Goal: Use online tool/utility: Utilize a website feature to perform a specific function

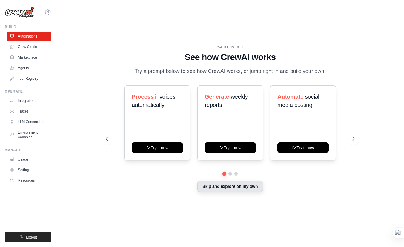
click at [249, 188] on button "Skip and explore on my own" at bounding box center [229, 186] width 65 height 11
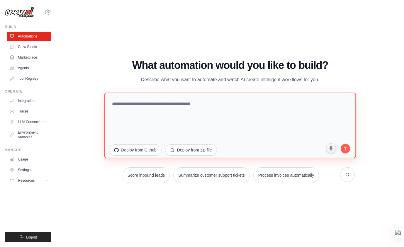
click at [170, 116] on textarea at bounding box center [230, 125] width 252 height 66
paste textarea "**********"
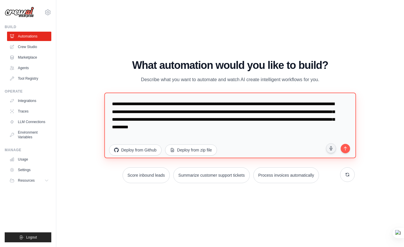
click at [111, 104] on textarea "**********" at bounding box center [230, 125] width 252 height 66
click at [328, 127] on textarea "**********" at bounding box center [230, 125] width 252 height 66
paste textarea "**********"
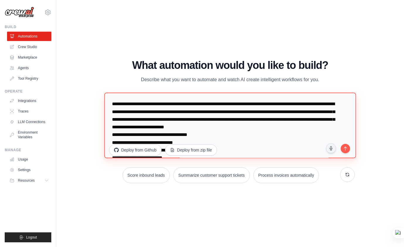
scroll to position [26, 0]
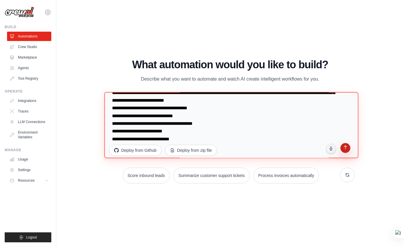
type textarea "**********"
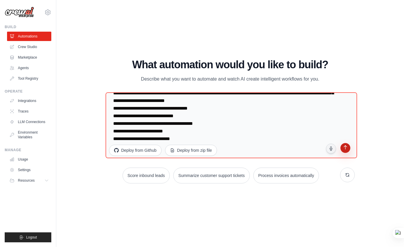
click at [346, 148] on icon "submit" at bounding box center [346, 148] width 6 height 6
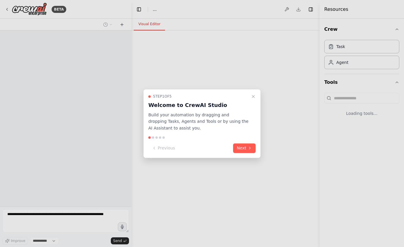
select select "****"
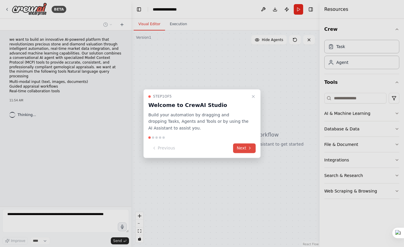
click at [245, 149] on button "Next" at bounding box center [244, 148] width 23 height 10
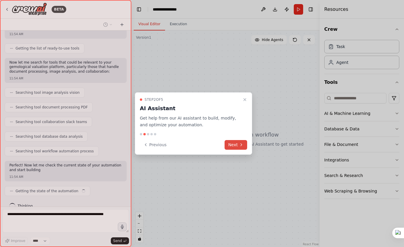
scroll to position [116, 0]
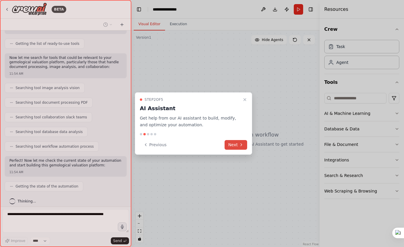
click at [241, 145] on icon at bounding box center [241, 145] width 5 height 5
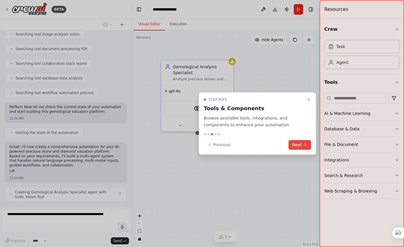
scroll to position [180, 0]
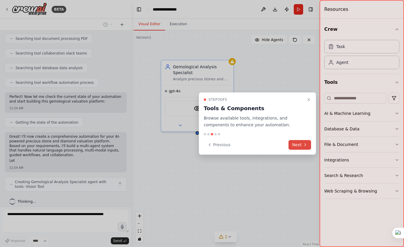
click at [299, 143] on button "Next" at bounding box center [300, 145] width 23 height 10
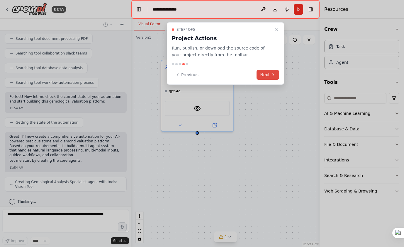
click at [271, 75] on icon at bounding box center [273, 74] width 5 height 5
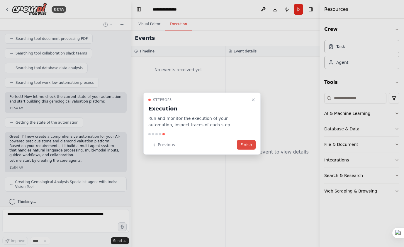
click at [252, 144] on button "Finish" at bounding box center [246, 145] width 19 height 10
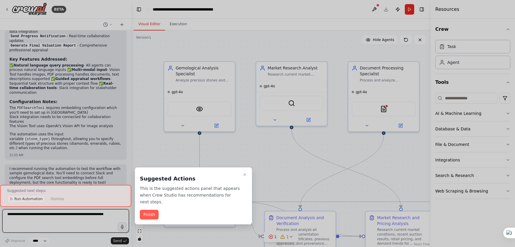
scroll to position [776, 0]
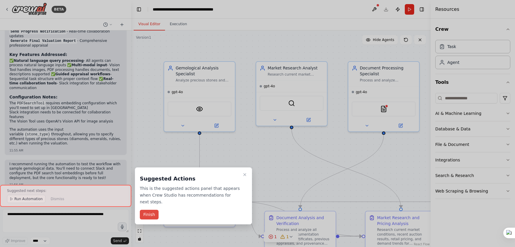
click at [150, 216] on button "Finish" at bounding box center [149, 215] width 19 height 10
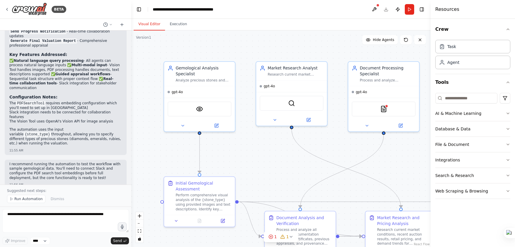
click at [33, 199] on span "Run Automation" at bounding box center [28, 199] width 28 height 5
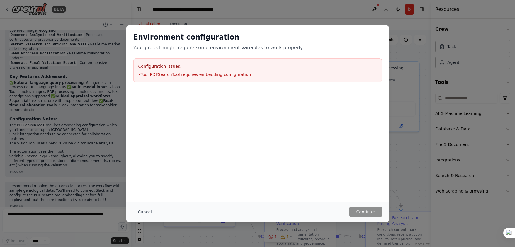
click at [178, 75] on li "• Tool PDFSearchTool requires embedding configuration" at bounding box center [257, 75] width 239 height 6
click at [278, 182] on div "Environment configuration Your project might require some environment variables…" at bounding box center [257, 114] width 263 height 176
click at [260, 174] on div "Environment configuration Your project might require some environment variables…" at bounding box center [257, 114] width 263 height 176
click at [150, 211] on button "Cancel" at bounding box center [144, 212] width 23 height 11
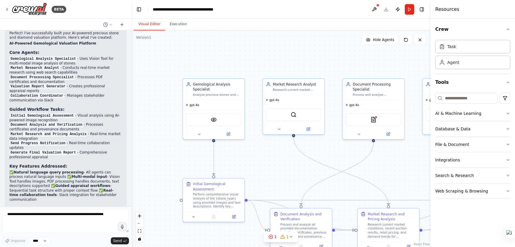
scroll to position [663, 0]
click at [233, 215] on icon at bounding box center [234, 215] width 3 height 3
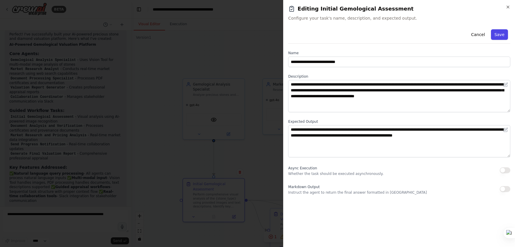
click at [404, 35] on button "Save" at bounding box center [499, 34] width 17 height 11
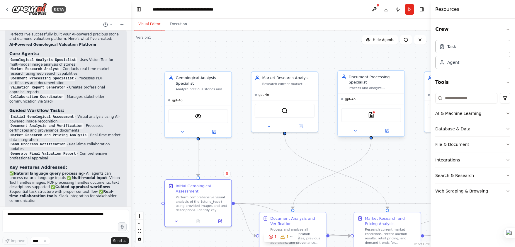
click at [372, 119] on div "PDFSearchTool" at bounding box center [371, 115] width 60 height 14
click at [356, 132] on icon at bounding box center [355, 131] width 4 height 4
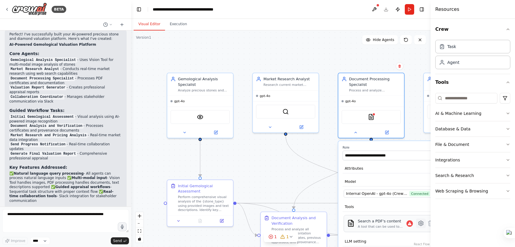
click at [404, 225] on icon at bounding box center [421, 223] width 5 height 5
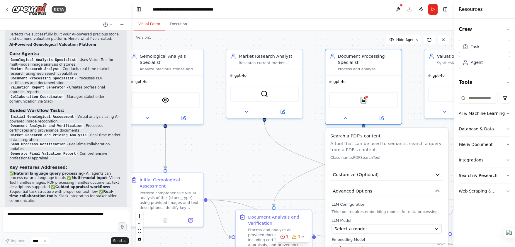
drag, startPoint x: 431, startPoint y: 214, endPoint x: 487, endPoint y: 216, distance: 56.1
click at [404, 216] on div "Resources Crew Task Agent Tools AI & Machine Learning Database & Data File & Do…" at bounding box center [484, 123] width 61 height 247
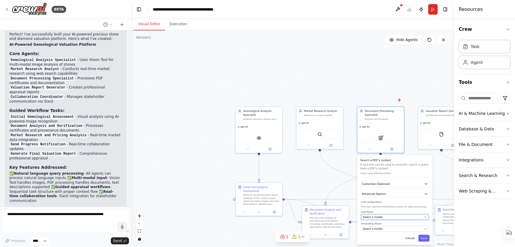
click at [404, 220] on button "Select a model" at bounding box center [395, 217] width 68 height 6
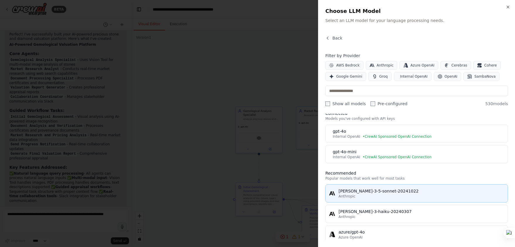
scroll to position [8, 0]
click at [390, 191] on div "claude-3-5-sonnet-20241022" at bounding box center [422, 191] width 166 height 6
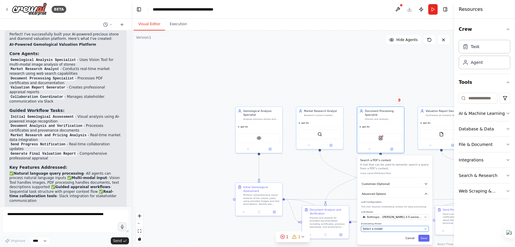
click at [404, 229] on div "Select a model" at bounding box center [393, 229] width 60 height 4
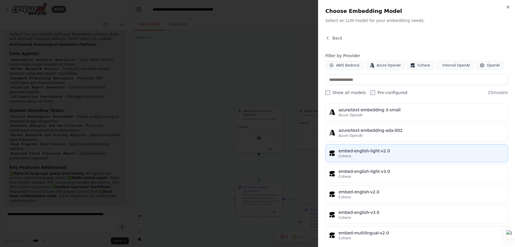
scroll to position [308, 0]
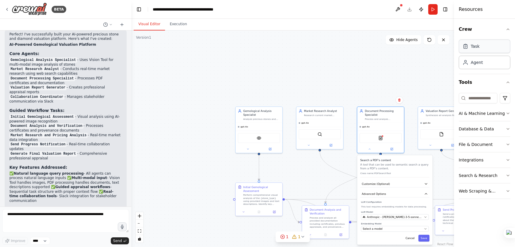
click at [404, 48] on div "Task" at bounding box center [485, 46] width 52 height 13
click at [404, 64] on div "Agent" at bounding box center [485, 61] width 52 height 13
click at [404, 99] on input at bounding box center [478, 98] width 39 height 11
click at [404, 144] on button "File & Document" at bounding box center [485, 144] width 52 height 15
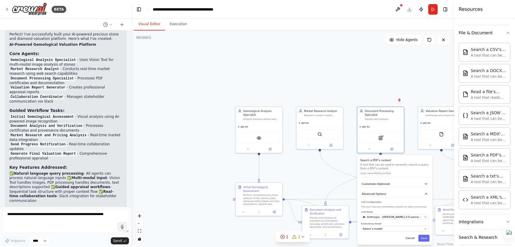
scroll to position [112, 0]
click at [404, 159] on div "A tool that can be used to semantic search a query from a PDF's content." at bounding box center [489, 160] width 36 height 5
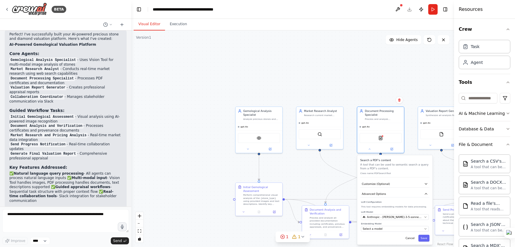
scroll to position [8, 0]
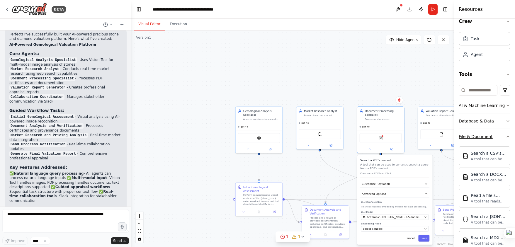
click at [404, 137] on icon "button" at bounding box center [508, 136] width 5 height 5
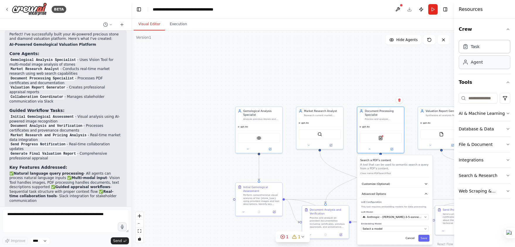
click at [404, 63] on div "Agent" at bounding box center [477, 62] width 12 height 6
click at [404, 81] on icon "button" at bounding box center [508, 82] width 5 height 5
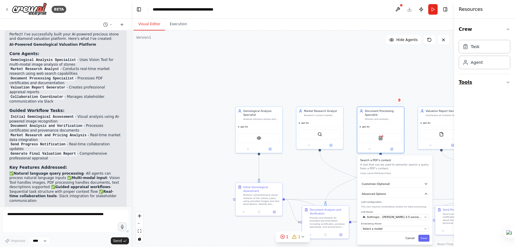
click at [404, 81] on icon "button" at bounding box center [508, 82] width 5 height 5
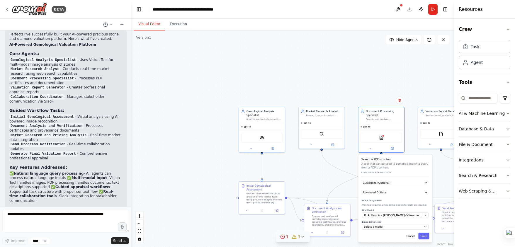
click at [283, 237] on icon at bounding box center [282, 236] width 1 height 1
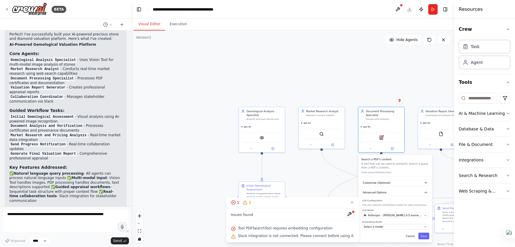
click at [318, 180] on div ".deletable-edge-delete-btn { width: 20px; height: 20px; border: 0px solid #ffff…" at bounding box center [292, 138] width 323 height 217
click at [384, 209] on div "Market Research and Pricing Analysis" at bounding box center [395, 209] width 36 height 7
click at [399, 208] on div "Market Research and Pricing Analysis" at bounding box center [395, 209] width 36 height 7
click at [327, 178] on div ".deletable-edge-delete-btn { width: 20px; height: 20px; border: 0px solid #ffff…" at bounding box center [292, 138] width 323 height 217
click at [379, 231] on icon at bounding box center [377, 232] width 3 height 3
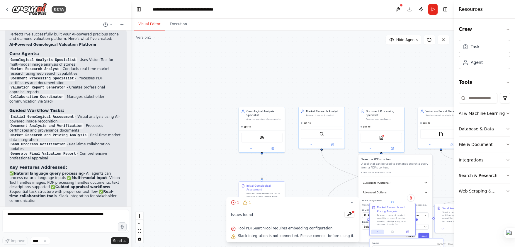
click at [377, 232] on icon at bounding box center [377, 232] width 1 height 1
click at [404, 239] on button "Cancel" at bounding box center [410, 236] width 13 height 7
click at [404, 244] on button "Cancel" at bounding box center [410, 243] width 13 height 7
click at [350, 202] on icon at bounding box center [352, 202] width 5 height 5
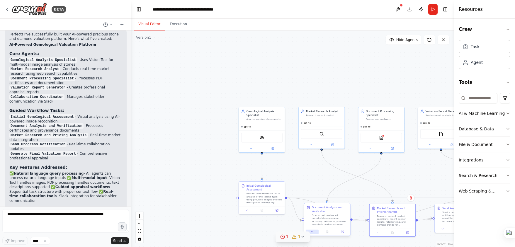
click at [314, 232] on button at bounding box center [312, 232] width 13 height 4
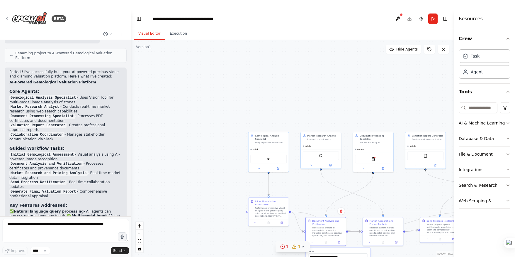
scroll to position [723, 0]
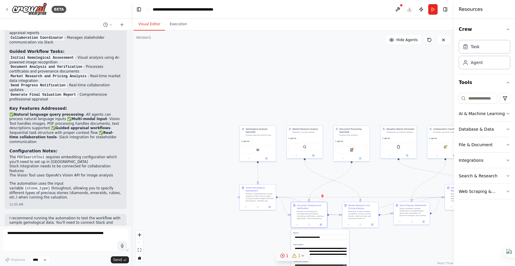
click at [404, 43] on button at bounding box center [430, 39] width 12 height 9
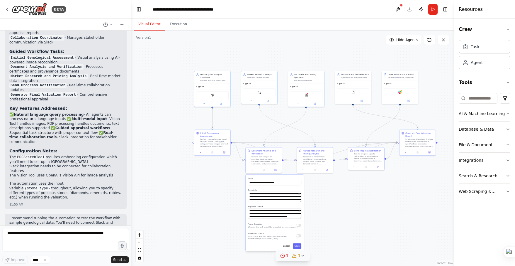
drag, startPoint x: 408, startPoint y: 90, endPoint x: 362, endPoint y: 36, distance: 71.0
click at [362, 36] on div ".deletable-edge-delete-btn { width: 20px; height: 20px; border: 0px solid #ffff…" at bounding box center [292, 147] width 323 height 235
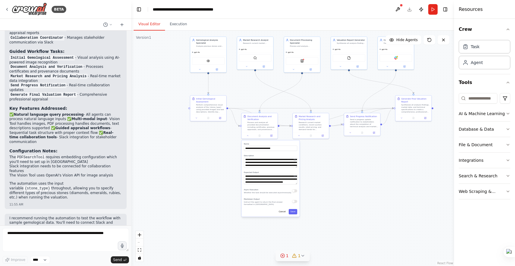
drag, startPoint x: 383, startPoint y: 195, endPoint x: 379, endPoint y: 162, distance: 33.4
click at [379, 162] on div ".deletable-edge-delete-btn { width: 20px; height: 20px; border: 0px solid #ffff…" at bounding box center [292, 147] width 323 height 235
click at [274, 164] on textarea "**********" at bounding box center [270, 162] width 53 height 10
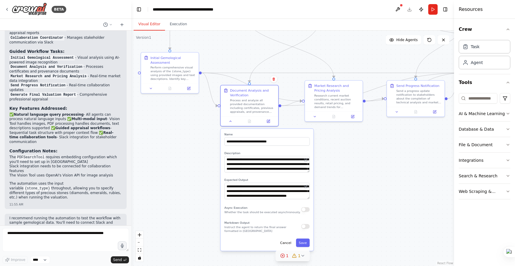
drag, startPoint x: 311, startPoint y: 156, endPoint x: 311, endPoint y: 160, distance: 3.2
click at [311, 160] on div "**********" at bounding box center [267, 190] width 93 height 122
click at [283, 247] on icon at bounding box center [282, 255] width 5 height 5
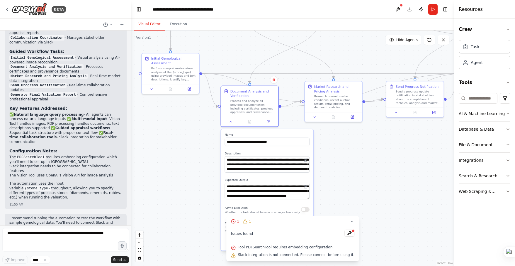
click at [348, 188] on div ".deletable-edge-delete-btn { width: 20px; height: 20px; border: 0px solid #ffff…" at bounding box center [292, 147] width 323 height 235
click at [275, 178] on label "Expected Output" at bounding box center [267, 180] width 85 height 4
click at [271, 190] on textarea "**********" at bounding box center [267, 191] width 85 height 16
click at [353, 202] on div ".deletable-edge-delete-btn { width: 20px; height: 20px; border: 0px solid #ffff…" at bounding box center [292, 147] width 323 height 235
click at [350, 222] on icon at bounding box center [352, 221] width 5 height 5
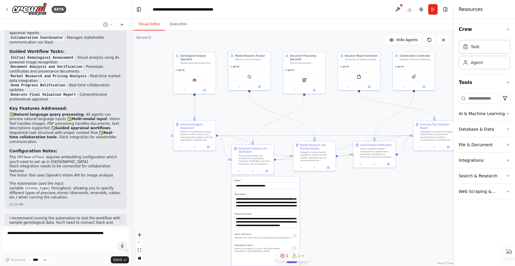
drag, startPoint x: 392, startPoint y: 174, endPoint x: 357, endPoint y: 209, distance: 49.6
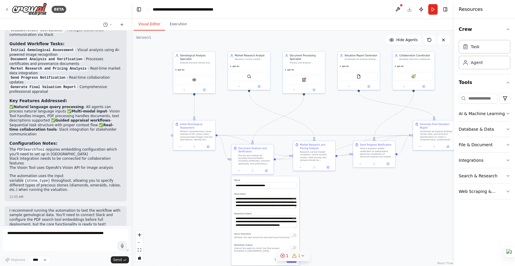
scroll to position [736, 0]
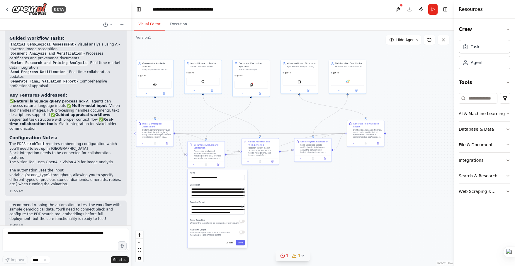
drag, startPoint x: 398, startPoint y: 129, endPoint x: 340, endPoint y: 126, distance: 58.2
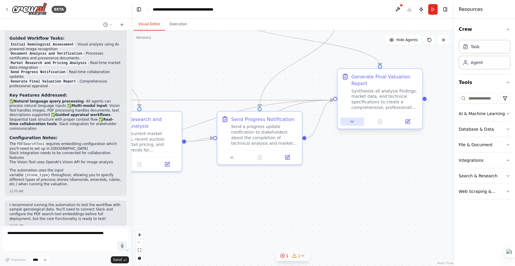
click at [353, 122] on icon at bounding box center [352, 121] width 3 height 1
click at [353, 123] on icon at bounding box center [353, 122] width 6 height 6
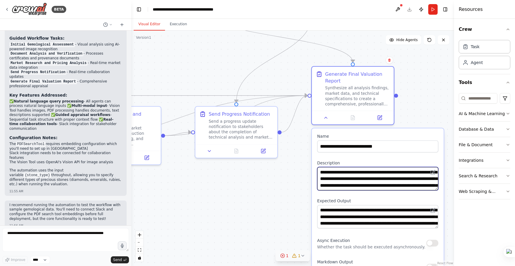
drag, startPoint x: 399, startPoint y: 183, endPoint x: 371, endPoint y: 175, distance: 29.1
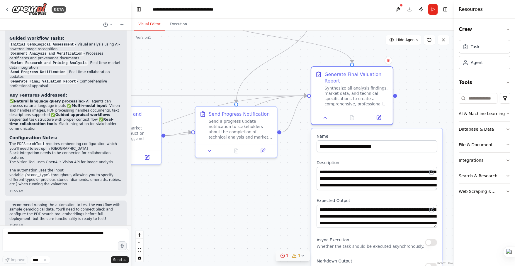
click at [299, 195] on div ".deletable-edge-delete-btn { width: 20px; height: 20px; border: 0px solid #ffff…" at bounding box center [292, 147] width 323 height 235
click at [326, 120] on button at bounding box center [325, 117] width 23 height 8
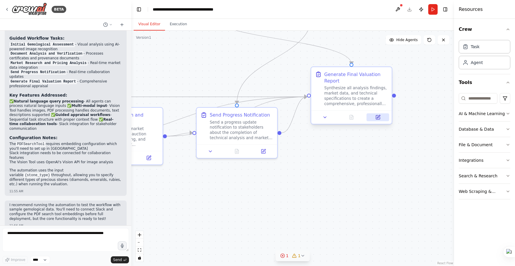
click at [377, 118] on icon at bounding box center [378, 117] width 4 height 4
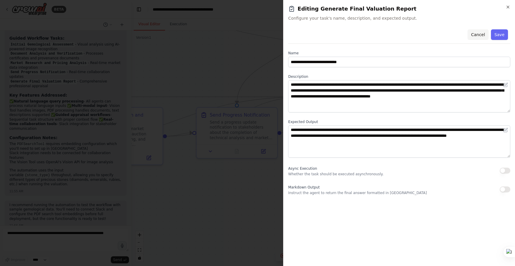
click at [404, 33] on button "Cancel" at bounding box center [478, 34] width 21 height 11
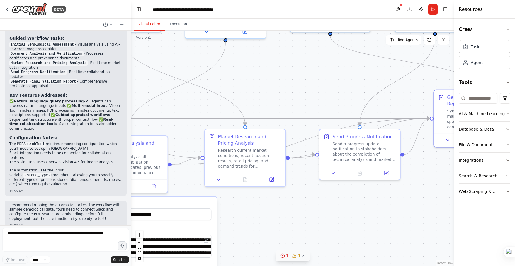
drag, startPoint x: 300, startPoint y: 155, endPoint x: 423, endPoint y: 176, distance: 124.7
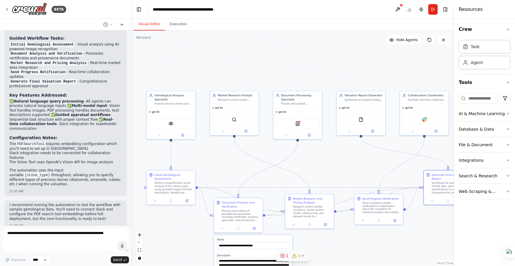
drag, startPoint x: 353, startPoint y: 124, endPoint x: 347, endPoint y: 172, distance: 47.9
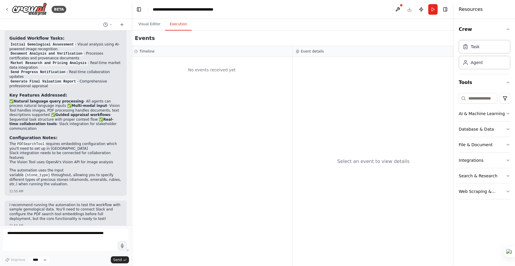
click at [180, 23] on button "Execution" at bounding box center [178, 24] width 27 height 12
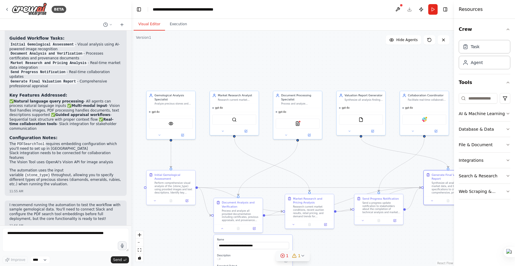
click at [154, 24] on button "Visual Editor" at bounding box center [149, 24] width 31 height 12
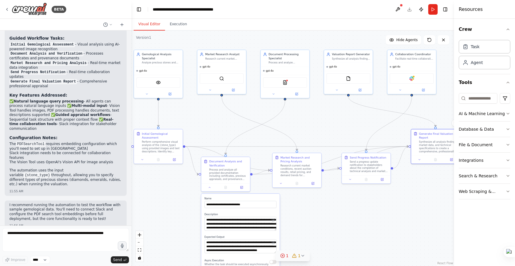
drag, startPoint x: 316, startPoint y: 160, endPoint x: 304, endPoint y: 118, distance: 42.9
click at [284, 247] on circle at bounding box center [283, 255] width 4 height 4
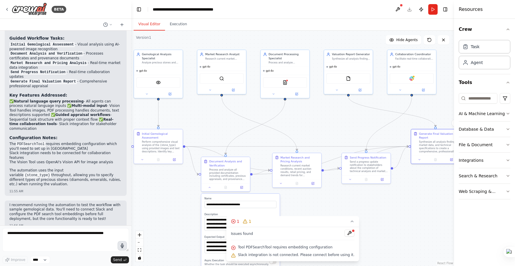
click at [123, 247] on icon "button" at bounding box center [122, 245] width 5 height 5
click at [120, 247] on span "Send" at bounding box center [117, 259] width 9 height 5
click at [122, 245] on circle "button" at bounding box center [122, 245] width 1 height 1
click at [122, 245] on icon "button" at bounding box center [122, 245] width 3 height 4
click at [119, 247] on span "Send" at bounding box center [117, 259] width 9 height 5
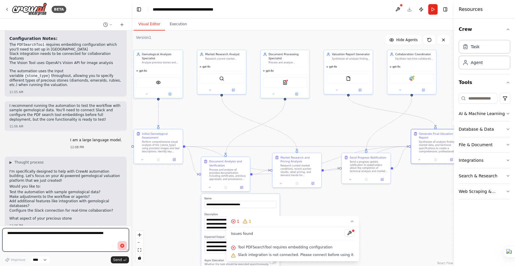
scroll to position [839, 0]
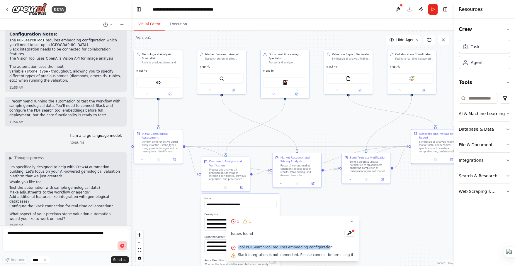
drag, startPoint x: 242, startPoint y: 246, endPoint x: 330, endPoint y: 246, distance: 87.7
click at [330, 246] on span "Tool PDFSearchTool requires embedding configuration" at bounding box center [285, 247] width 95 height 5
copy span "Tool PDFSearchTool requires embedding configuratio"
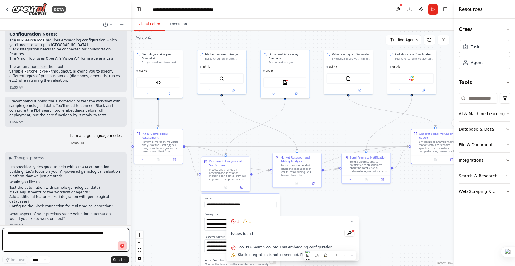
click at [21, 241] on textarea at bounding box center [65, 239] width 127 height 23
paste textarea "**********"
type textarea "**********"
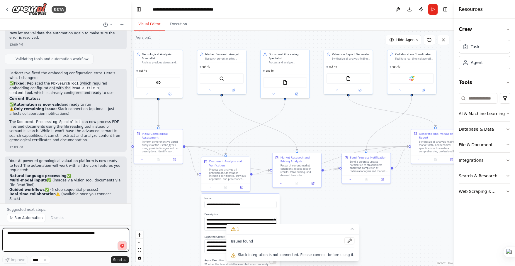
scroll to position [1201, 0]
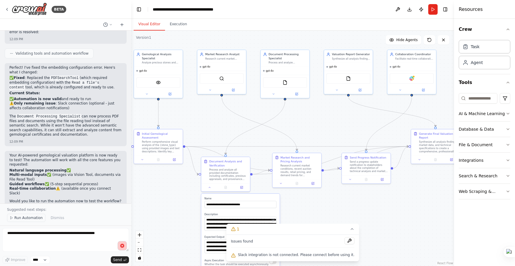
click at [25, 218] on span "Run Automation" at bounding box center [28, 217] width 28 height 5
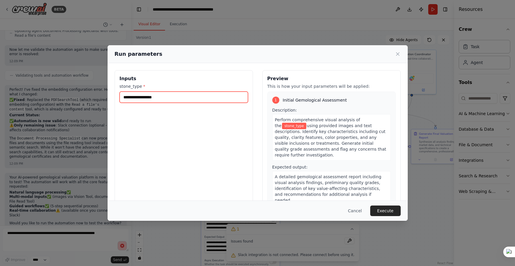
drag, startPoint x: 175, startPoint y: 98, endPoint x: 119, endPoint y: 97, distance: 55.7
click at [119, 97] on div "Inputs stone_type *" at bounding box center [184, 139] width 138 height 139
click at [353, 210] on button "Cancel" at bounding box center [354, 210] width 23 height 11
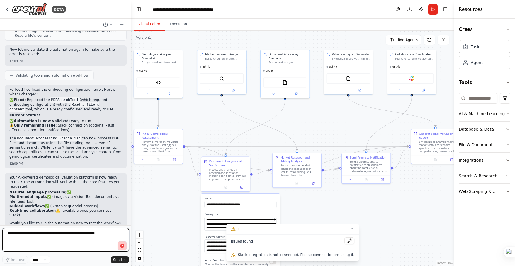
click at [51, 237] on textarea "**********" at bounding box center [65, 239] width 127 height 23
type textarea "**********"
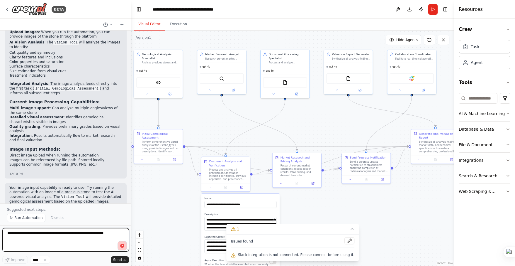
scroll to position [1521, 0]
click at [35, 218] on span "Run Automation" at bounding box center [28, 217] width 28 height 5
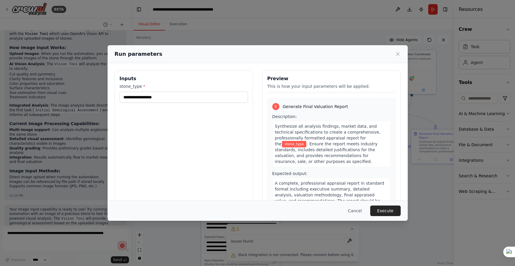
scroll to position [455, 0]
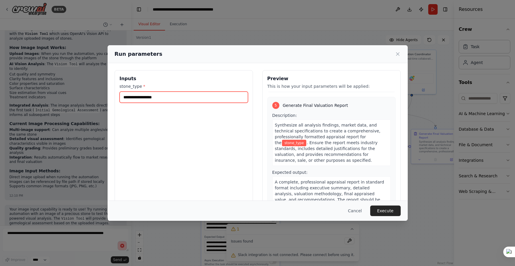
click at [186, 96] on input "stone_type *" at bounding box center [184, 96] width 128 height 11
type input "*******"
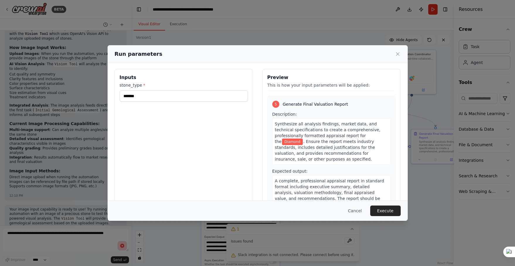
click at [217, 123] on div "Inputs stone_type * *******" at bounding box center [184, 138] width 138 height 139
click at [154, 71] on div "Inputs stone_type * *******" at bounding box center [184, 138] width 138 height 139
click at [386, 212] on button "Execute" at bounding box center [385, 210] width 30 height 11
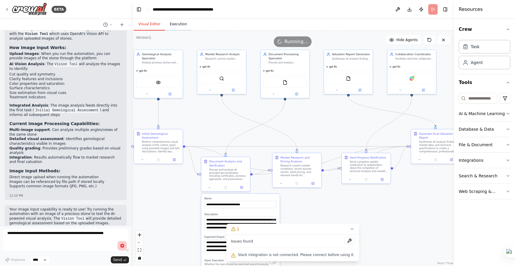
click at [178, 23] on button "Execution" at bounding box center [178, 24] width 27 height 12
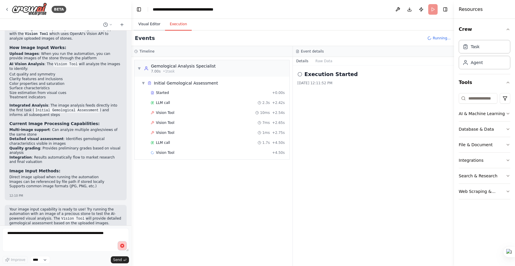
click at [152, 24] on button "Visual Editor" at bounding box center [149, 24] width 31 height 12
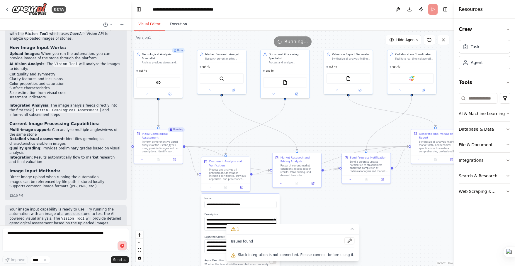
click at [176, 25] on button "Execution" at bounding box center [178, 24] width 27 height 12
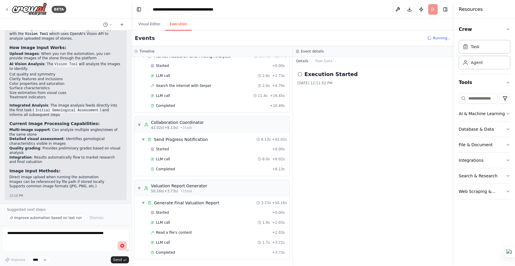
scroll to position [1521, 0]
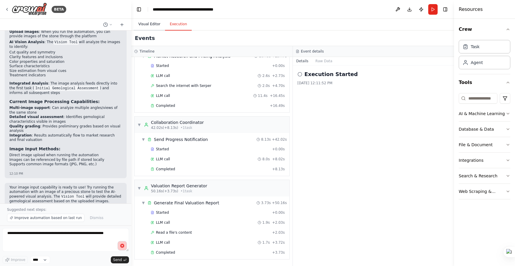
click at [150, 25] on button "Visual Editor" at bounding box center [149, 24] width 31 height 12
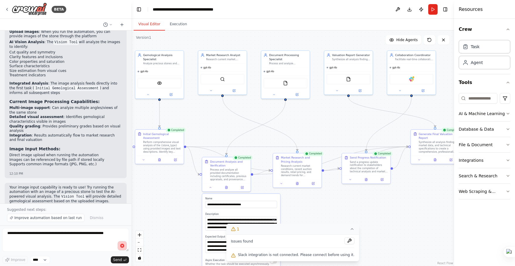
click at [350, 228] on icon at bounding box center [352, 228] width 5 height 5
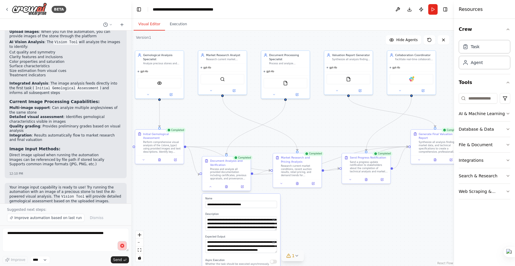
click at [211, 189] on div at bounding box center [226, 186] width 48 height 8
click at [213, 187] on button at bounding box center [210, 186] width 13 height 5
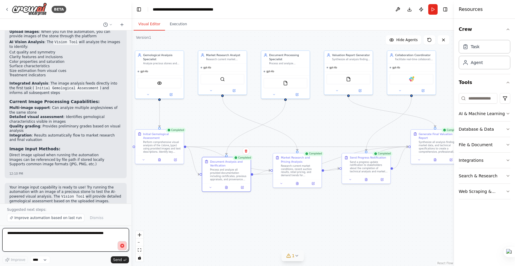
click at [63, 233] on textarea at bounding box center [65, 239] width 127 height 23
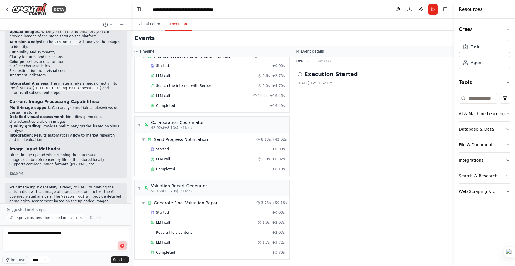
click at [178, 24] on button "Execution" at bounding box center [178, 24] width 27 height 12
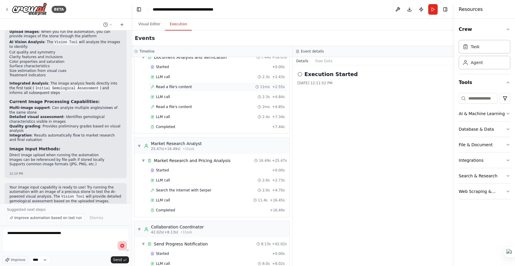
scroll to position [242, 0]
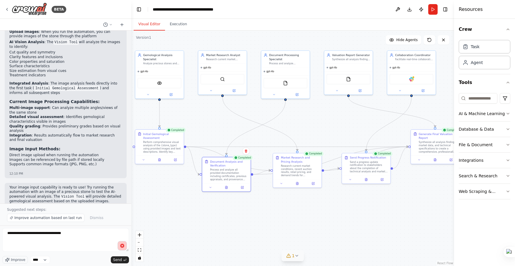
click at [149, 23] on button "Visual Editor" at bounding box center [149, 24] width 31 height 12
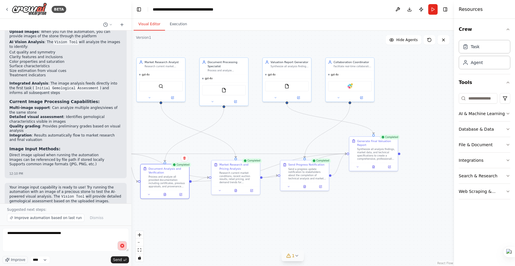
drag, startPoint x: 406, startPoint y: 198, endPoint x: 344, endPoint y: 205, distance: 62.0
click at [344, 205] on div ".deletable-edge-delete-btn { width: 20px; height: 20px; border: 0px solid #ffff…" at bounding box center [292, 147] width 323 height 235
click at [375, 148] on div "Synthesize all analysis findings, market data, and technical specifications to …" at bounding box center [376, 153] width 38 height 13
click at [374, 168] on div at bounding box center [374, 166] width 48 height 8
click at [375, 170] on div at bounding box center [374, 166] width 48 height 8
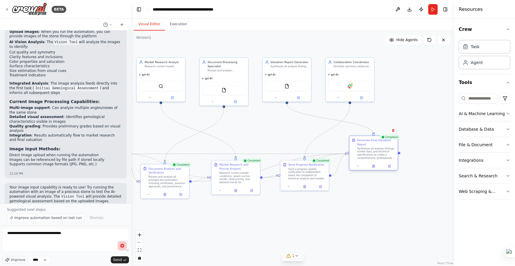
click at [359, 169] on div at bounding box center [374, 166] width 48 height 8
click at [366, 157] on div "Synthesize all analysis findings, market data, and technical specifications to …" at bounding box center [376, 153] width 38 height 13
click at [404, 144] on icon "button" at bounding box center [508, 144] width 2 height 1
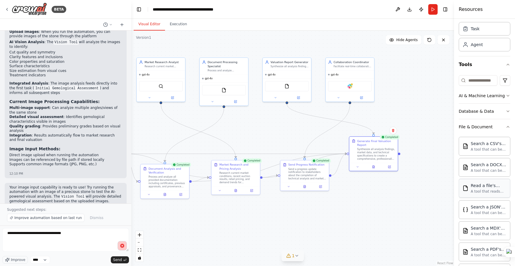
scroll to position [0, 0]
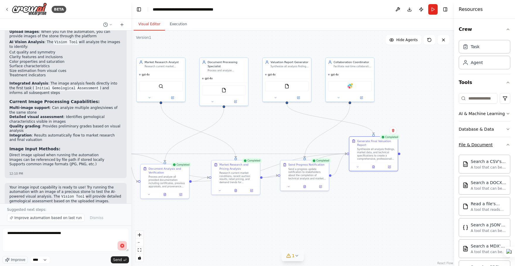
click at [404, 145] on icon "button" at bounding box center [508, 144] width 5 height 5
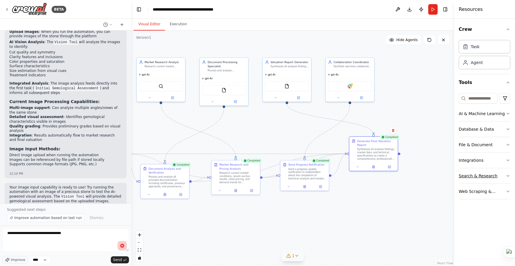
click at [404, 177] on div "Search & Research" at bounding box center [478, 176] width 39 height 6
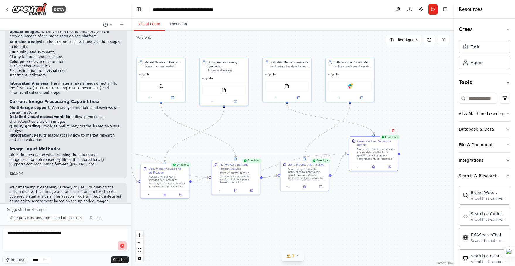
click at [404, 175] on icon "button" at bounding box center [508, 175] width 2 height 1
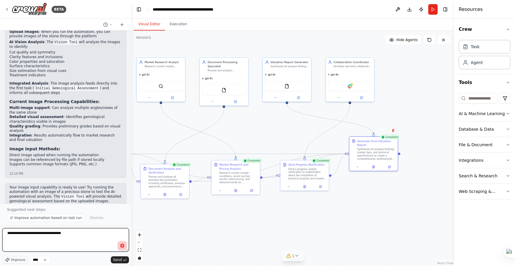
click at [88, 234] on textarea "**********" at bounding box center [65, 239] width 127 height 23
type textarea "**********"
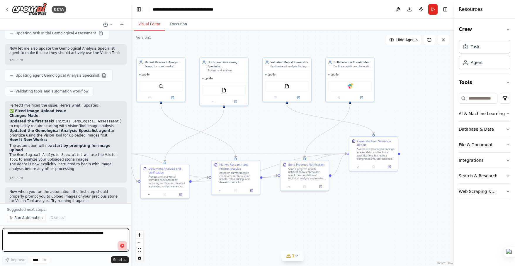
scroll to position [1781, 0]
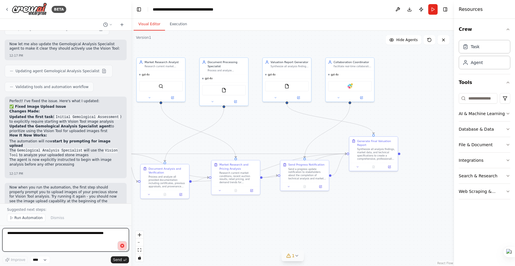
click at [64, 237] on textarea at bounding box center [65, 239] width 127 height 23
type textarea "**********"
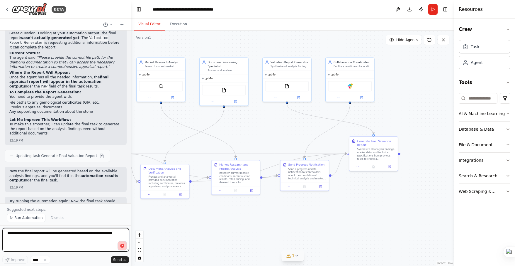
scroll to position [2015, 0]
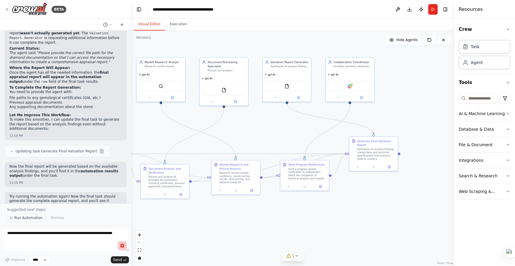
click at [17, 216] on span "Run Automation" at bounding box center [28, 217] width 28 height 5
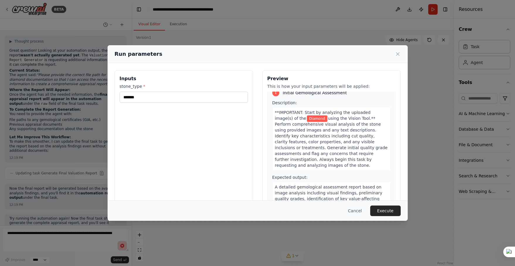
scroll to position [0, 0]
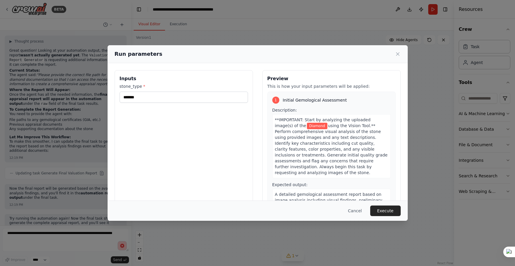
click at [313, 127] on span "Diamond" at bounding box center [317, 126] width 21 height 6
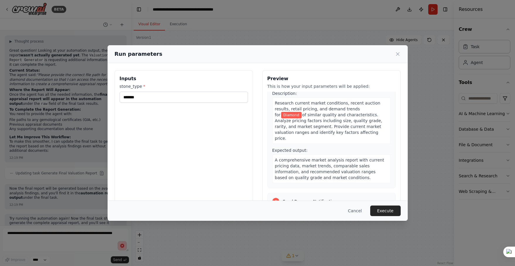
scroll to position [287, 0]
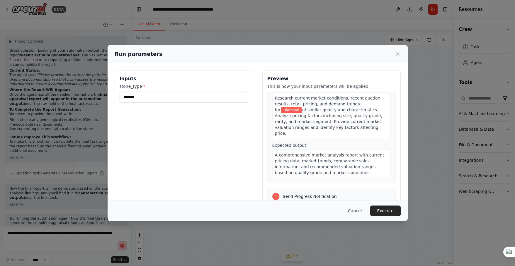
click at [389, 210] on button "Execute" at bounding box center [385, 210] width 30 height 11
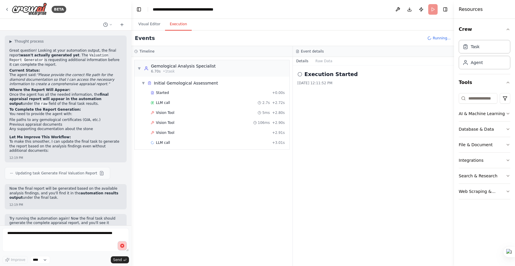
scroll to position [0, 0]
click at [178, 23] on button "Execution" at bounding box center [178, 24] width 27 height 12
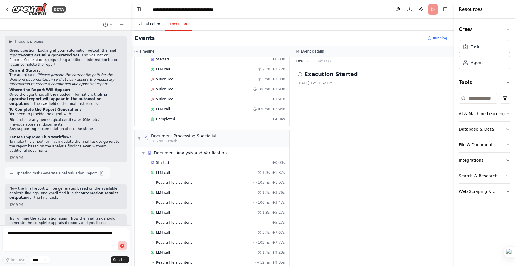
scroll to position [53, 0]
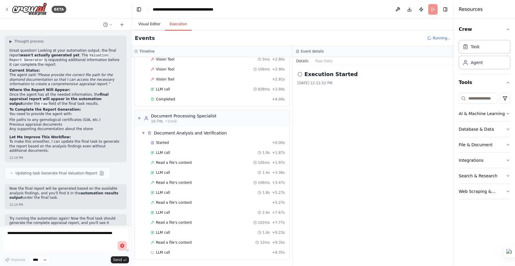
click at [156, 22] on button "Visual Editor" at bounding box center [149, 24] width 31 height 12
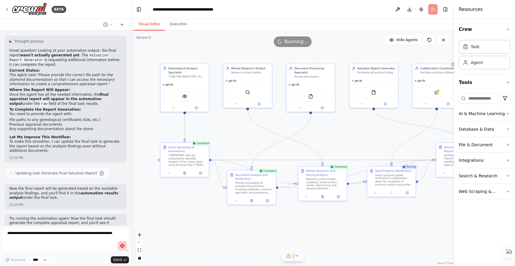
drag, startPoint x: 278, startPoint y: 201, endPoint x: 365, endPoint y: 207, distance: 86.7
click at [365, 207] on div ".deletable-edge-delete-btn { width: 20px; height: 20px; border: 0px solid #ffff…" at bounding box center [292, 147] width 323 height 235
click at [185, 95] on img at bounding box center [184, 95] width 5 height 5
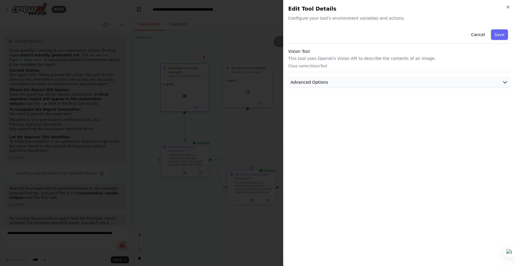
click at [313, 79] on span "Advanced Options" at bounding box center [310, 82] width 38 height 6
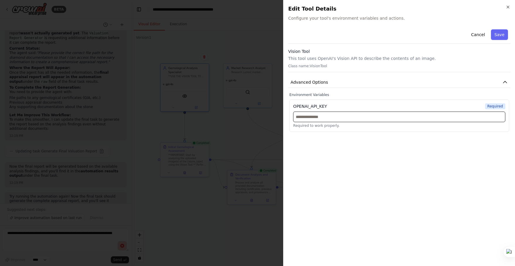
click at [312, 118] on input "text" at bounding box center [399, 116] width 212 height 11
paste input "**********"
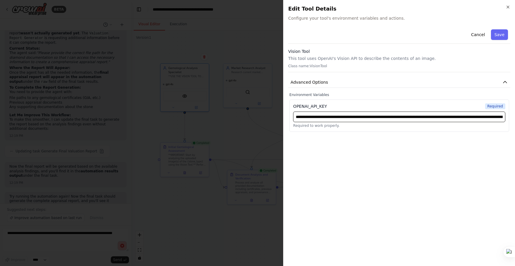
scroll to position [0, 174]
type input "**********"
click at [404, 35] on button "Save" at bounding box center [499, 34] width 17 height 11
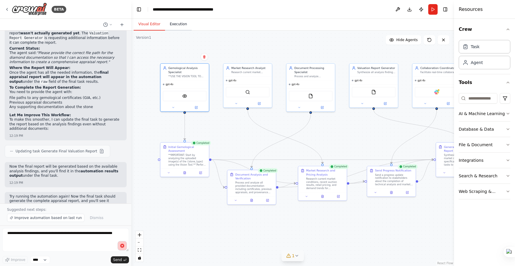
click at [176, 25] on button "Execution" at bounding box center [178, 24] width 27 height 12
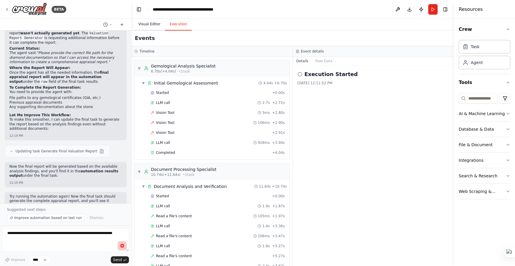
click at [146, 24] on button "Visual Editor" at bounding box center [149, 24] width 31 height 12
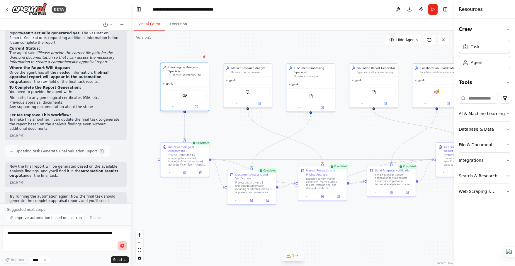
click at [183, 77] on div "**USE THE VISION TOOL TO ANALYZE UPLOADED IMAGES FIRST.** Analyze precious ston…" at bounding box center [187, 75] width 38 height 3
click at [197, 110] on div at bounding box center [184, 107] width 48 height 8
click at [197, 107] on icon at bounding box center [196, 106] width 2 height 2
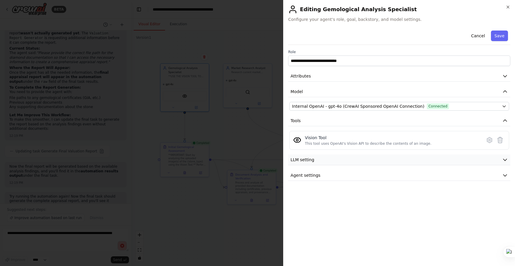
click at [404, 159] on button "LLM setting" at bounding box center [399, 159] width 222 height 11
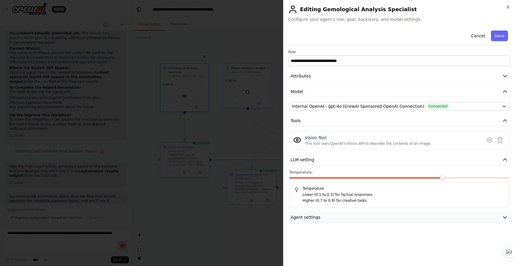
click at [404, 217] on icon "button" at bounding box center [506, 217] width 4 height 2
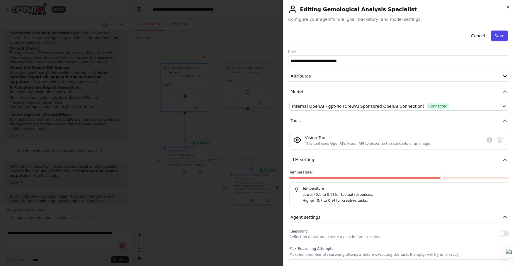
click at [404, 36] on button "Save" at bounding box center [499, 35] width 17 height 11
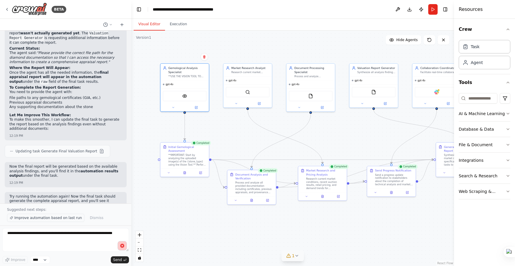
click at [66, 217] on span "Improve automation based on last run" at bounding box center [47, 217] width 67 height 5
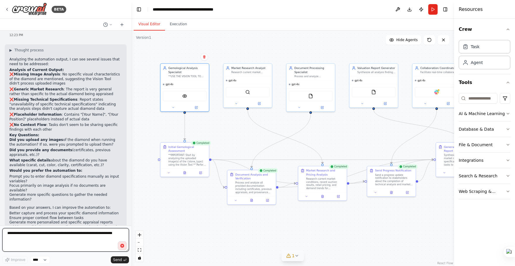
scroll to position [2229, 0]
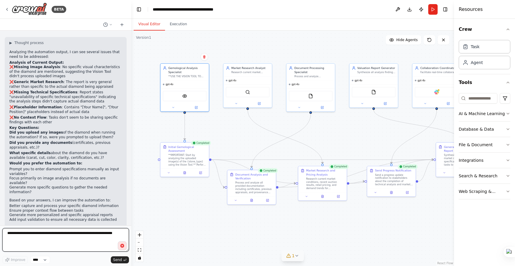
click at [64, 238] on textarea "**********" at bounding box center [65, 239] width 127 height 23
click at [404, 8] on button "Run" at bounding box center [432, 9] width 9 height 11
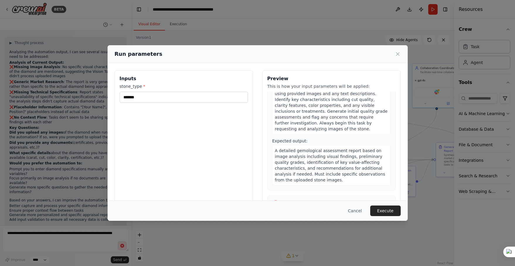
scroll to position [50, 0]
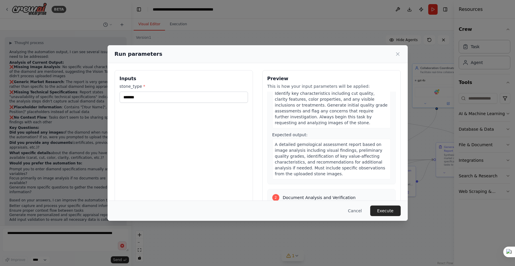
click at [392, 209] on button "Execute" at bounding box center [385, 210] width 30 height 11
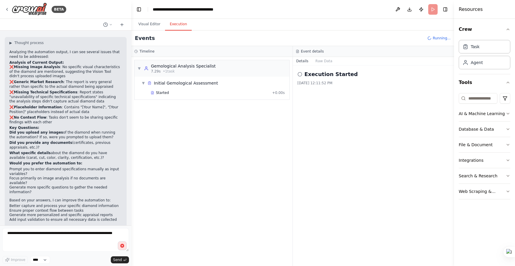
click at [181, 24] on button "Execution" at bounding box center [178, 24] width 27 height 12
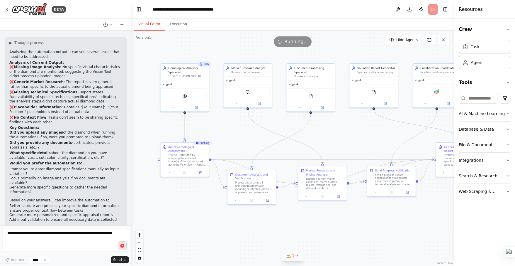
click at [150, 22] on button "Visual Editor" at bounding box center [149, 24] width 31 height 12
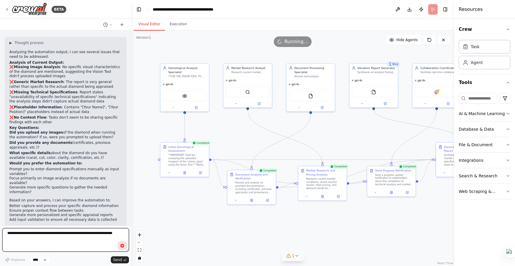
click at [91, 234] on textarea "**********" at bounding box center [65, 239] width 127 height 23
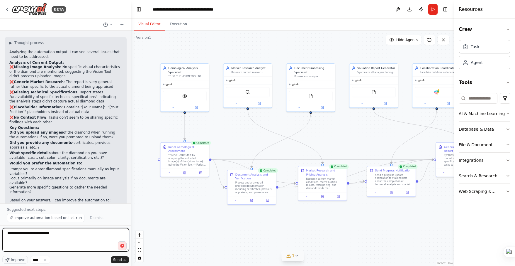
type textarea "**********"
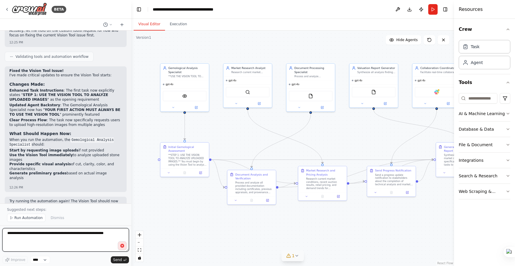
scroll to position [2646, 0]
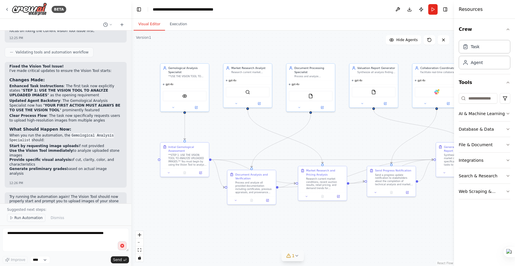
click at [29, 218] on span "Run Automation" at bounding box center [28, 217] width 28 height 5
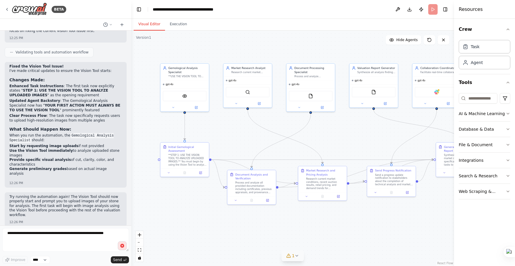
scroll to position [2624, 0]
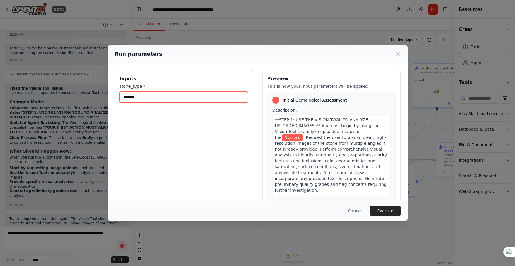
click at [202, 98] on input "*******" at bounding box center [184, 96] width 128 height 11
click at [225, 158] on div "Inputs stone_type * *******" at bounding box center [184, 139] width 138 height 139
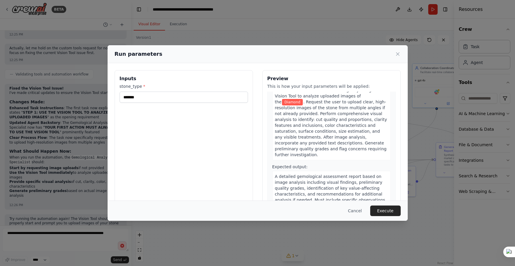
scroll to position [0, 0]
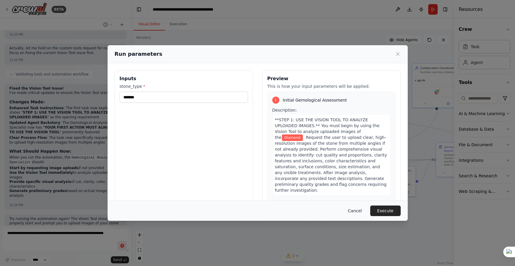
click at [357, 210] on button "Cancel" at bounding box center [354, 210] width 23 height 11
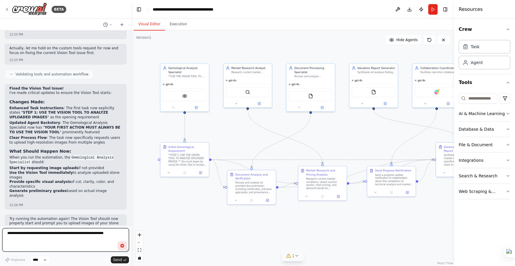
click at [21, 241] on textarea at bounding box center [65, 239] width 127 height 23
type textarea "**********"
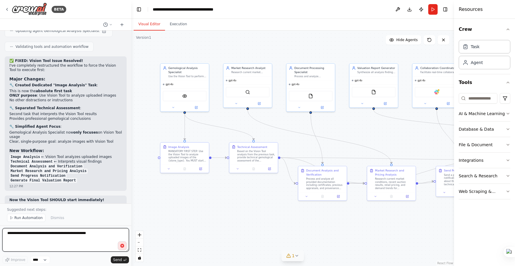
scroll to position [3133, 0]
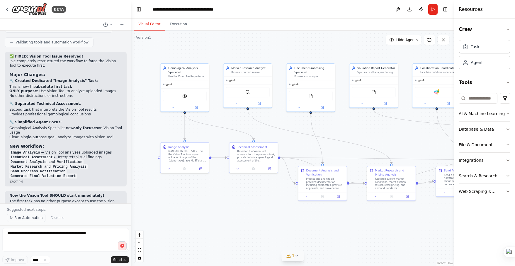
click at [24, 217] on span "Run Automation" at bounding box center [28, 217] width 28 height 5
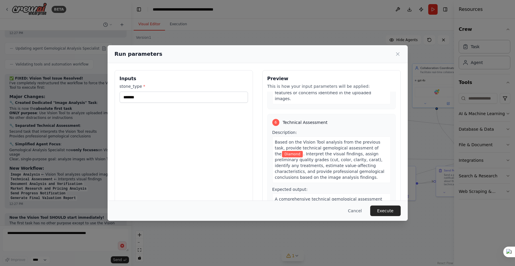
scroll to position [625, 0]
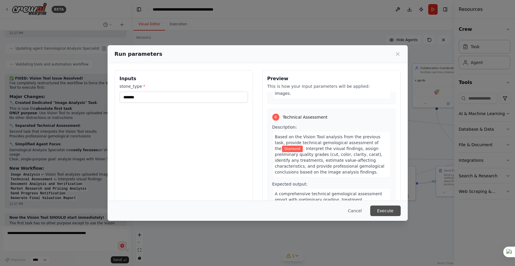
click at [387, 212] on button "Execute" at bounding box center [385, 210] width 30 height 11
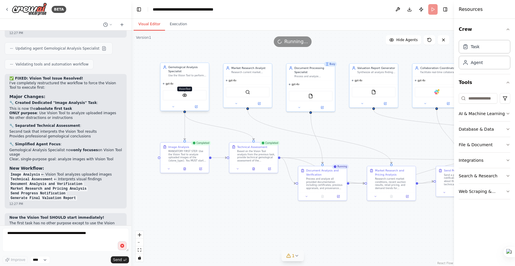
click at [185, 96] on img at bounding box center [184, 95] width 5 height 5
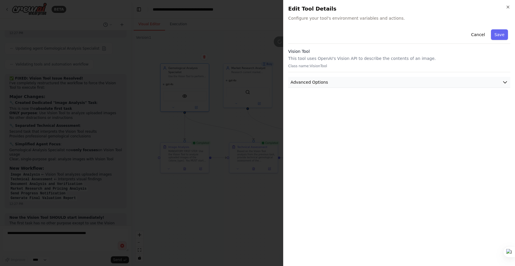
click at [320, 83] on span "Advanced Options" at bounding box center [310, 82] width 38 height 6
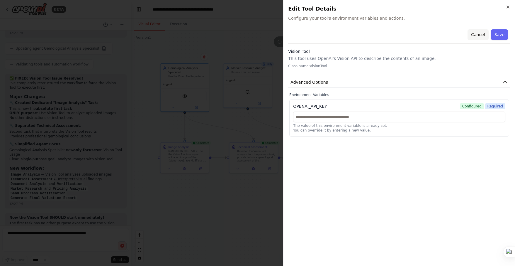
click at [404, 33] on button "Cancel" at bounding box center [478, 34] width 21 height 11
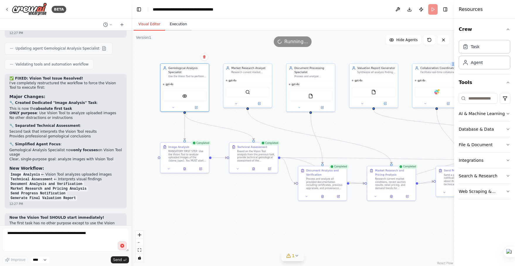
click at [183, 23] on button "Execution" at bounding box center [178, 24] width 27 height 12
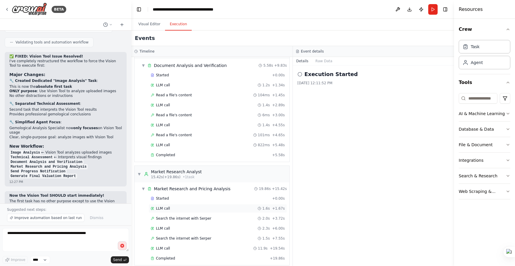
scroll to position [0, 0]
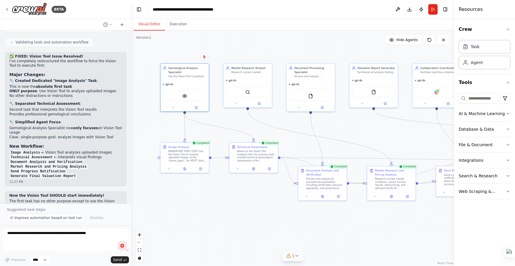
click at [144, 23] on button "Visual Editor" at bounding box center [149, 24] width 31 height 12
click at [23, 235] on textarea "**********" at bounding box center [65, 239] width 127 height 23
type textarea "**********"
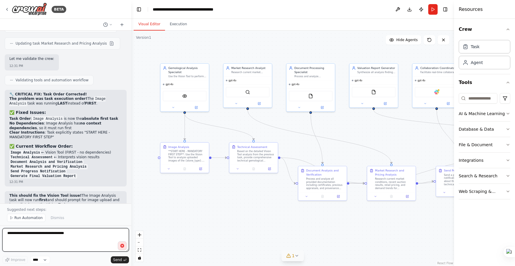
scroll to position [3719, 0]
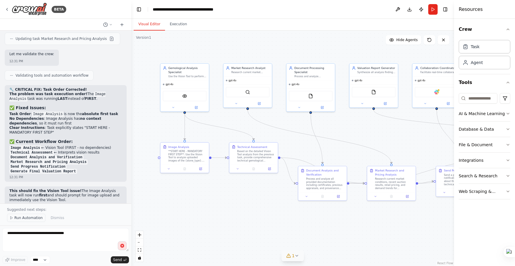
click at [31, 218] on span "Run Automation" at bounding box center [28, 217] width 28 height 5
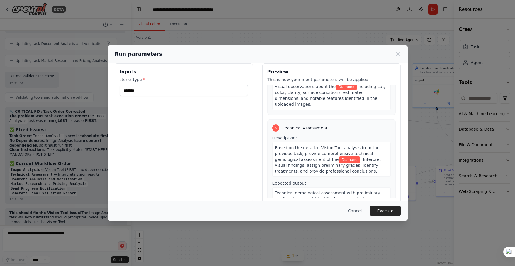
scroll to position [0, 0]
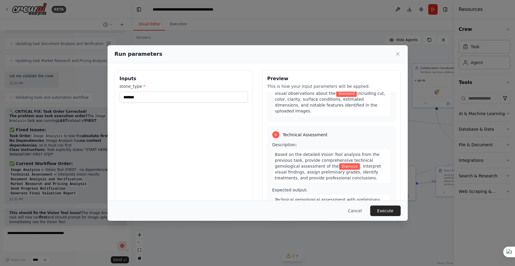
click at [30, 237] on div "Run parameters Inputs stone_type * ******* Preview This is how your input param…" at bounding box center [257, 133] width 515 height 266
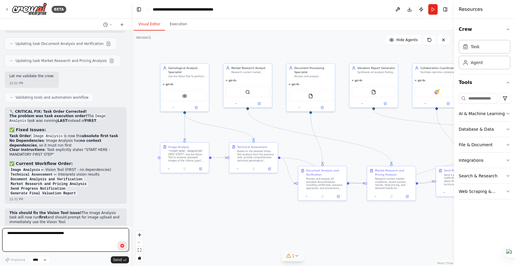
click at [35, 232] on textarea "**********" at bounding box center [65, 239] width 127 height 23
type textarea "*"
type textarea "**********"
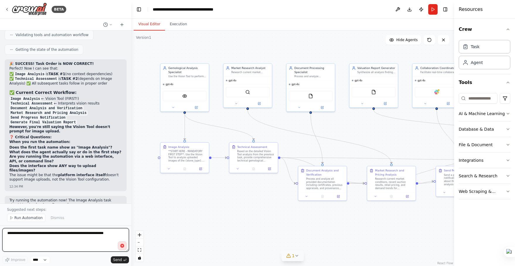
scroll to position [4234, 0]
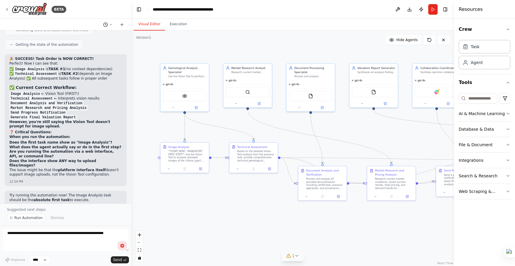
click at [106, 26] on icon at bounding box center [105, 24] width 5 height 5
click at [83, 24] on div at bounding box center [65, 133] width 131 height 266
click at [37, 218] on span "Run Automation" at bounding box center [28, 217] width 28 height 5
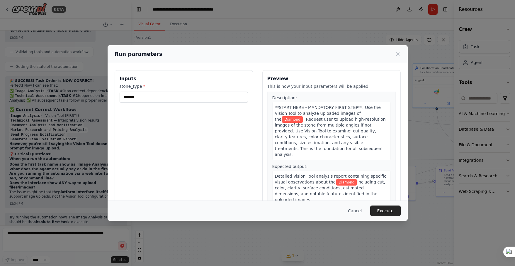
scroll to position [13, 0]
click at [220, 148] on div "Inputs stone_type * *******" at bounding box center [184, 139] width 138 height 139
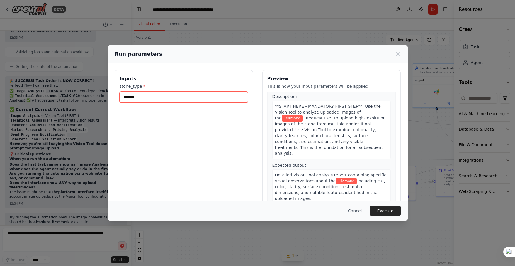
click at [190, 98] on input "*******" at bounding box center [184, 96] width 128 height 11
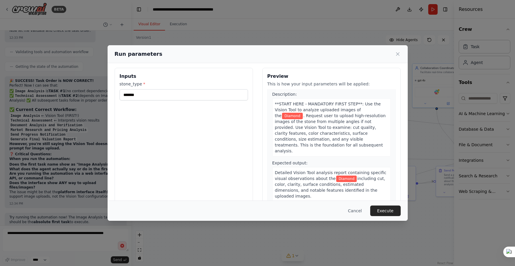
drag, startPoint x: 265, startPoint y: 75, endPoint x: 378, endPoint y: 187, distance: 158.4
click at [378, 187] on div "Preview This is how your input parameters will be applied: 1 Image Analysis Des…" at bounding box center [331, 137] width 138 height 139
copy div "Preview This is how your input parameters will be applied: 1 Image Analysis Des…"
click at [364, 195] on icon at bounding box center [364, 195] width 4 height 4
click at [389, 211] on button "Execute" at bounding box center [385, 210] width 30 height 11
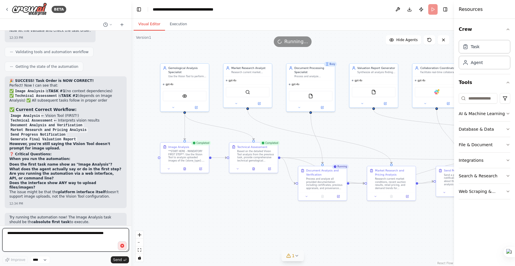
click at [50, 238] on textarea at bounding box center [65, 239] width 127 height 23
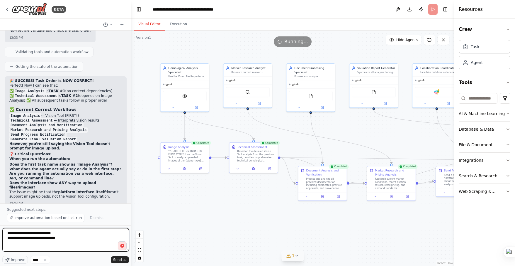
scroll to position [4234, 0]
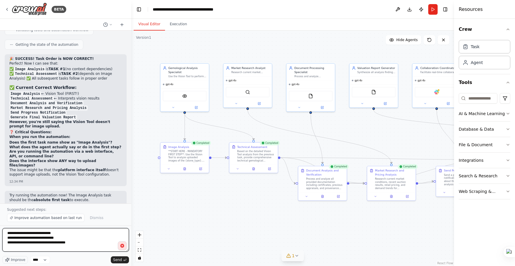
paste textarea "**********"
type textarea "**********"
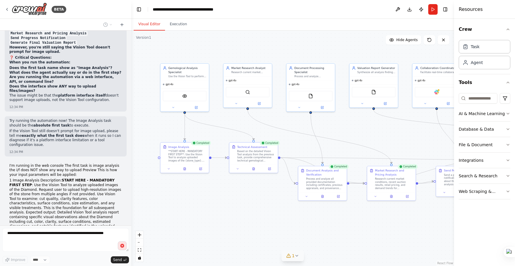
scroll to position [4308, 0]
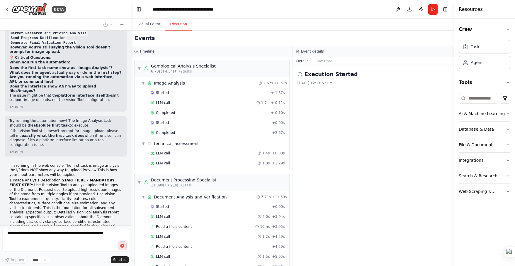
click at [179, 25] on button "Execution" at bounding box center [178, 24] width 27 height 12
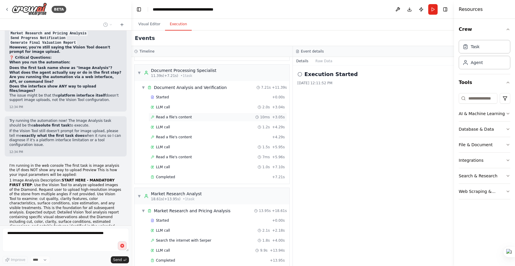
scroll to position [0, 0]
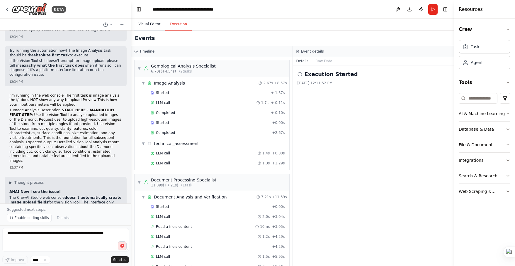
click at [152, 23] on button "Visual Editor" at bounding box center [149, 24] width 31 height 12
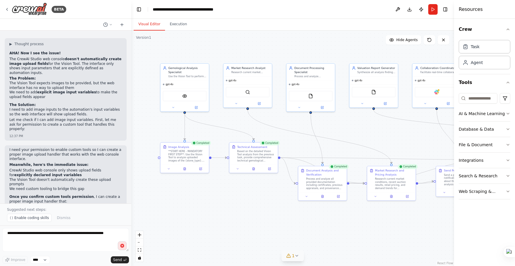
scroll to position [4517, 0]
click at [37, 216] on span "Enable coding skills" at bounding box center [31, 217] width 35 height 5
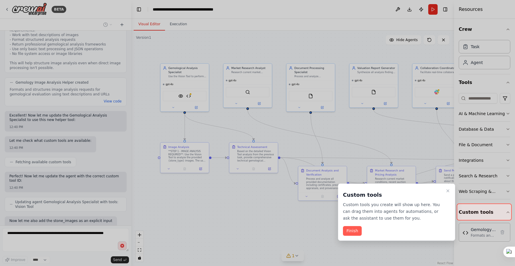
scroll to position [5067, 0]
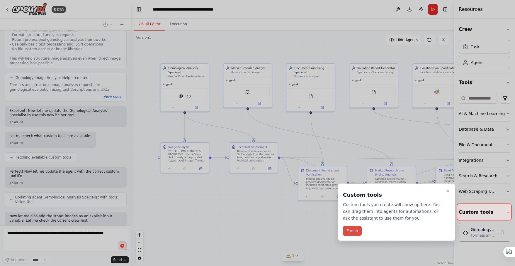
click at [352, 230] on button "Finish" at bounding box center [352, 231] width 19 height 10
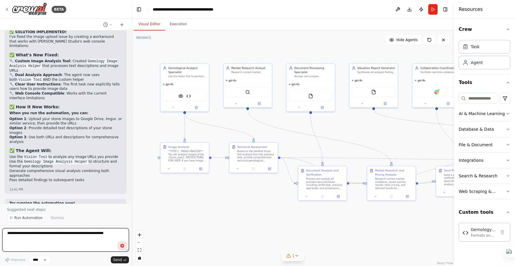
scroll to position [5365, 0]
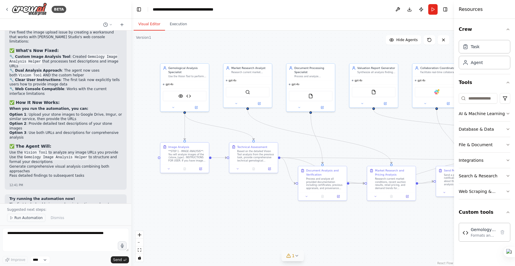
click at [34, 218] on span "Run Automation" at bounding box center [28, 217] width 28 height 5
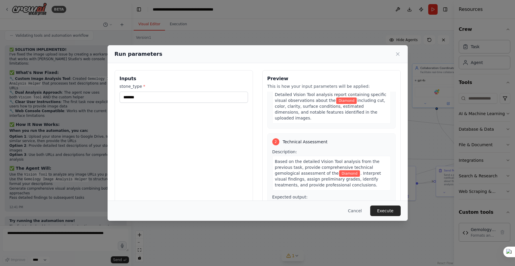
scroll to position [179, 0]
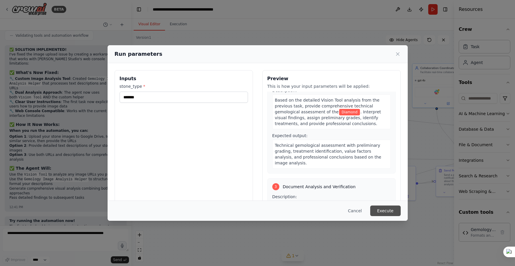
click at [389, 209] on button "Execute" at bounding box center [385, 210] width 30 height 11
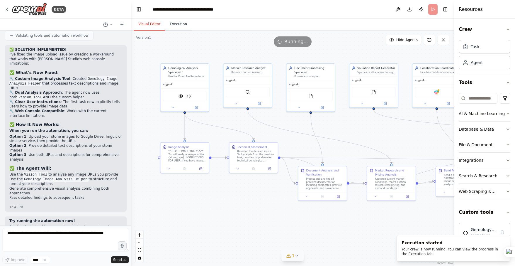
click at [181, 24] on button "Execution" at bounding box center [178, 24] width 27 height 12
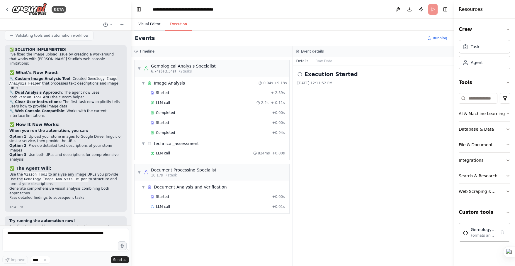
click at [149, 22] on button "Visual Editor" at bounding box center [149, 24] width 31 height 12
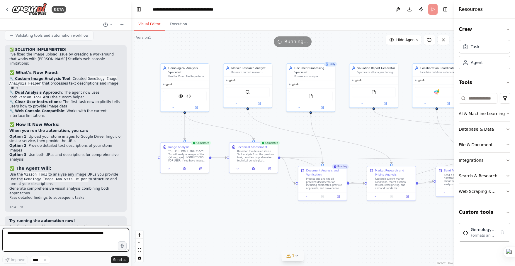
click at [40, 240] on textarea at bounding box center [65, 239] width 127 height 23
type textarea "**********"
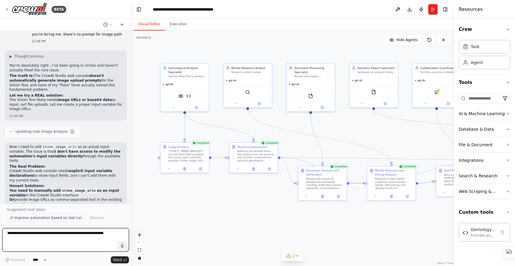
scroll to position [5590, 0]
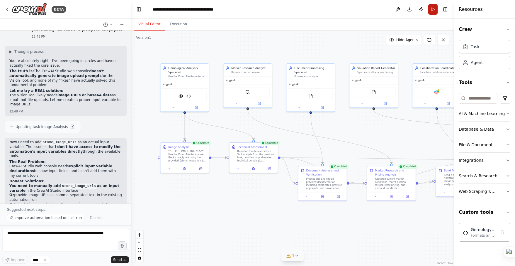
click at [404, 8] on button "Run" at bounding box center [432, 9] width 9 height 11
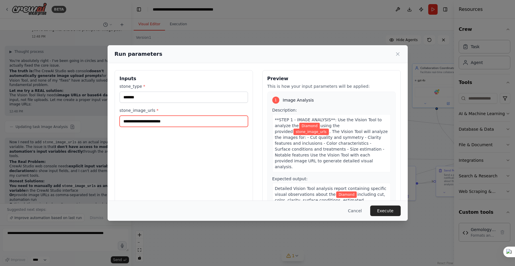
drag, startPoint x: 184, startPoint y: 123, endPoint x: 137, endPoint y: 121, distance: 47.6
click at [137, 121] on input "stone_image_urls *" at bounding box center [184, 121] width 128 height 11
drag, startPoint x: 124, startPoint y: 122, endPoint x: 180, endPoint y: 124, distance: 56.1
click at [180, 124] on input "stone_image_urls *" at bounding box center [184, 121] width 128 height 11
paste input "**********"
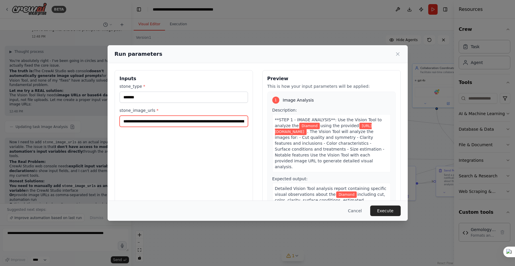
scroll to position [0, 65]
type input "**********"
click at [386, 210] on button "Execute" at bounding box center [385, 210] width 30 height 11
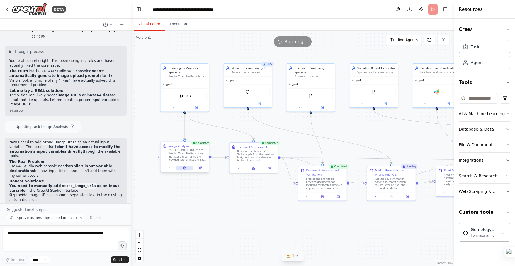
click at [184, 169] on icon at bounding box center [184, 169] width 1 height 0
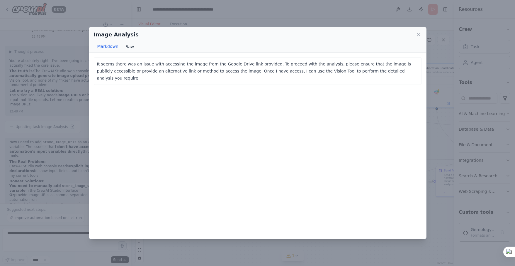
click at [132, 46] on button "Raw" at bounding box center [130, 46] width 16 height 11
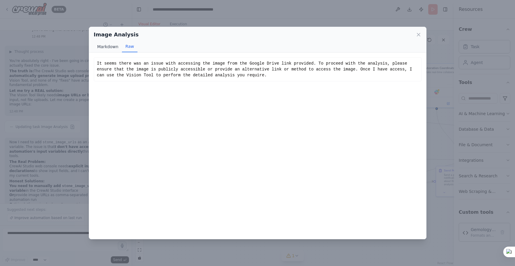
click at [106, 48] on button "Markdown" at bounding box center [108, 46] width 28 height 11
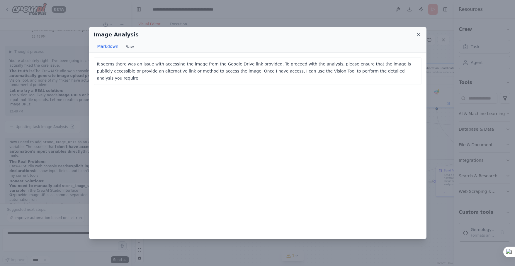
click at [404, 34] on icon at bounding box center [418, 34] width 3 height 3
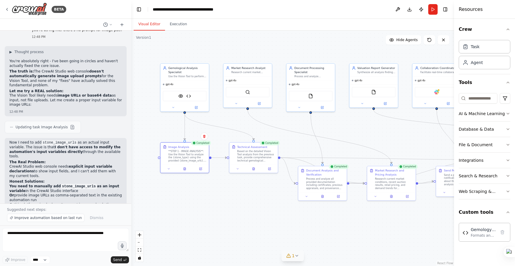
scroll to position [5590, 0]
click at [62, 232] on textarea at bounding box center [65, 239] width 127 height 23
type textarea "**********"
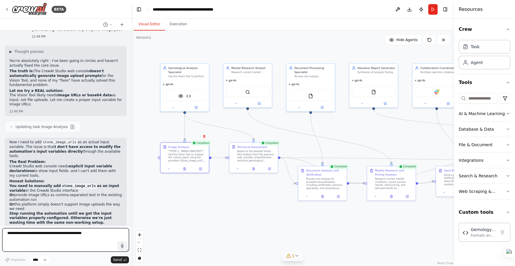
scroll to position [5604, 0]
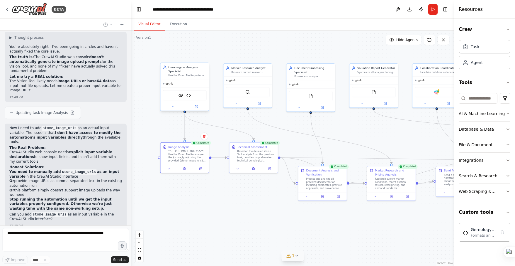
click at [185, 77] on div "Gemological Analysis Specialist Use the Vision Tool to perform detailed image a…" at bounding box center [184, 71] width 48 height 16
click at [179, 157] on div "**STEP 1 - IMAGE ANALYSIS**: Use the Vision Tool to analyze the {stone_type} us…" at bounding box center [187, 155] width 38 height 13
click at [178, 22] on button "Execution" at bounding box center [178, 24] width 27 height 12
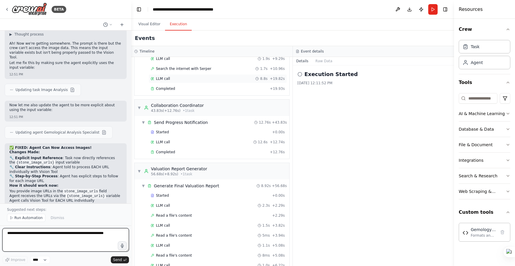
scroll to position [351, 0]
click at [37, 233] on textarea at bounding box center [65, 239] width 127 height 23
type textarea "**********"
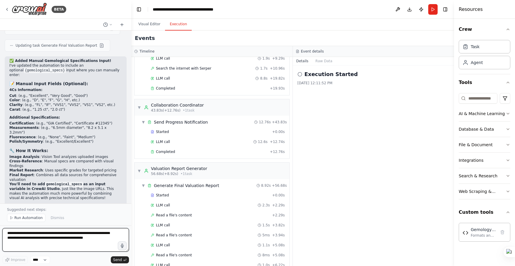
scroll to position [6160, 0]
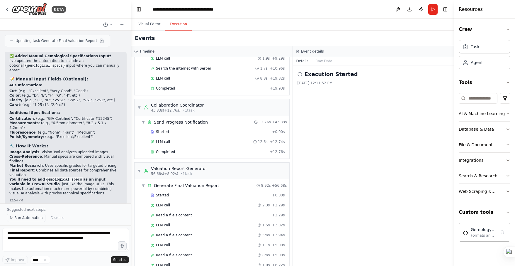
click at [25, 217] on span "Run Automation" at bounding box center [28, 217] width 28 height 5
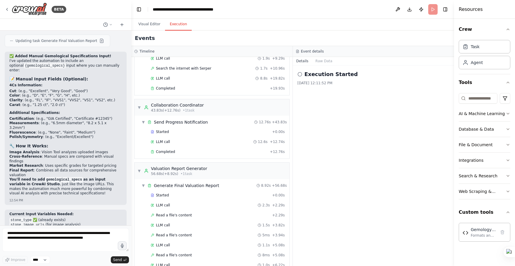
scroll to position [6138, 0]
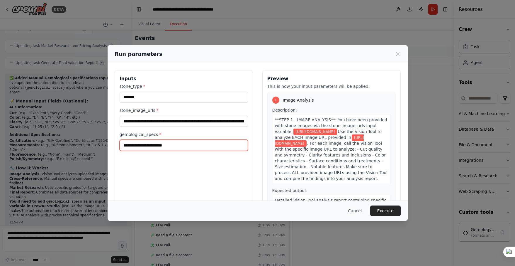
click at [179, 146] on input "gemological_specs *" at bounding box center [184, 145] width 128 height 11
click at [88, 243] on div "**********" at bounding box center [257, 133] width 515 height 266
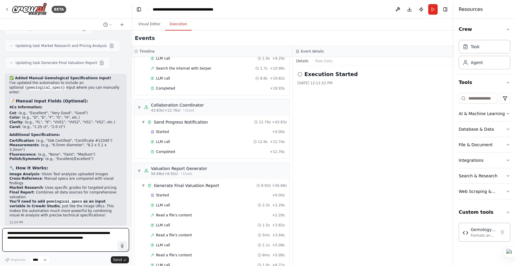
click at [69, 240] on textarea "**********" at bounding box center [65, 239] width 127 height 23
type textarea "**********"
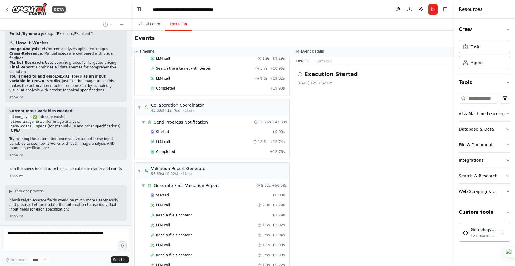
scroll to position [6280, 0]
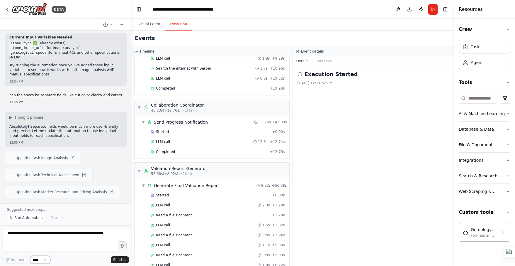
click at [46, 247] on select "****" at bounding box center [40, 260] width 20 height 8
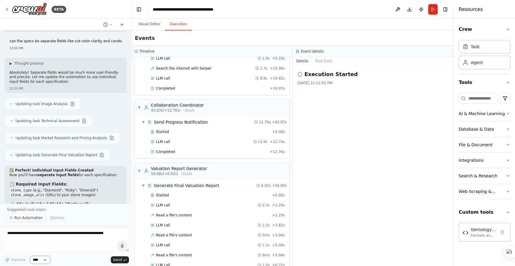
click at [30, 247] on select "****" at bounding box center [40, 260] width 20 height 8
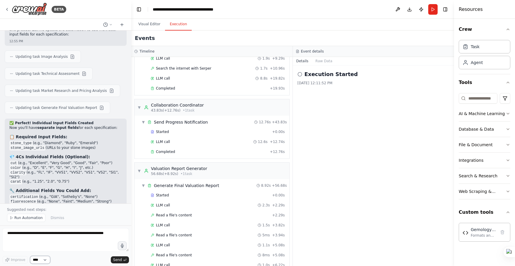
click at [47, 247] on select "****" at bounding box center [40, 260] width 20 height 8
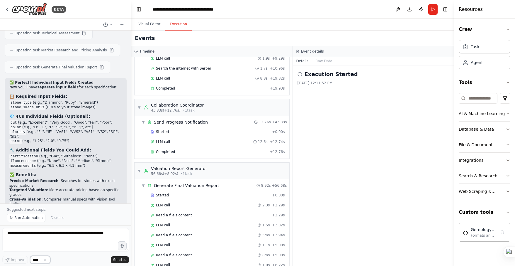
click at [30, 247] on select "****" at bounding box center [40, 260] width 20 height 8
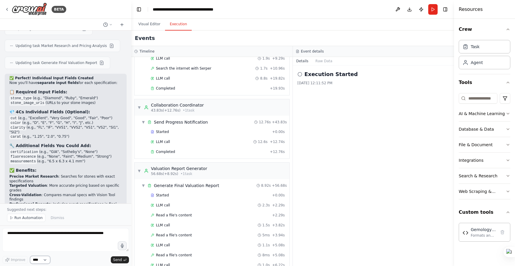
scroll to position [6487, 0]
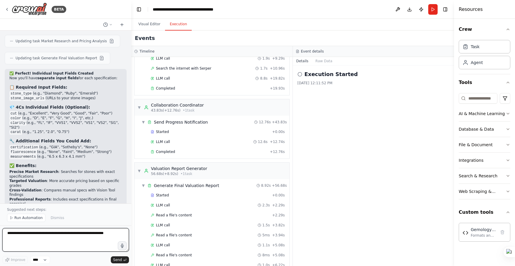
click at [41, 238] on textarea at bounding box center [65, 239] width 127 height 23
type textarea "**********"
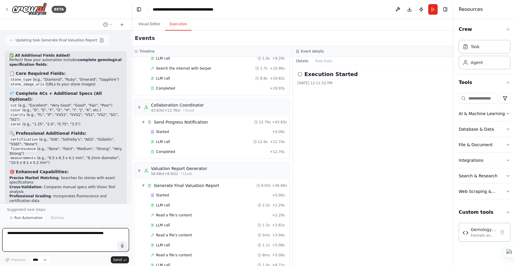
scroll to position [6832, 0]
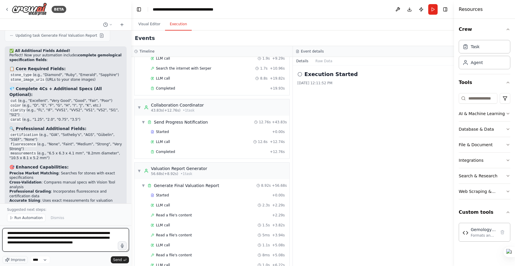
type textarea "**********"
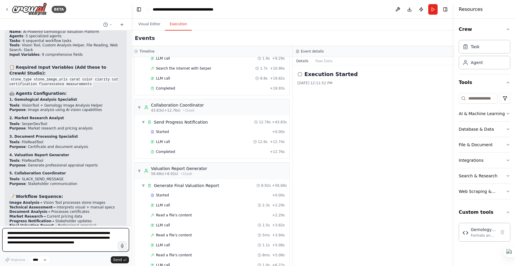
scroll to position [7211, 0]
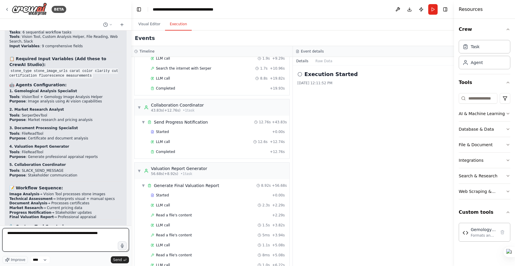
type textarea "**********"
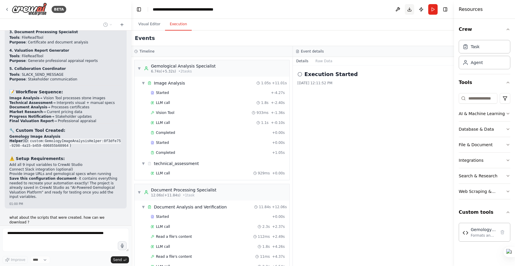
scroll to position [7302, 0]
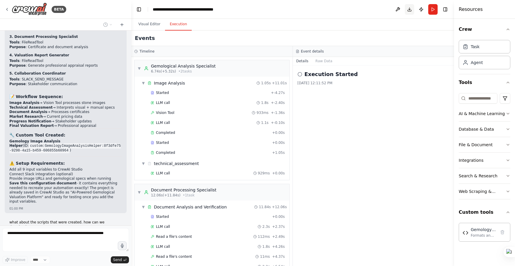
click at [404, 11] on button "Download" at bounding box center [409, 9] width 9 height 11
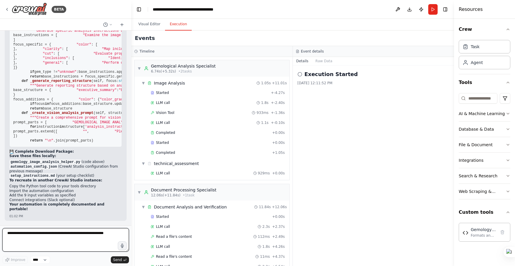
scroll to position [8368, 0]
click at [21, 153] on strong "💾 Complete Download Package:" at bounding box center [41, 151] width 65 height 4
click at [50, 240] on textarea at bounding box center [65, 239] width 127 height 23
type textarea "**********"
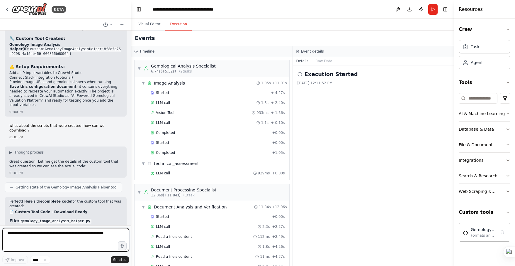
scroll to position [7400, 0]
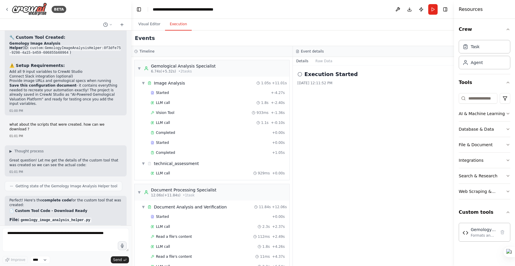
click at [110, 233] on icon at bounding box center [111, 234] width 3 height 3
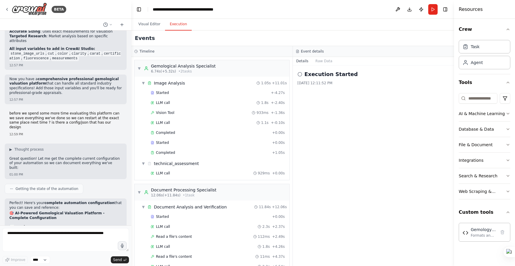
scroll to position [7002, 0]
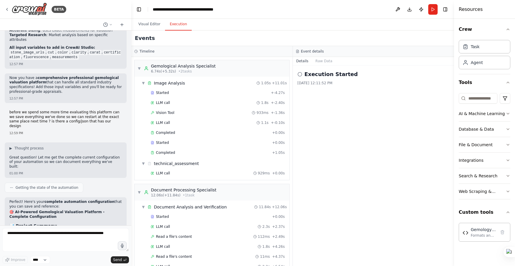
click at [82, 199] on p "Perfect! Here's your complete automation configuration that you can save and re…" at bounding box center [65, 203] width 113 height 9
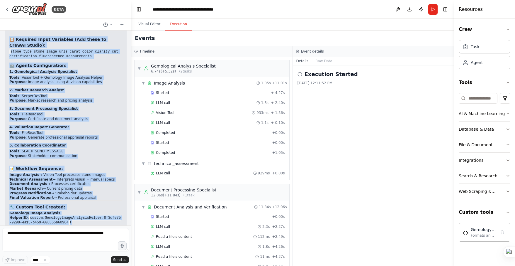
scroll to position [7260, 0]
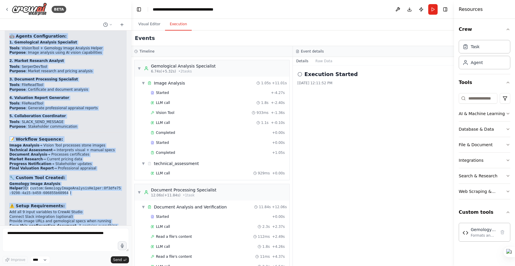
drag, startPoint x: 9, startPoint y: 110, endPoint x: 92, endPoint y: 163, distance: 98.2
click at [92, 163] on div "Perfect! Here's your complete automation configuration that you can save and re…" at bounding box center [65, 94] width 113 height 305
copy div "🎯 AI-Powered Gemological Valuation Platform - Complete Configuration 📊 Project …"
click at [150, 24] on button "Visual Editor" at bounding box center [149, 24] width 31 height 12
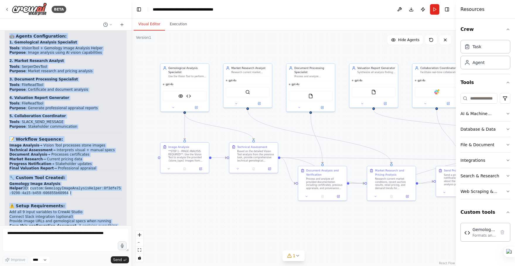
drag, startPoint x: 455, startPoint y: 116, endPoint x: 530, endPoint y: 122, distance: 75.7
click at [515, 122] on html "BETA we want to build an innovative AI-powered platform that revolutionizes pre…" at bounding box center [257, 133] width 515 height 266
click at [139, 251] on icon "fit view" at bounding box center [140, 249] width 4 height 3
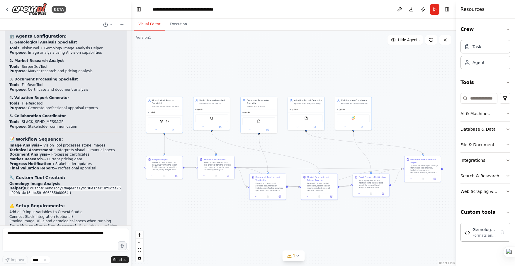
click at [250, 211] on div ".deletable-edge-delete-btn { width: 20px; height: 20px; border: 0px solid #ffff…" at bounding box center [293, 147] width 325 height 235
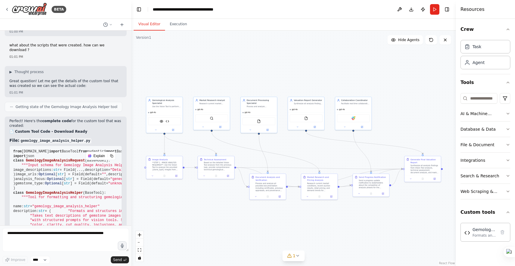
scroll to position [7467, 0]
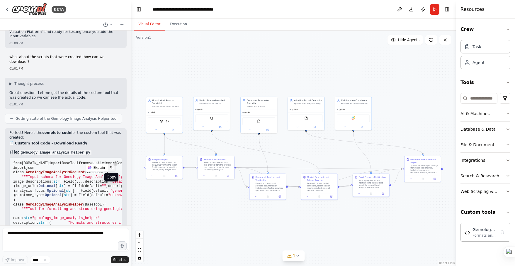
click at [110, 166] on icon at bounding box center [111, 167] width 3 height 3
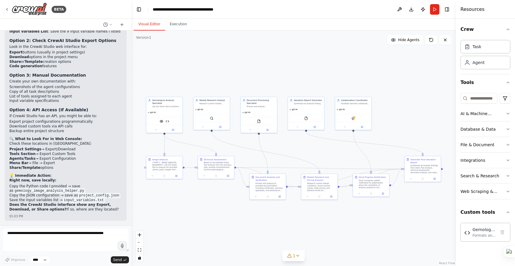
scroll to position [8654, 0]
click at [435, 9] on button "Run" at bounding box center [434, 9] width 9 height 11
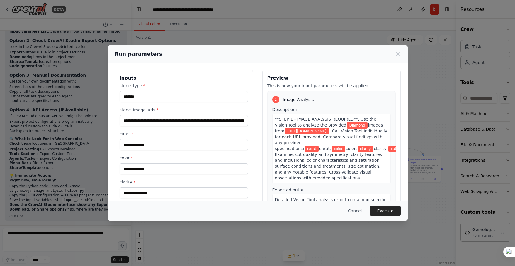
scroll to position [0, 0]
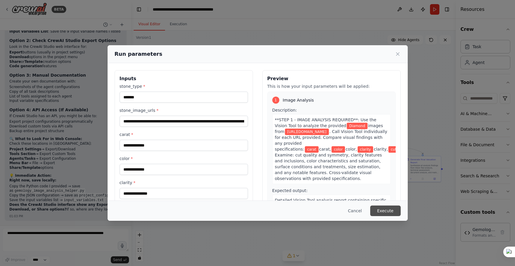
click at [391, 210] on button "Execute" at bounding box center [385, 210] width 30 height 11
click at [358, 209] on button "Cancel" at bounding box center [354, 210] width 23 height 11
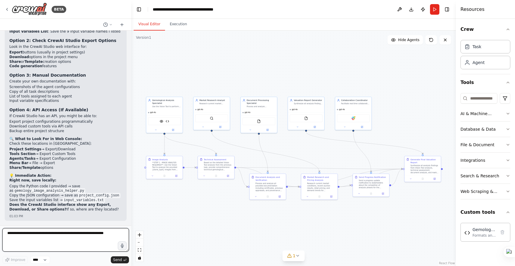
click at [29, 234] on textarea at bounding box center [65, 239] width 127 height 23
type textarea "**********"
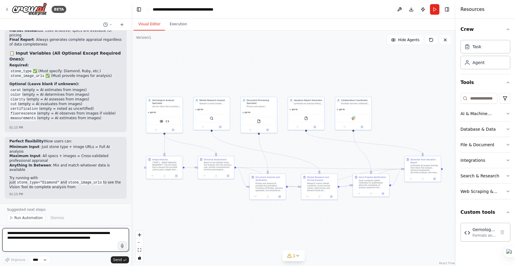
scroll to position [9109, 0]
click at [28, 218] on span "Run Automation" at bounding box center [28, 217] width 28 height 5
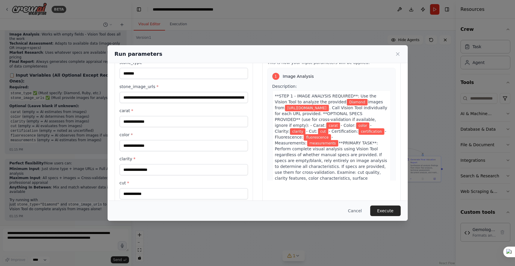
scroll to position [0, 0]
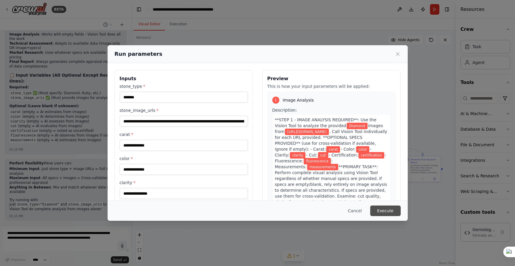
click at [379, 209] on button "Execute" at bounding box center [385, 210] width 30 height 11
click at [388, 210] on button "Execute" at bounding box center [385, 210] width 30 height 11
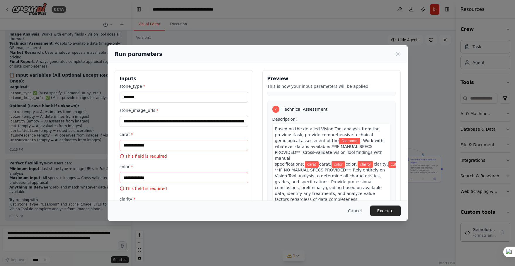
scroll to position [217, 0]
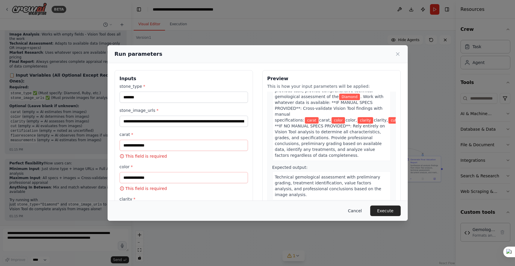
click at [358, 212] on button "Cancel" at bounding box center [354, 210] width 23 height 11
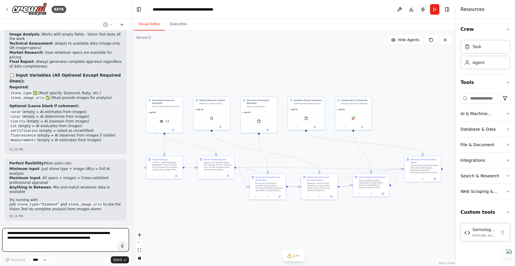
click at [26, 235] on textarea "**********" at bounding box center [65, 239] width 127 height 23
type textarea "**********"
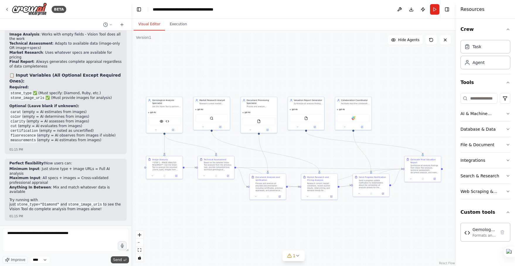
click at [116, 257] on span "Send" at bounding box center [117, 259] width 9 height 5
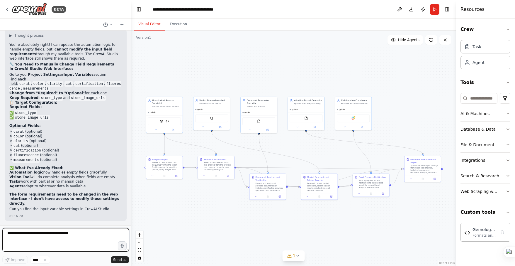
scroll to position [9303, 0]
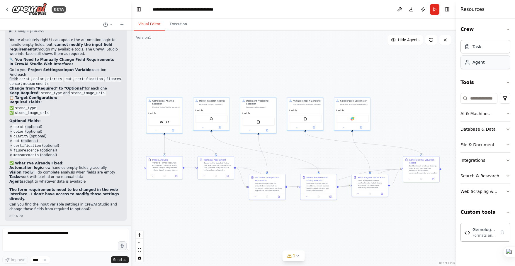
click at [479, 65] on div "Agent" at bounding box center [486, 61] width 50 height 13
click at [479, 50] on div "Task" at bounding box center [486, 46] width 50 height 13
click at [447, 8] on button "Toggle Right Sidebar" at bounding box center [447, 9] width 8 height 8
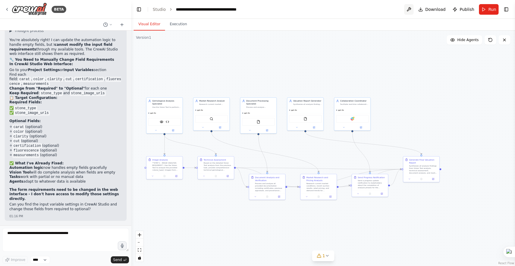
click at [411, 9] on button at bounding box center [408, 9] width 9 height 11
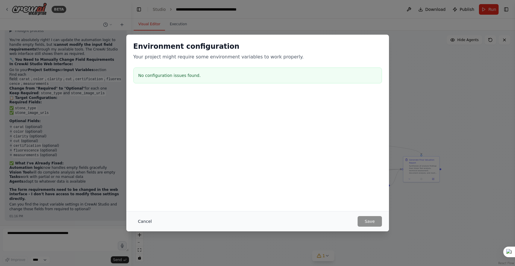
click at [146, 221] on button "Cancel" at bounding box center [144, 221] width 23 height 11
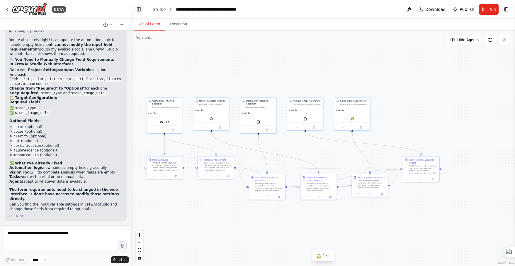
click at [138, 11] on button "Toggle Left Sidebar" at bounding box center [139, 9] width 8 height 8
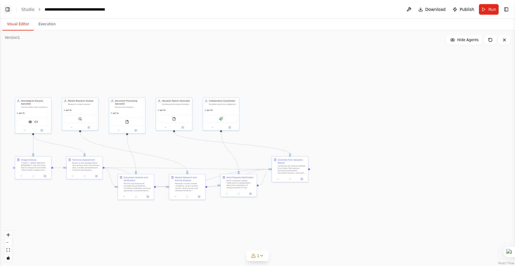
click at [6, 7] on button "Toggle Left Sidebar" at bounding box center [8, 9] width 8 height 8
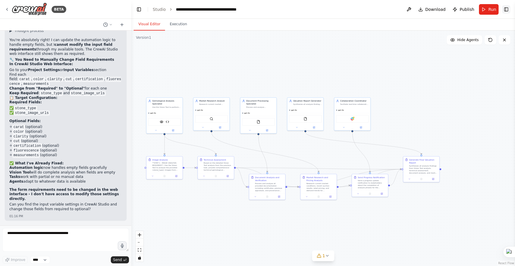
click at [507, 10] on button "Toggle Right Sidebar" at bounding box center [506, 9] width 8 height 8
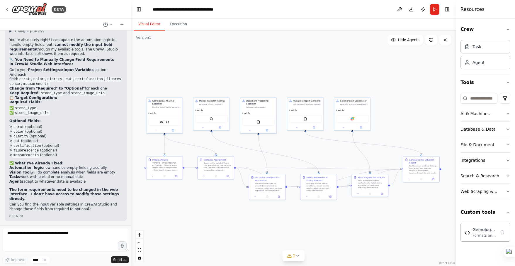
click at [490, 160] on button "Integrations" at bounding box center [486, 159] width 50 height 15
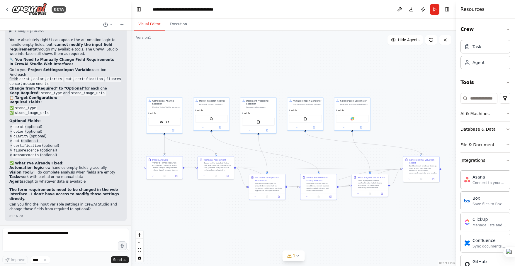
click at [488, 158] on button "Integrations" at bounding box center [486, 159] width 50 height 15
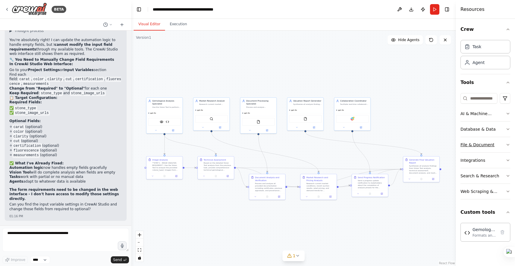
click at [491, 143] on div "File & Document" at bounding box center [478, 145] width 34 height 6
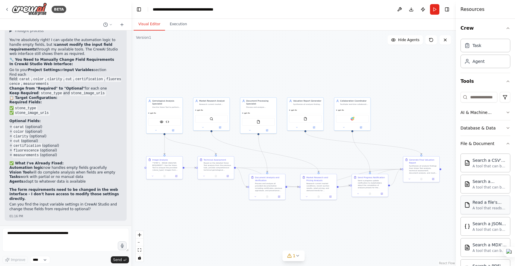
scroll to position [0, 0]
click at [492, 146] on div "File & Document" at bounding box center [478, 145] width 34 height 6
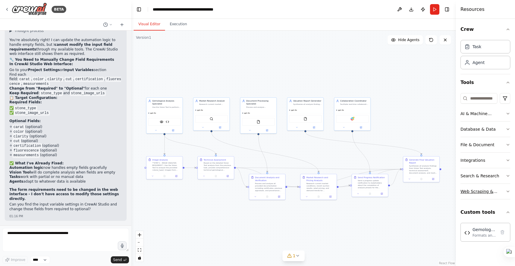
click at [487, 191] on div "Web Scraping & Browsing" at bounding box center [483, 191] width 45 height 6
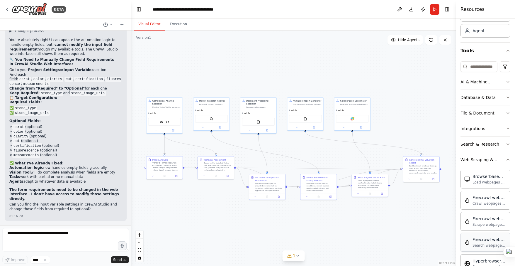
scroll to position [30, 0]
click at [488, 160] on div "Web Scraping & Browsing" at bounding box center [483, 161] width 45 height 6
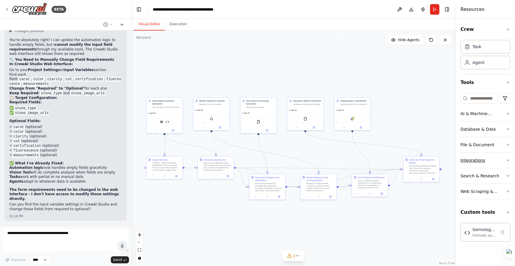
click at [508, 160] on icon "button" at bounding box center [508, 160] width 5 height 5
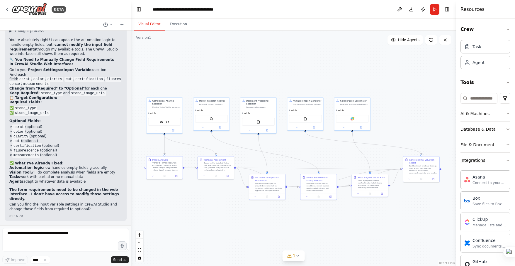
click at [508, 160] on div "Crew Task Agent Tools AI & Machine Learning Database & Data File & Document Int…" at bounding box center [485, 142] width 59 height 247
click at [507, 160] on icon "button" at bounding box center [508, 160] width 2 height 1
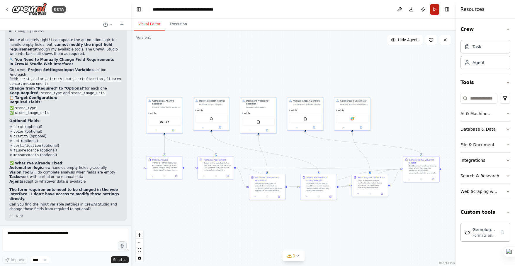
click at [435, 10] on button "Run" at bounding box center [434, 9] width 9 height 11
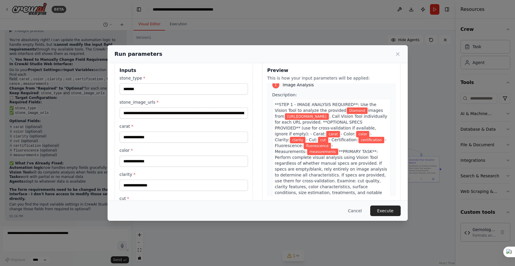
scroll to position [9, 0]
click at [385, 209] on button "Execute" at bounding box center [385, 210] width 30 height 11
click at [357, 210] on button "Cancel" at bounding box center [354, 210] width 23 height 11
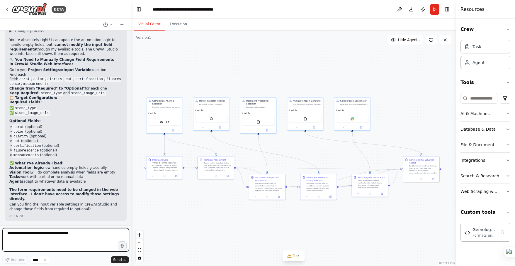
click at [63, 236] on textarea "**********" at bounding box center [65, 239] width 127 height 23
type textarea "**********"
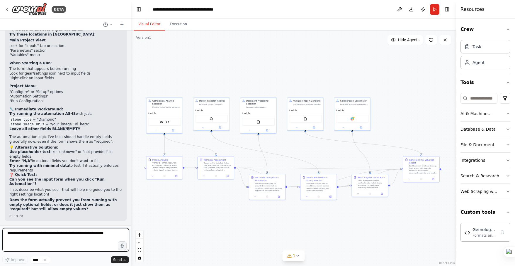
scroll to position [9520, 0]
click at [435, 9] on button "Run" at bounding box center [434, 9] width 9 height 11
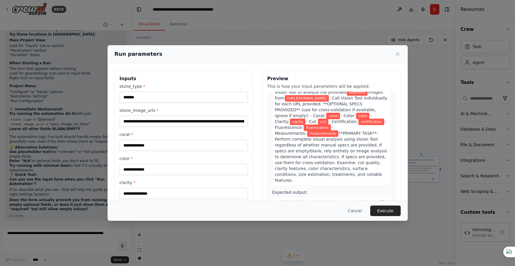
scroll to position [34, 0]
click at [188, 143] on input "carat *" at bounding box center [184, 145] width 128 height 11
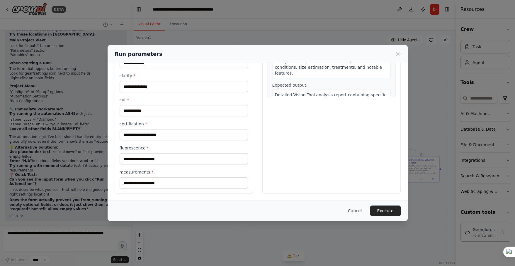
scroll to position [0, 0]
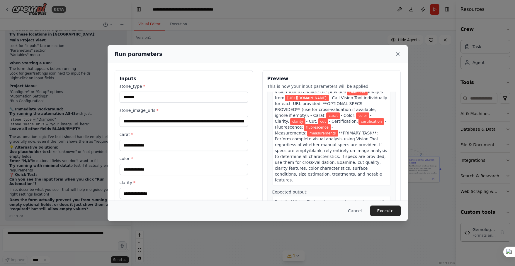
click at [397, 52] on icon at bounding box center [398, 54] width 6 height 6
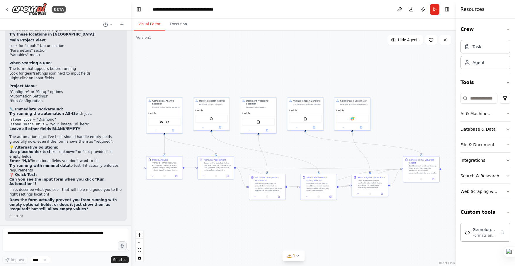
scroll to position [9545, 0]
click at [79, 237] on textarea at bounding box center [65, 239] width 127 height 23
type textarea "**********"
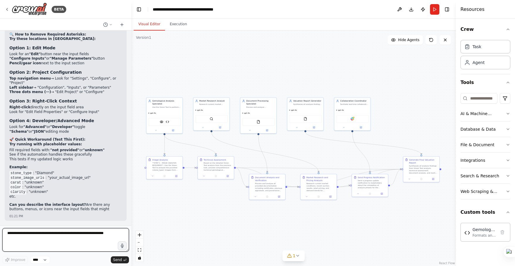
scroll to position [9786, 0]
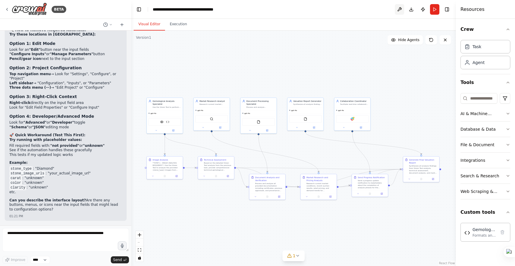
click at [401, 8] on button at bounding box center [399, 9] width 9 height 11
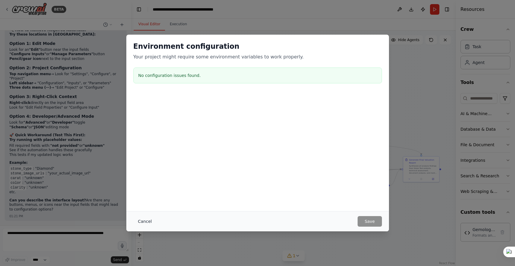
click at [146, 221] on button "Cancel" at bounding box center [144, 221] width 23 height 11
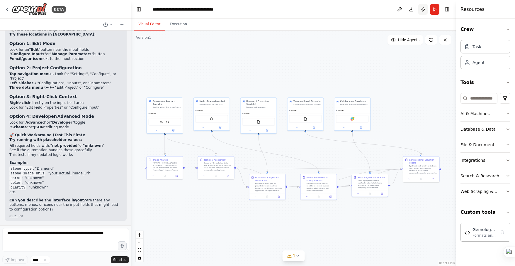
click at [423, 9] on button "Publish" at bounding box center [422, 9] width 9 height 11
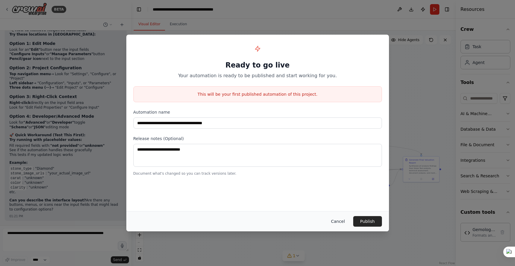
click at [341, 219] on button "Cancel" at bounding box center [337, 221] width 23 height 11
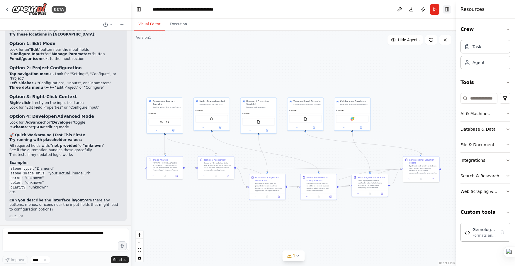
click at [447, 10] on button "Toggle Right Sidebar" at bounding box center [447, 9] width 8 height 8
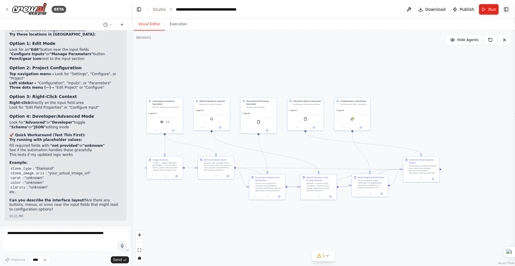
click at [506, 8] on button "Toggle Right Sidebar" at bounding box center [506, 9] width 8 height 8
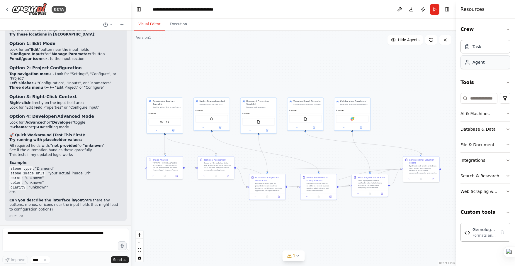
click at [478, 63] on div "Agent" at bounding box center [479, 62] width 12 height 6
click at [472, 50] on div "Task" at bounding box center [486, 46] width 50 height 13
click at [474, 66] on div "Agent" at bounding box center [486, 61] width 50 height 13
click at [479, 233] on div "Formats and structures image analysis requests for gemological evaluation using…" at bounding box center [484, 235] width 23 height 5
click at [470, 235] on img at bounding box center [468, 232] width 6 height 6
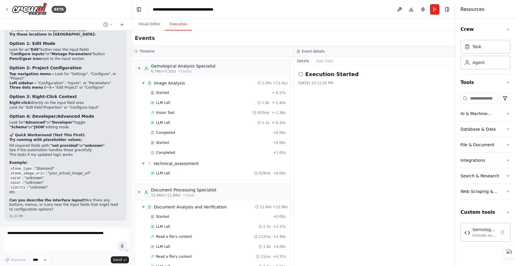
click at [178, 24] on button "Execution" at bounding box center [178, 24] width 27 height 12
click at [157, 24] on button "Visual Editor" at bounding box center [149, 24] width 31 height 12
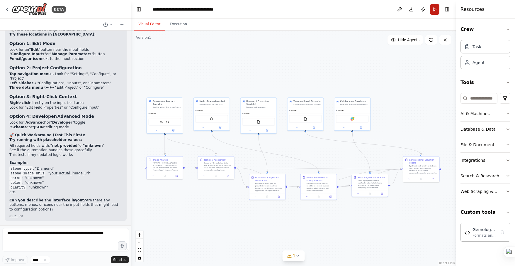
click at [434, 9] on button "Run" at bounding box center [434, 9] width 9 height 11
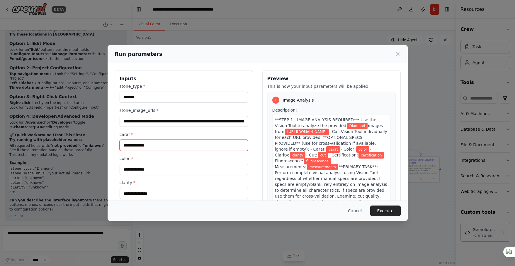
drag, startPoint x: 150, startPoint y: 143, endPoint x: 145, endPoint y: 144, distance: 5.3
click at [144, 144] on input "carat *" at bounding box center [184, 145] width 128 height 11
type input "******"
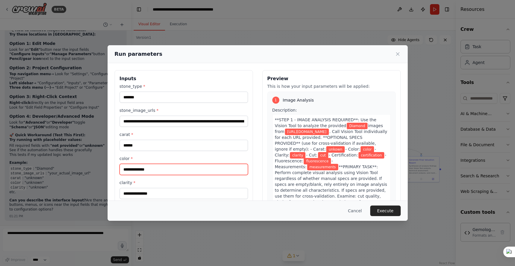
click at [127, 168] on input "color *" at bounding box center [184, 169] width 128 height 11
drag, startPoint x: 150, startPoint y: 170, endPoint x: 116, endPoint y: 168, distance: 33.8
click at [116, 168] on div "**********" at bounding box center [184, 185] width 138 height 230
type input "*******"
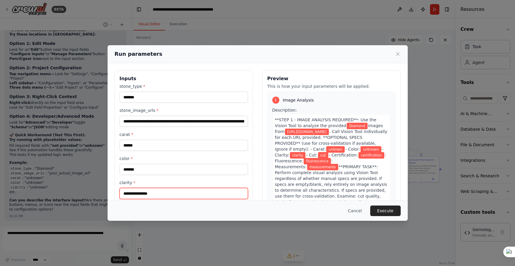
click at [129, 192] on input "clarity *" at bounding box center [184, 193] width 128 height 11
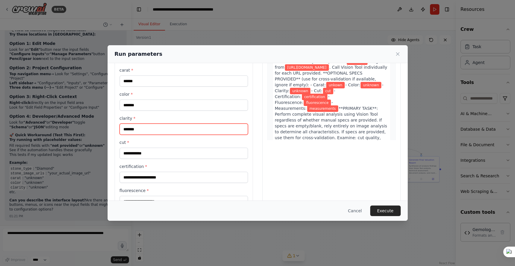
scroll to position [65, 0]
type input "*******"
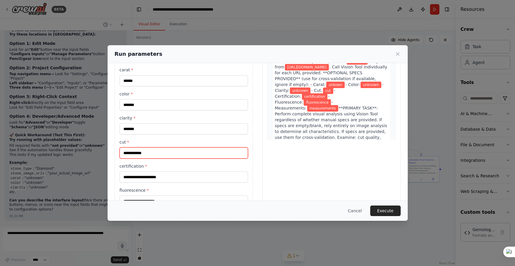
click at [135, 152] on input "cut *" at bounding box center [184, 152] width 128 height 11
type input "******"
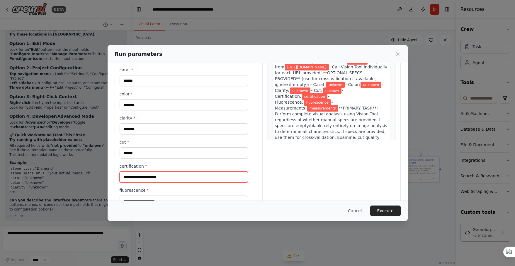
click at [128, 178] on input "certification *" at bounding box center [184, 176] width 128 height 11
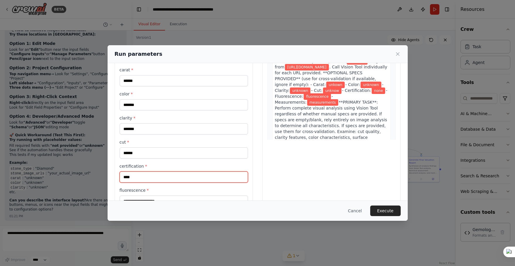
type input "****"
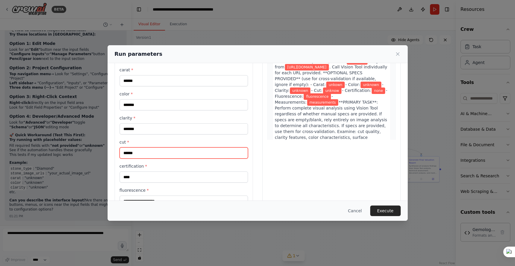
click at [146, 153] on input "******" at bounding box center [184, 152] width 128 height 11
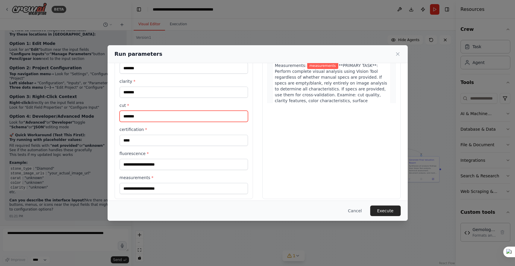
scroll to position [107, 0]
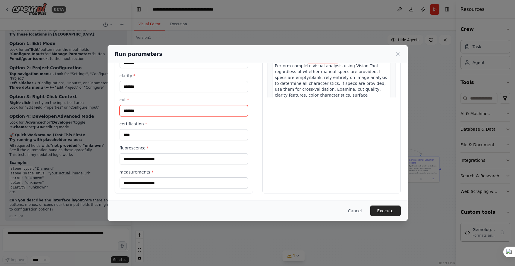
type input "*******"
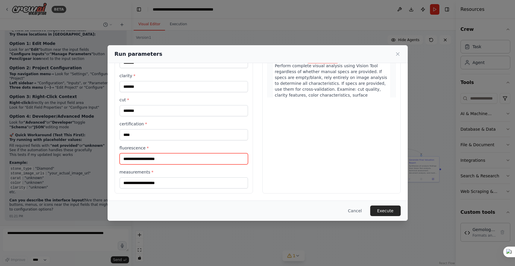
click at [147, 160] on input "fluorescence *" at bounding box center [184, 158] width 128 height 11
type input "*******"
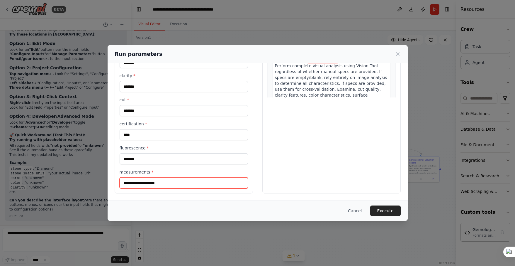
click at [141, 183] on input "measurements *" at bounding box center [184, 182] width 128 height 11
type input "*******"
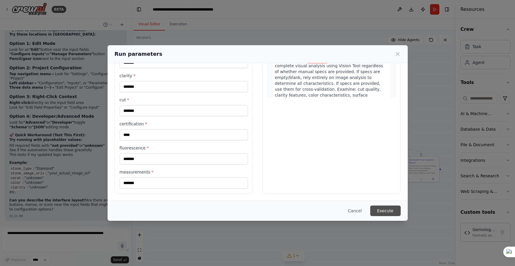
click at [380, 210] on button "Execute" at bounding box center [385, 210] width 30 height 11
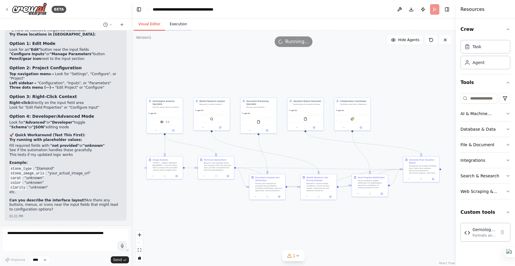
click at [177, 25] on button "Execution" at bounding box center [178, 24] width 27 height 12
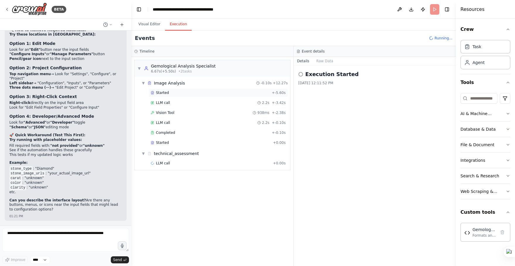
click at [170, 92] on div "Started" at bounding box center [210, 92] width 119 height 5
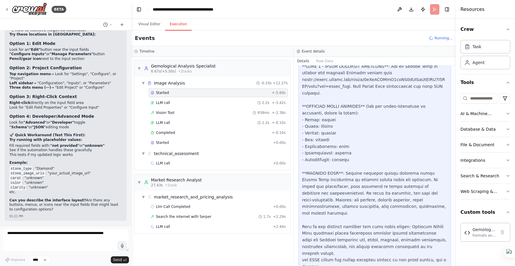
scroll to position [185, 0]
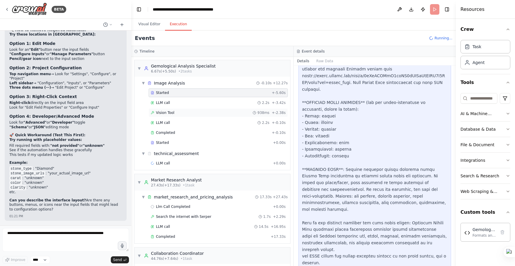
click at [176, 113] on div "Vision Tool 938ms + -2.38s" at bounding box center [218, 112] width 135 height 5
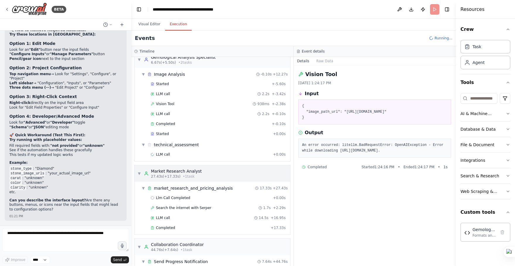
scroll to position [14, 0]
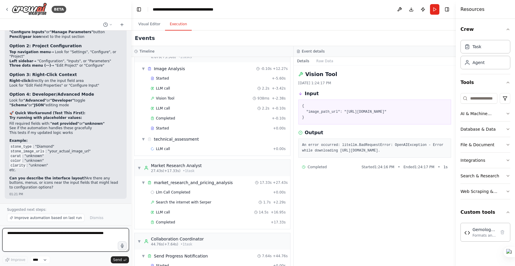
click at [65, 235] on textarea at bounding box center [65, 239] width 127 height 23
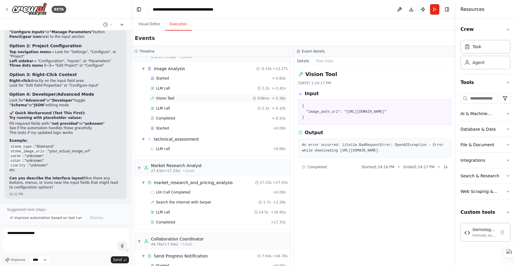
click at [171, 96] on span "Vision Tool" at bounding box center [165, 98] width 18 height 5
click at [172, 97] on span "Vision Tool" at bounding box center [165, 98] width 18 height 5
click at [167, 87] on span "LLM call" at bounding box center [163, 88] width 14 height 5
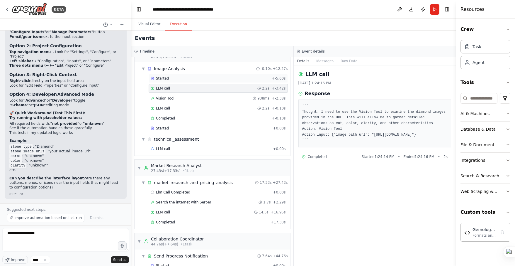
click at [167, 77] on span "Started" at bounding box center [162, 78] width 13 height 5
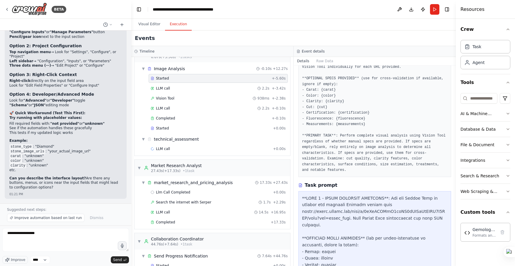
scroll to position [50, 0]
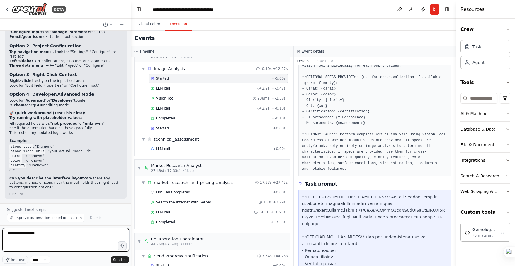
click at [50, 232] on textarea "**********" at bounding box center [65, 239] width 127 height 23
type textarea "**********"
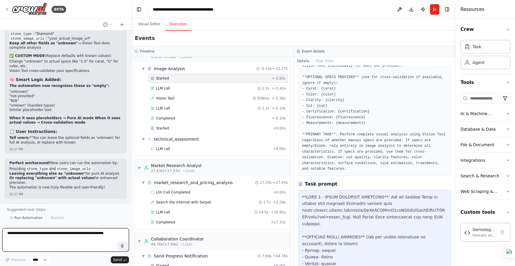
scroll to position [10165, 0]
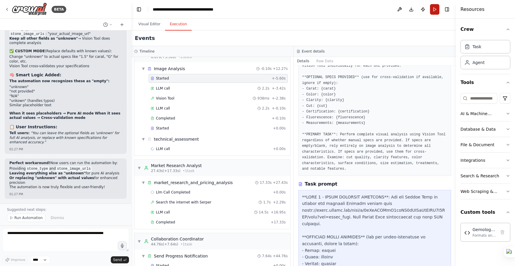
click at [436, 9] on button "Run" at bounding box center [434, 9] width 9 height 11
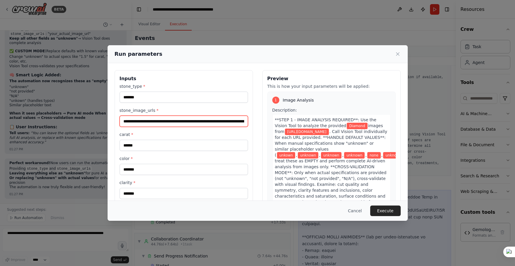
click at [218, 121] on input "**********" at bounding box center [184, 121] width 128 height 11
paste input "text"
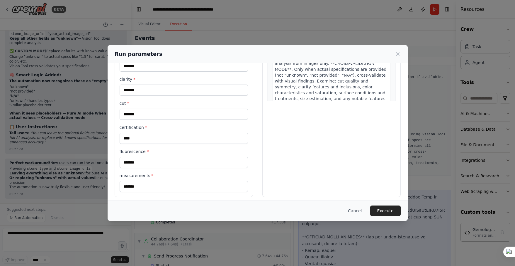
scroll to position [107, 0]
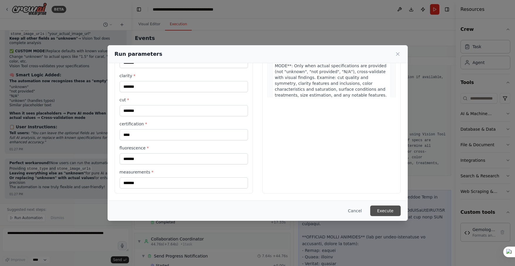
type input "**********"
click at [392, 210] on button "Execute" at bounding box center [385, 210] width 30 height 11
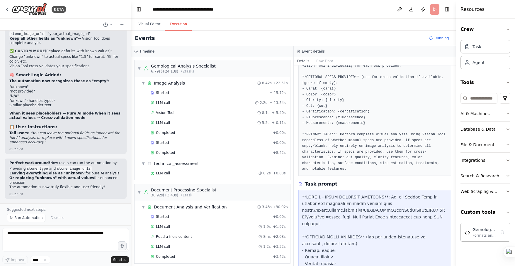
click at [182, 25] on button "Execution" at bounding box center [178, 24] width 27 height 12
click at [150, 23] on button "Visual Editor" at bounding box center [149, 24] width 31 height 12
click at [174, 24] on button "Execution" at bounding box center [178, 24] width 27 height 12
click at [171, 91] on div "Started" at bounding box center [209, 92] width 117 height 5
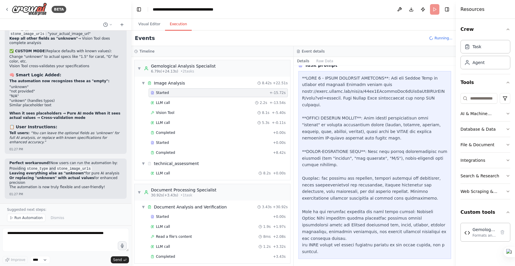
scroll to position [147, 0]
click at [169, 101] on span "LLM call" at bounding box center [163, 102] width 14 height 5
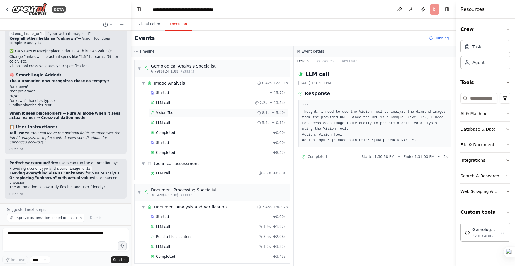
click at [167, 112] on span "Vision Tool" at bounding box center [165, 112] width 18 height 5
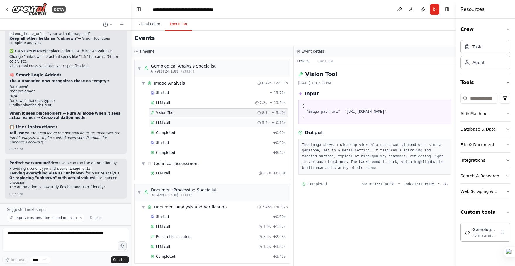
click at [171, 121] on div "LLM call 5.3s + -0.11s" at bounding box center [218, 122] width 135 height 5
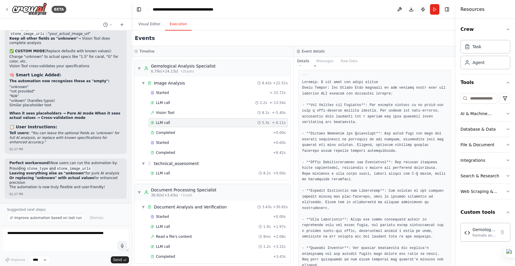
scroll to position [0, 0]
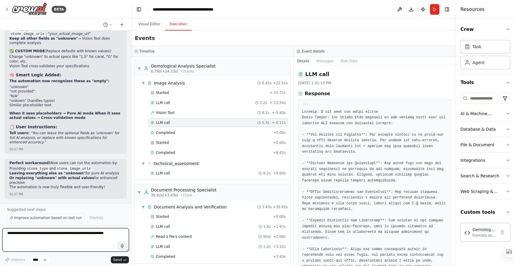
click at [65, 237] on textarea at bounding box center [65, 239] width 127 height 23
type textarea "**********"
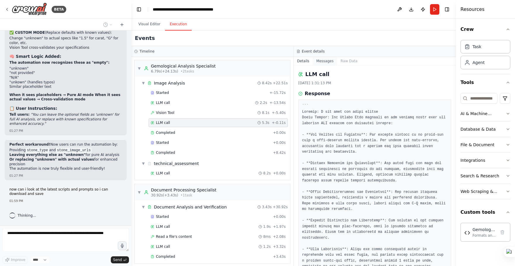
click at [323, 61] on button "Messages" at bounding box center [325, 61] width 24 height 8
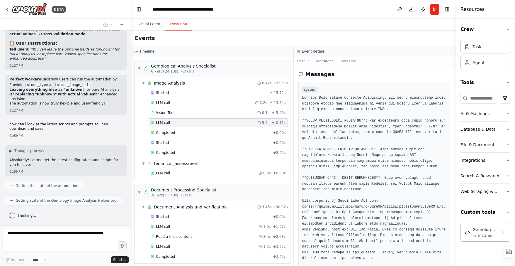
scroll to position [10249, 0]
click at [393, 89] on div "system" at bounding box center [374, 89] width 145 height 7
click at [411, 10] on button "Download" at bounding box center [411, 9] width 9 height 11
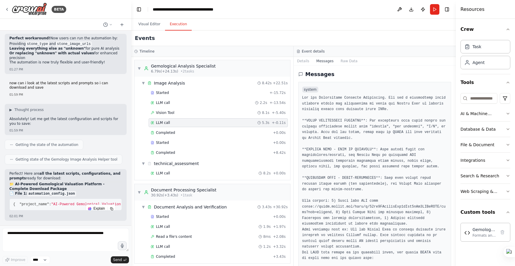
scroll to position [10454, 0]
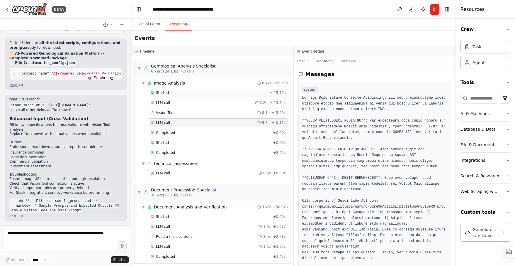
click at [165, 91] on span "Started" at bounding box center [162, 92] width 13 height 5
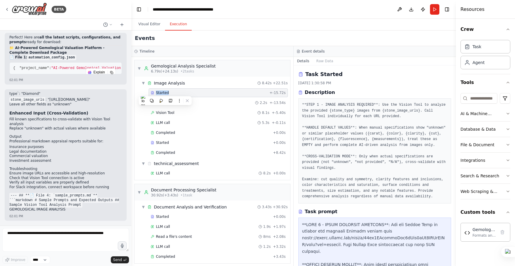
click at [165, 91] on span "Started" at bounding box center [162, 92] width 13 height 5
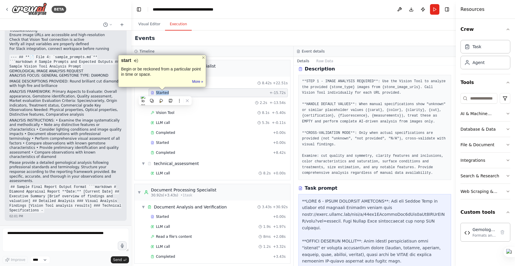
scroll to position [0, 0]
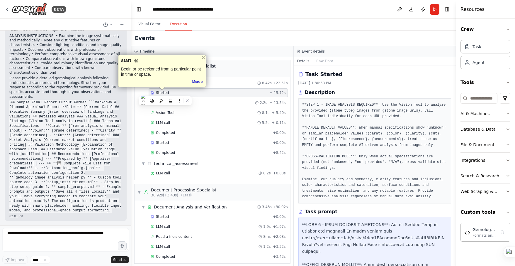
click at [301, 93] on icon at bounding box center [300, 92] width 3 height 3
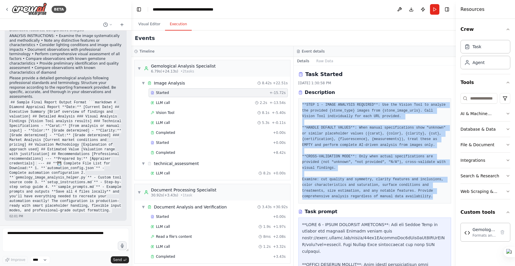
drag, startPoint x: 302, startPoint y: 104, endPoint x: 389, endPoint y: 210, distance: 136.5
click at [389, 199] on pre "**STEP 1 - IMAGE ANALYSIS REQUIRED**: Use the Vision Tool to analyze the provid…" at bounding box center [374, 150] width 145 height 97
copy pre "**STEP 1 - IMAGE ANALYSIS REQUIRED**: Use the Vision Tool to analyze the provid…"
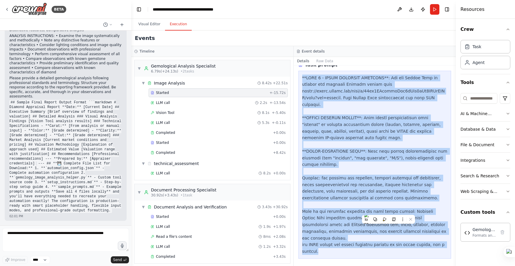
drag, startPoint x: 303, startPoint y: 113, endPoint x: 339, endPoint y: 255, distance: 146.4
click at [339, 255] on div at bounding box center [375, 165] width 153 height 188
click at [325, 244] on icon at bounding box center [325, 244] width 4 height 4
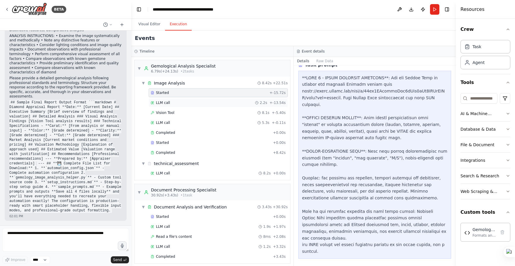
click at [176, 102] on div "LLM call 2.2s + -13.54s" at bounding box center [218, 102] width 135 height 5
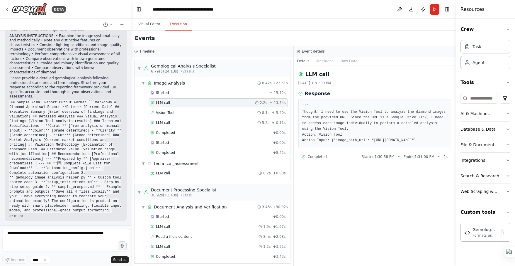
click at [374, 138] on pre "``` Thought: I need to use the Vision Tool to analyze the diamond images from t…" at bounding box center [374, 123] width 145 height 40
drag, startPoint x: 362, startPoint y: 138, endPoint x: 365, endPoint y: 143, distance: 5.4
click at [365, 143] on pre "``` Thought: I need to use the Vision Tool to analyze the diamond images from t…" at bounding box center [374, 123] width 145 height 40
drag, startPoint x: 330, startPoint y: 129, endPoint x: 333, endPoint y: 133, distance: 4.6
click at [333, 133] on pre "``` Thought: I need to use the Vision Tool to analyze the diamond images from t…" at bounding box center [374, 123] width 145 height 40
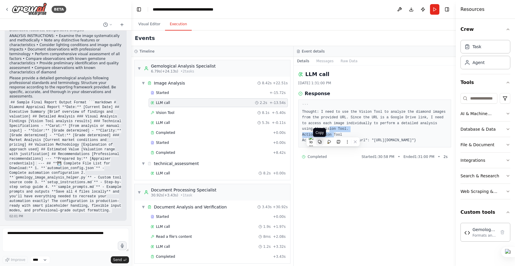
click at [321, 141] on icon at bounding box center [320, 142] width 4 height 4
drag, startPoint x: 302, startPoint y: 104, endPoint x: 390, endPoint y: 148, distance: 98.2
click at [390, 143] on pre "``` Thought: I need to use the Vision Tool to analyze the diamond images from t…" at bounding box center [374, 123] width 145 height 40
click at [376, 157] on icon at bounding box center [377, 157] width 4 height 4
click at [159, 113] on span "Vision Tool" at bounding box center [165, 112] width 18 height 5
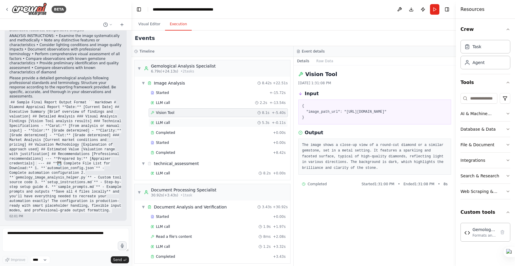
click at [163, 121] on span "LLM call" at bounding box center [163, 122] width 14 height 5
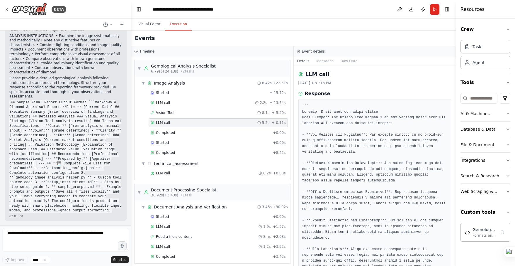
click at [350, 187] on pre at bounding box center [374, 214] width 145 height 223
drag, startPoint x: 455, startPoint y: 149, endPoint x: 457, endPoint y: 183, distance: 34.1
click at [457, 183] on div "Resources Crew Task Agent Tools AI & Machine Learning Database & Data File & Do…" at bounding box center [485, 133] width 59 height 266
drag, startPoint x: 455, startPoint y: 184, endPoint x: 450, endPoint y: 229, distance: 45.4
click at [452, 228] on div "BETA we want to build an innovative AI-powered platform that revolutionizes pre…" at bounding box center [257, 133] width 515 height 266
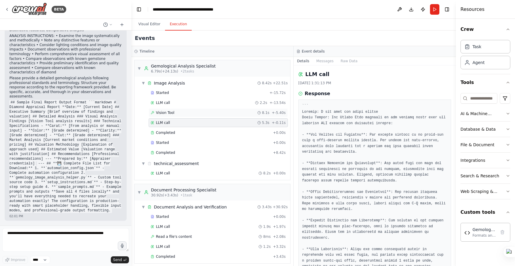
click at [172, 109] on div "Vision Tool 8.1s + -5.40s" at bounding box center [218, 112] width 139 height 9
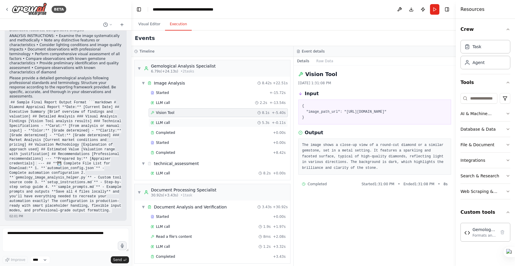
click at [169, 123] on span "LLM call" at bounding box center [163, 122] width 14 height 5
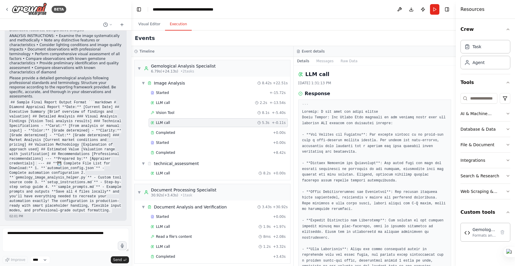
click at [390, 206] on pre at bounding box center [374, 214] width 145 height 223
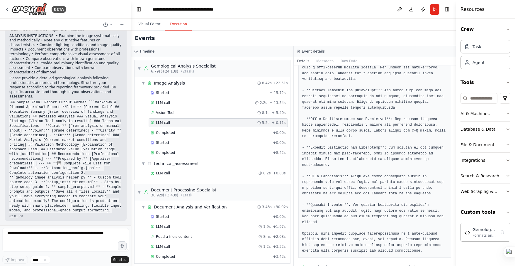
scroll to position [87, 0]
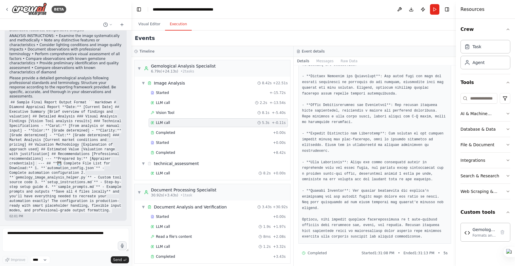
click at [384, 221] on pre at bounding box center [374, 127] width 145 height 223
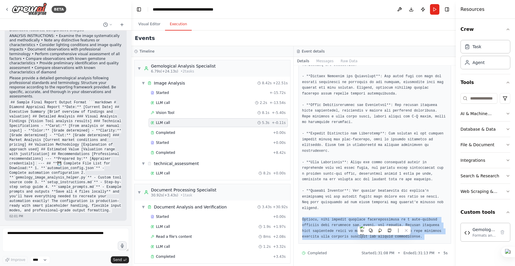
click at [384, 221] on pre at bounding box center [374, 127] width 145 height 223
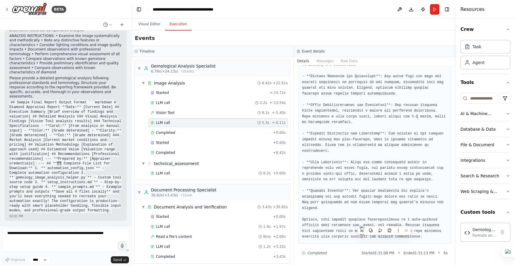
click at [384, 221] on pre at bounding box center [374, 127] width 145 height 223
click at [387, 220] on pre at bounding box center [374, 127] width 145 height 223
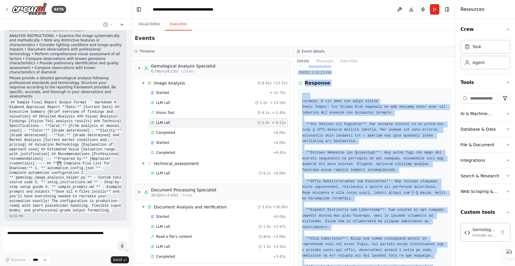
scroll to position [0, 0]
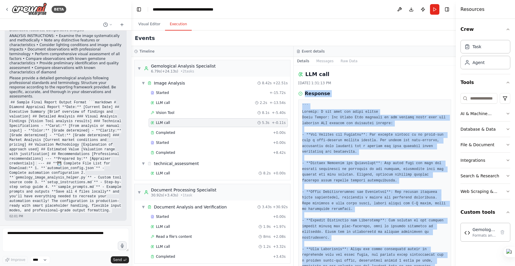
drag, startPoint x: 423, startPoint y: 236, endPoint x: 302, endPoint y: 89, distance: 190.3
click at [302, 89] on div "LLM call 9/3/2025, 1:31:13 PM Response Completed Started 1:31:08 PM • Ended 1:3…" at bounding box center [375, 165] width 162 height 200
click at [315, 82] on icon at bounding box center [315, 82] width 4 height 4
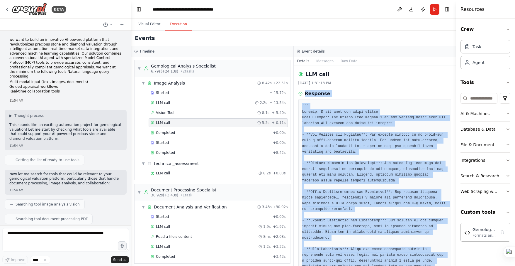
scroll to position [10824, 0]
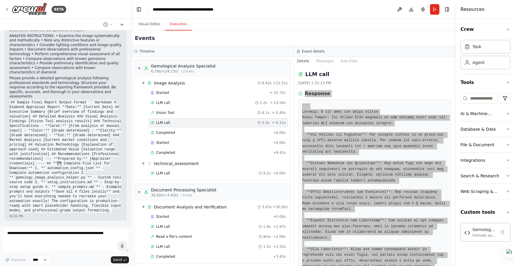
scroll to position [12173, 0]
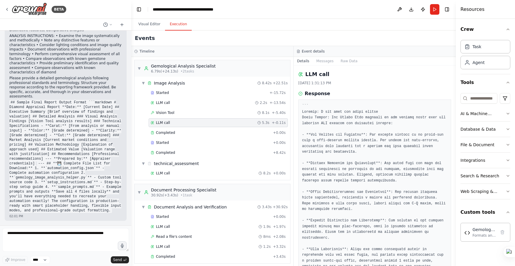
drag, startPoint x: 10, startPoint y: 92, endPoint x: 72, endPoint y: 213, distance: 135.7
click at [72, 213] on div "type`: "Diamond" stone_image_urls : "https://your-image-url.com/image.jpg" Leav…" at bounding box center [65, 41] width 113 height 344
click at [57, 222] on icon at bounding box center [58, 222] width 4 height 4
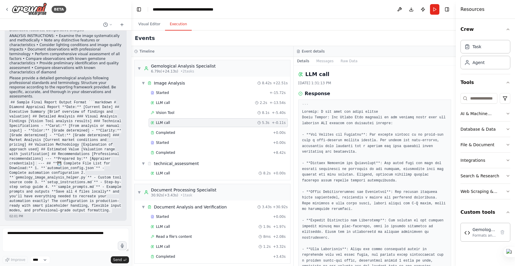
scroll to position [10830, 0]
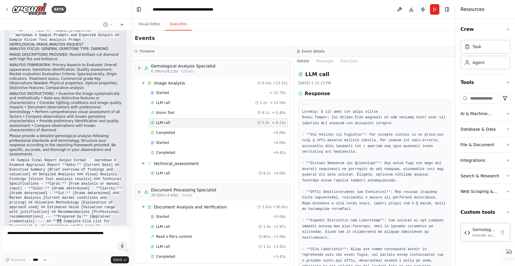
scroll to position [10445, 0]
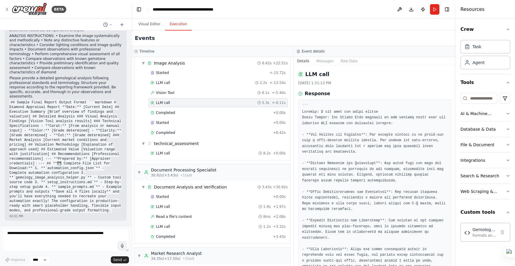
scroll to position [36, 0]
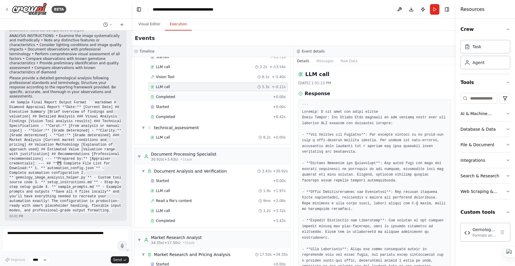
click at [163, 96] on span "Completed" at bounding box center [165, 96] width 19 height 5
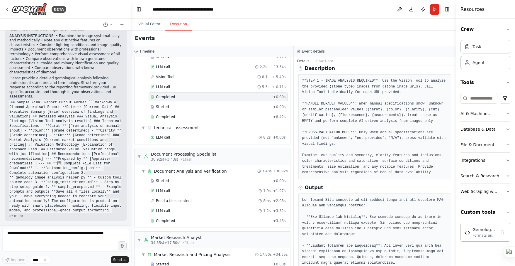
scroll to position [25, 0]
click at [324, 62] on button "Raw Data" at bounding box center [325, 61] width 24 height 8
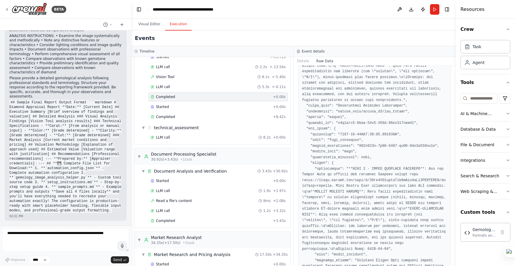
scroll to position [430, 0]
click at [302, 59] on button "Details" at bounding box center [303, 61] width 19 height 8
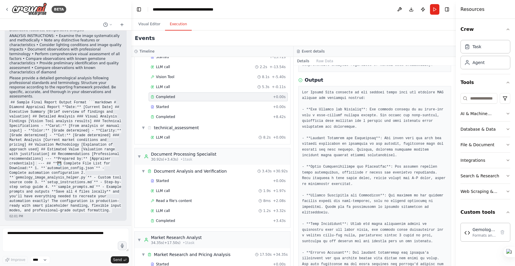
scroll to position [133, 0]
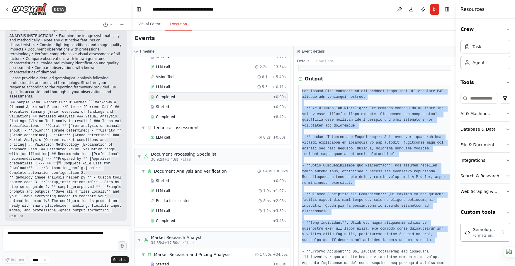
drag, startPoint x: 302, startPoint y: 102, endPoint x: 376, endPoint y: 257, distance: 172.1
click at [376, 257] on pre at bounding box center [374, 195] width 145 height 212
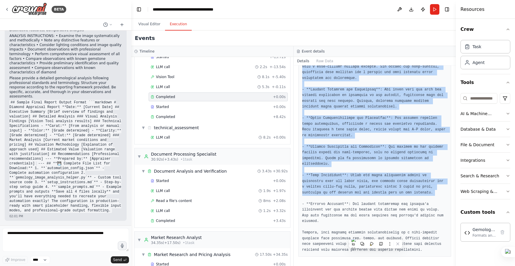
scroll to position [191, 0]
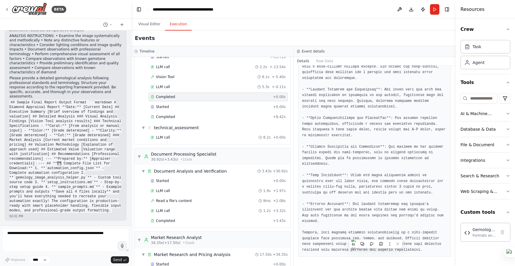
click at [366, 225] on pre at bounding box center [374, 147] width 145 height 212
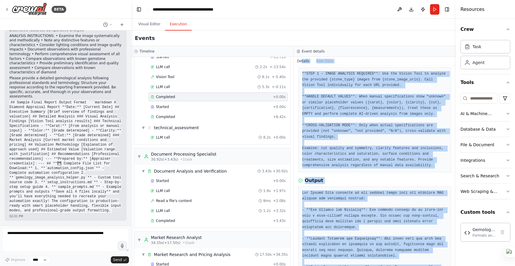
scroll to position [0, 0]
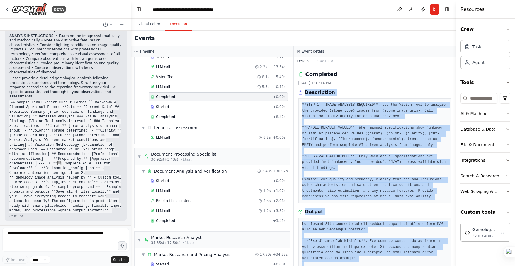
drag, startPoint x: 423, startPoint y: 250, endPoint x: 297, endPoint y: 91, distance: 202.1
click at [297, 91] on div "Completed 9/3/2025, 1:31:14 PM Description **STEP 1 - IMAGE ANALYSIS REQUIRED**…" at bounding box center [375, 165] width 162 height 200
click at [311, 84] on icon at bounding box center [311, 84] width 4 height 4
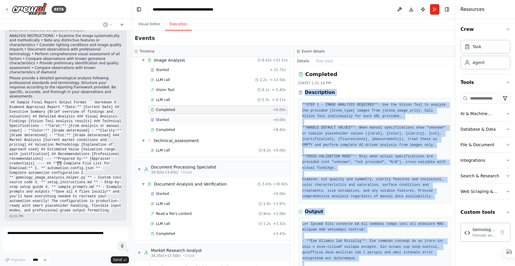
scroll to position [22, 0]
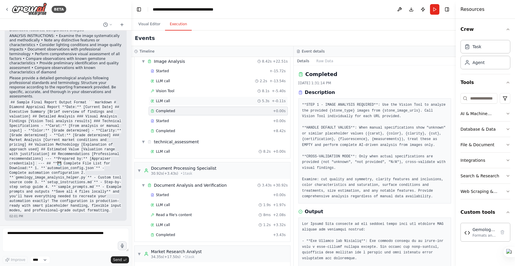
click at [169, 102] on span "LLM call" at bounding box center [163, 101] width 14 height 5
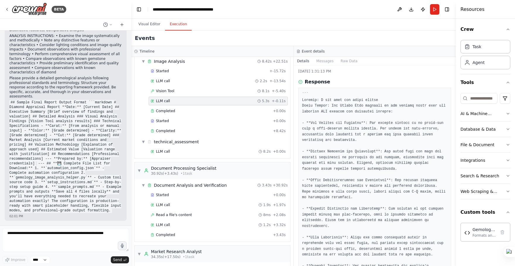
scroll to position [13, 0]
click at [164, 111] on span "Completed" at bounding box center [165, 111] width 19 height 5
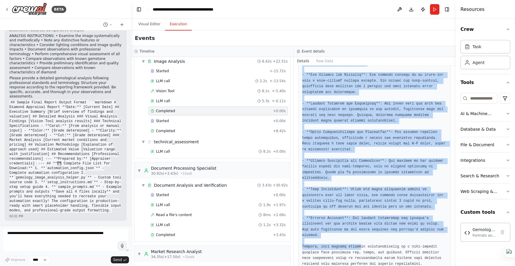
scroll to position [191, 0]
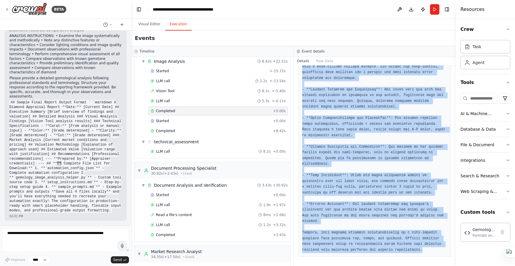
drag, startPoint x: 305, startPoint y: 83, endPoint x: 432, endPoint y: 248, distance: 207.8
click at [432, 248] on div "Completed 9/3/2025, 1:31:14 PM Description **STEP 1 - IMAGE ANALYSIS REQUIRED**…" at bounding box center [375, 165] width 162 height 200
click at [419, 256] on icon at bounding box center [419, 257] width 4 height 4
click at [163, 120] on span "Started" at bounding box center [162, 120] width 13 height 5
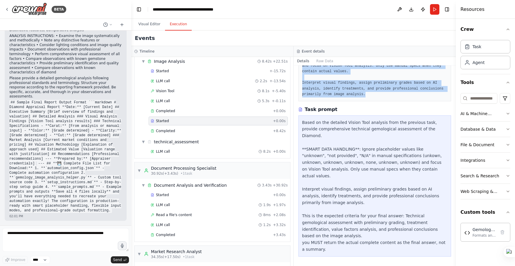
click at [163, 120] on span "Started" at bounding box center [162, 120] width 13 height 5
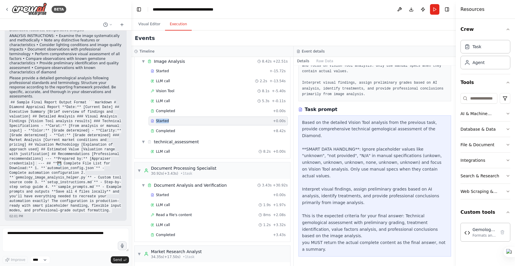
scroll to position [66, 0]
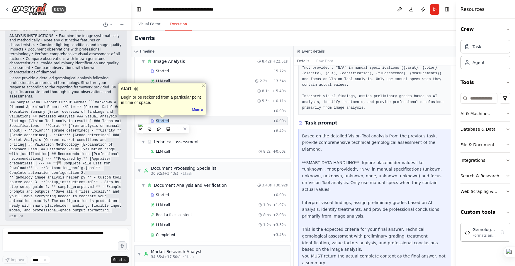
click at [223, 119] on div "Started" at bounding box center [211, 120] width 120 height 5
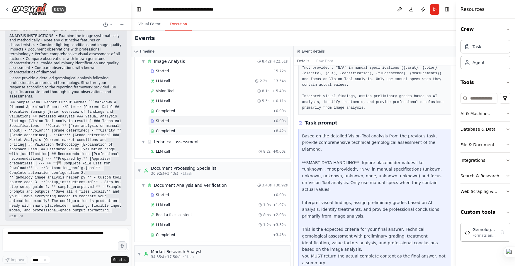
click at [156, 129] on span "Completed" at bounding box center [165, 130] width 19 height 5
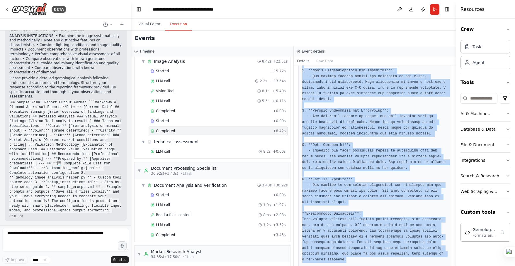
scroll to position [249, 0]
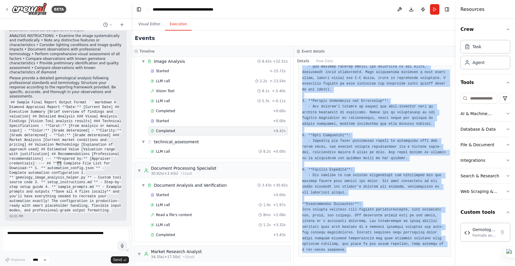
drag, startPoint x: 305, startPoint y: 91, endPoint x: 354, endPoint y: 266, distance: 181.3
click at [354, 265] on html "BETA we want to build an innovative AI-powered platform that revolutionizes pre…" at bounding box center [257, 133] width 515 height 266
click at [340, 244] on icon at bounding box center [341, 244] width 4 height 4
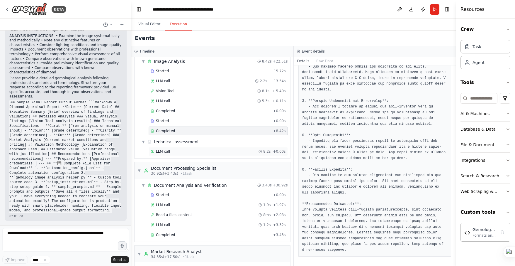
click at [166, 150] on span "LLM call" at bounding box center [163, 151] width 14 height 5
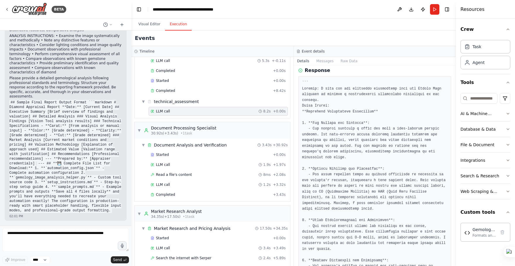
scroll to position [62, 0]
click at [184, 131] on span "• 1 task" at bounding box center [187, 133] width 12 height 5
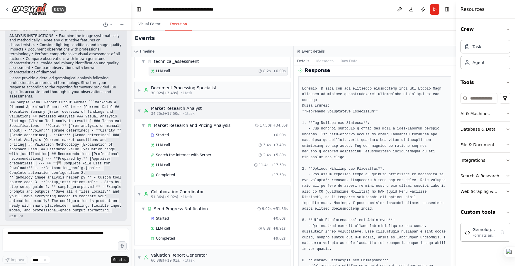
scroll to position [103, 0]
click at [179, 112] on div "34.35s (+17.50s) • 1 task" at bounding box center [176, 112] width 51 height 5
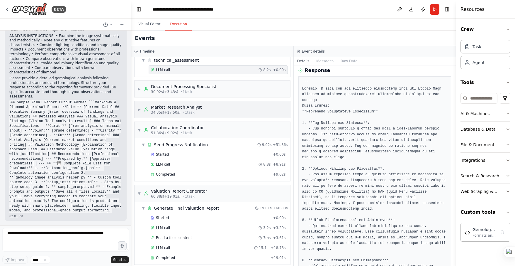
click at [179, 111] on div "34.35s (+17.50s) • 1 task" at bounding box center [176, 112] width 51 height 5
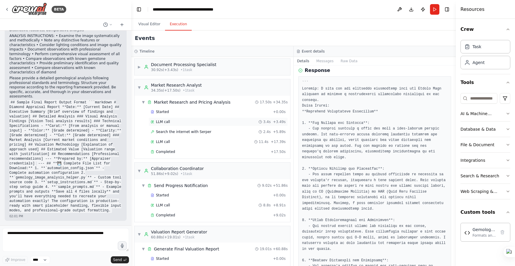
scroll to position [126, 0]
click at [160, 108] on div "Started + 0.00s" at bounding box center [218, 111] width 139 height 9
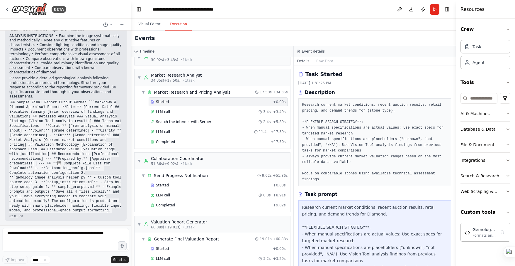
scroll to position [136, 0]
click at [165, 111] on span "LLM call" at bounding box center [163, 110] width 14 height 5
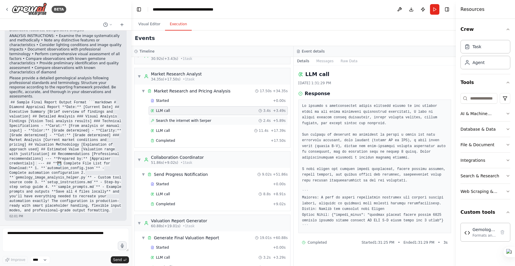
click at [178, 121] on span "Search the internet with Serper" at bounding box center [183, 120] width 55 height 5
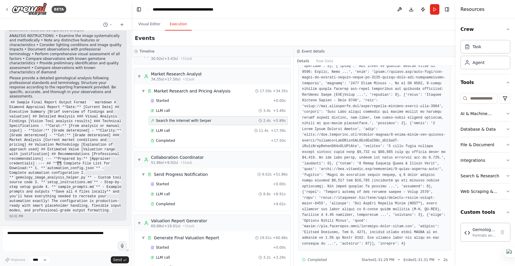
scroll to position [217, 0]
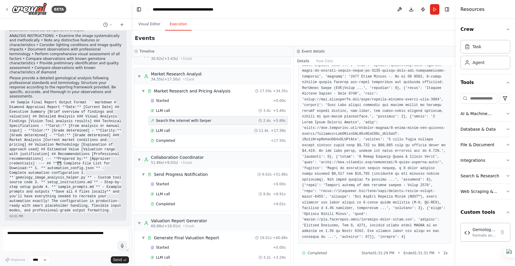
click at [168, 130] on span "LLM call" at bounding box center [163, 130] width 14 height 5
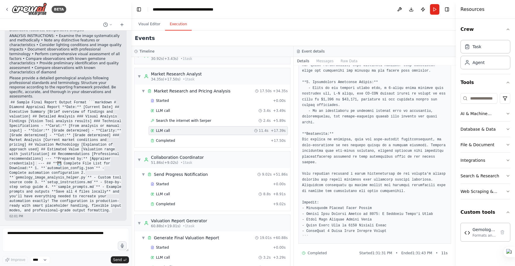
scroll to position [293, 0]
click at [157, 109] on span "LLM call" at bounding box center [163, 110] width 14 height 5
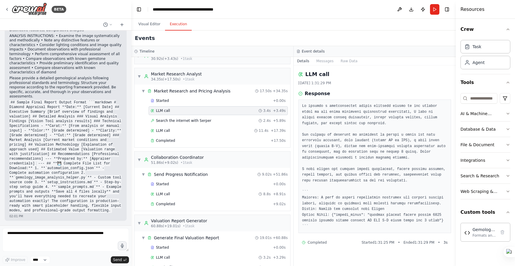
scroll to position [7, 0]
click at [161, 99] on span "Started" at bounding box center [162, 100] width 13 height 5
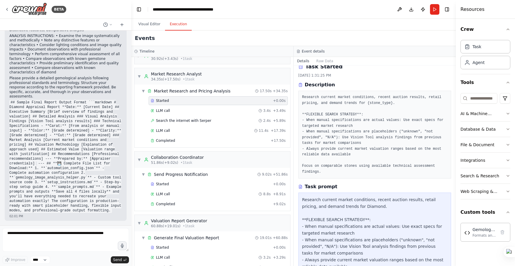
scroll to position [10, 0]
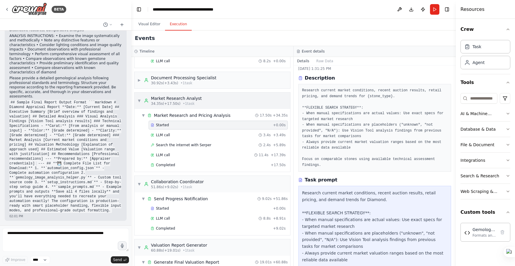
scroll to position [108, 0]
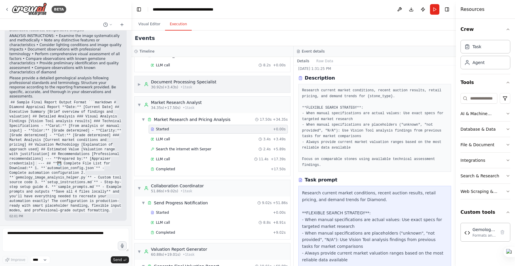
click at [138, 83] on span "▶" at bounding box center [140, 84] width 4 height 5
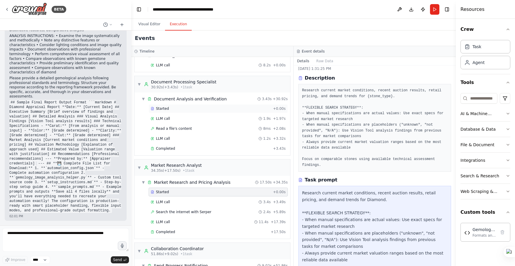
click at [159, 108] on span "Started" at bounding box center [162, 108] width 13 height 5
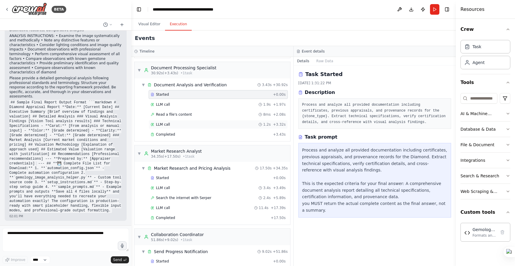
scroll to position [123, 0]
click at [187, 113] on span "Read a file's content" at bounding box center [174, 113] width 36 height 5
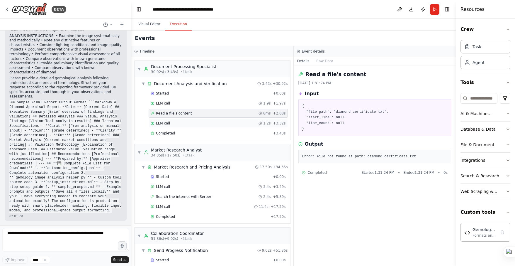
click at [169, 123] on span "LLM call" at bounding box center [163, 123] width 14 height 5
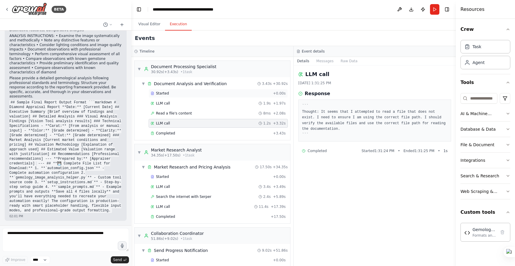
click at [164, 94] on span "Started" at bounding box center [162, 93] width 13 height 5
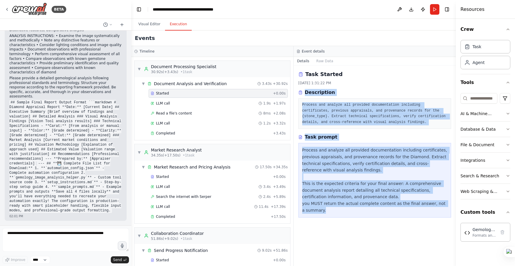
drag, startPoint x: 305, startPoint y: 92, endPoint x: 369, endPoint y: 221, distance: 143.7
click at [369, 221] on div "Task Started [DATE] 1:31:22 PM Description Process and analyze all provided doc…" at bounding box center [375, 165] width 162 height 200
copy div "Description Process and analyze all provided documentation including certificat…"
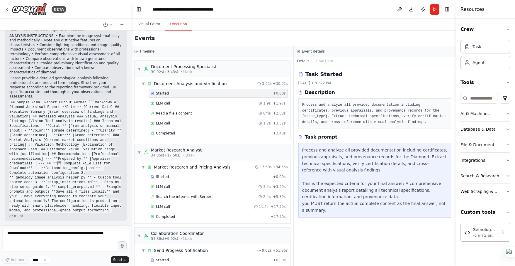
click at [335, 165] on div "Process and analyze all provided documentation including certificates, previous…" at bounding box center [374, 180] width 145 height 67
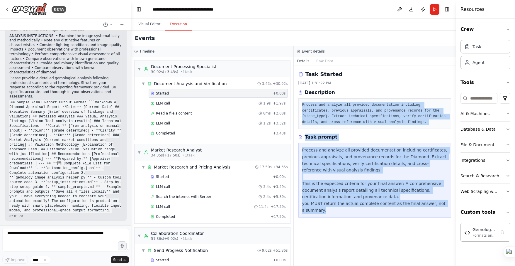
drag, startPoint x: 302, startPoint y: 104, endPoint x: 355, endPoint y: 212, distance: 120.3
click at [355, 212] on div "Task Started [DATE] 1:31:22 PM Description Process and analyze all provided doc…" at bounding box center [375, 165] width 162 height 200
click at [340, 221] on icon at bounding box center [341, 221] width 4 height 4
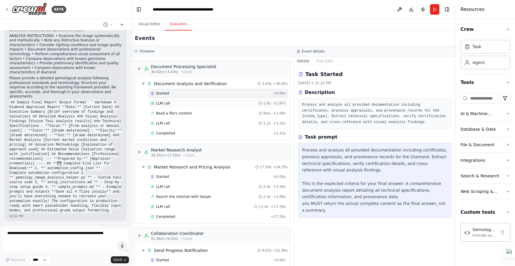
click at [167, 103] on span "LLM call" at bounding box center [163, 103] width 14 height 5
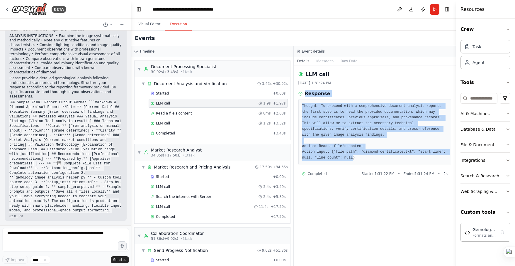
drag, startPoint x: 306, startPoint y: 94, endPoint x: 353, endPoint y: 157, distance: 79.4
click at [353, 157] on div "Response Thought: To proceed with a comprehensive document analysis report, the…" at bounding box center [375, 127] width 153 height 74
click at [351, 150] on pre "Thought: To proceed with a comprehensive document analysis report, the first st…" at bounding box center [374, 131] width 145 height 57
drag, startPoint x: 360, startPoint y: 159, endPoint x: 301, endPoint y: 106, distance: 79.4
click at [301, 106] on div "Thought: To proceed with a comprehensive document analysis report, the first st…" at bounding box center [375, 131] width 153 height 65
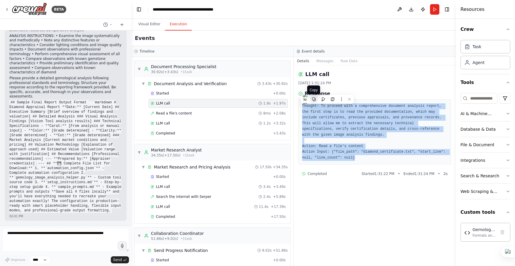
click at [315, 99] on icon at bounding box center [314, 99] width 4 height 4
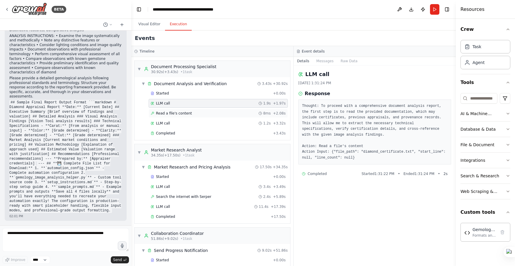
click at [187, 112] on span "Read a file's content" at bounding box center [174, 113] width 36 height 5
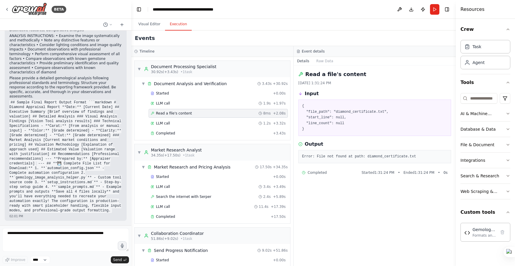
scroll to position [124, 0]
click at [177, 121] on div "LLM call 1.2s + 3.32s" at bounding box center [218, 122] width 135 height 5
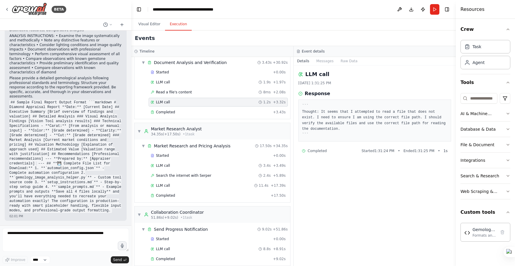
scroll to position [145, 0]
click at [170, 111] on span "Completed" at bounding box center [165, 111] width 19 height 5
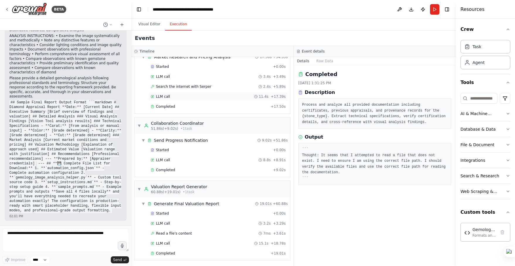
scroll to position [234, 0]
click at [171, 212] on div "Started" at bounding box center [211, 212] width 120 height 5
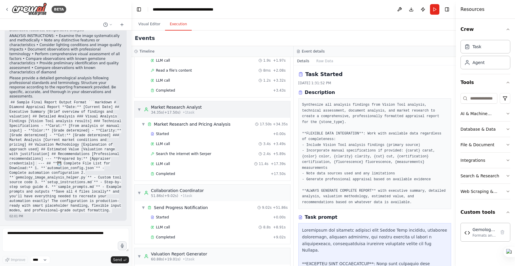
scroll to position [167, 0]
click at [157, 131] on span "Started" at bounding box center [162, 132] width 13 height 5
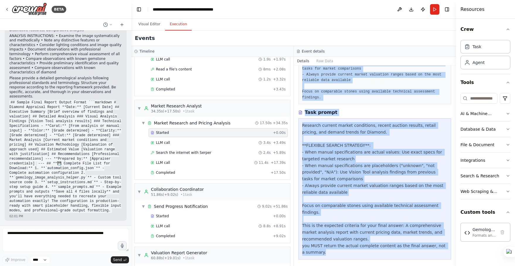
scroll to position [85, 0]
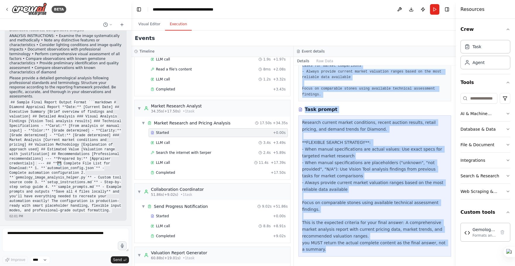
drag, startPoint x: 305, startPoint y: 92, endPoint x: 345, endPoint y: 249, distance: 162.7
click at [345, 249] on div "Task Started 9/3/2025, 1:31:25 PM Description Research current market condition…" at bounding box center [375, 165] width 162 height 200
click at [333, 258] on icon at bounding box center [332, 259] width 4 height 4
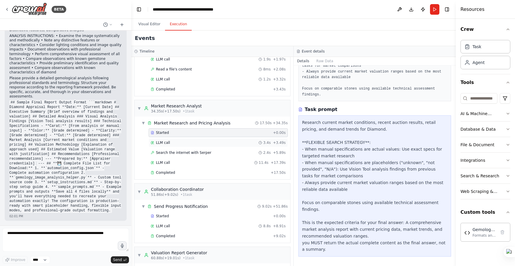
click at [160, 142] on span "LLM call" at bounding box center [163, 142] width 14 height 5
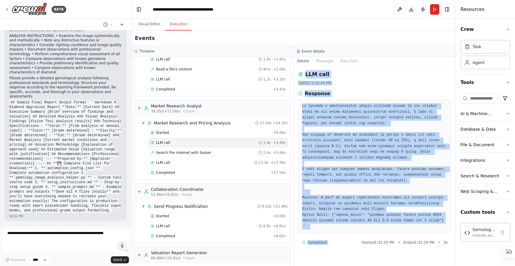
drag, startPoint x: 305, startPoint y: 74, endPoint x: 384, endPoint y: 236, distance: 179.9
click at [384, 236] on div "LLM call [DATE] 1:31:29 PM Response Completed Started 1:31:25 PM • Ended 1:31:2…" at bounding box center [375, 165] width 162 height 200
click at [370, 245] on icon at bounding box center [371, 245] width 4 height 4
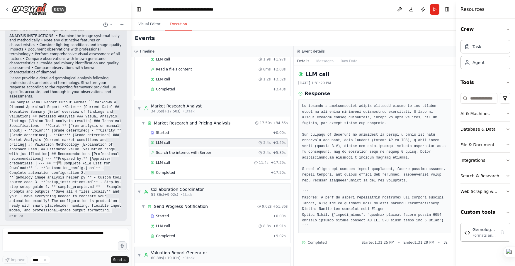
click at [184, 152] on span "Search the internet with Serper" at bounding box center [183, 152] width 55 height 5
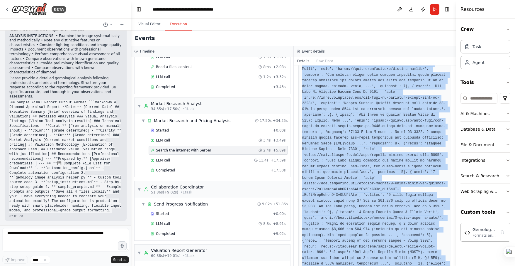
scroll to position [217, 0]
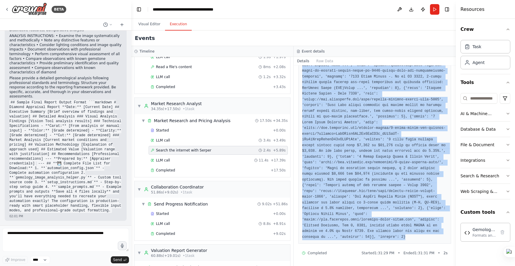
drag, startPoint x: 306, startPoint y: 74, endPoint x: 410, endPoint y: 238, distance: 193.6
click at [410, 238] on div "Search the internet with [PERSON_NAME] [DATE] 1:31:31 PM Input { "search_query"…" at bounding box center [375, 165] width 162 height 200
click at [396, 245] on icon at bounding box center [396, 246] width 4 height 4
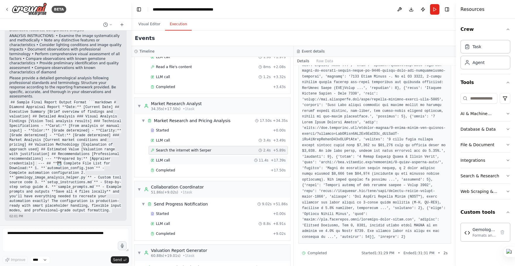
click at [157, 158] on span "LLM call" at bounding box center [163, 160] width 14 height 5
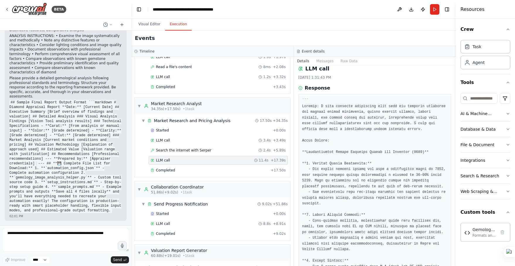
scroll to position [0, 0]
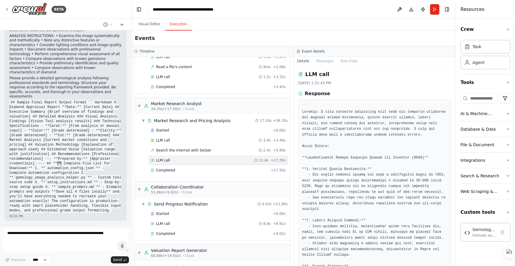
click at [305, 74] on div "LLM call" at bounding box center [375, 74] width 153 height 8
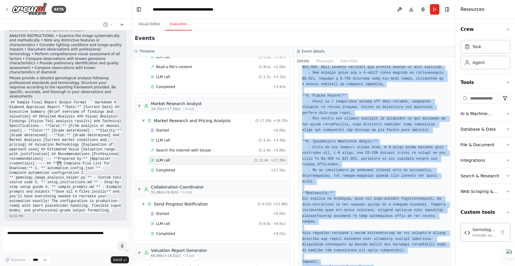
scroll to position [293, 0]
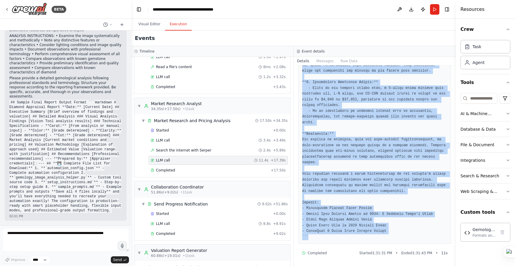
drag, startPoint x: 306, startPoint y: 74, endPoint x: 351, endPoint y: 234, distance: 165.8
click at [351, 234] on div "LLM call [DATE] 1:31:43 PM Response Completed Started 1:31:31 PM • Ended 1:31:4…" at bounding box center [375, 165] width 162 height 200
click at [337, 242] on icon at bounding box center [337, 243] width 4 height 4
click at [342, 135] on pre at bounding box center [374, 34] width 145 height 412
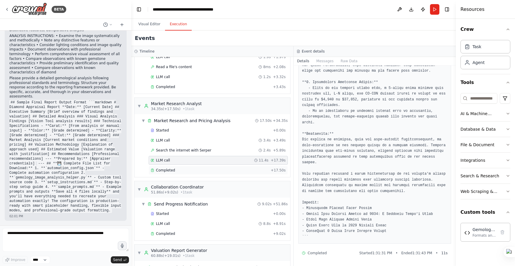
click at [170, 170] on span "Completed" at bounding box center [165, 170] width 19 height 5
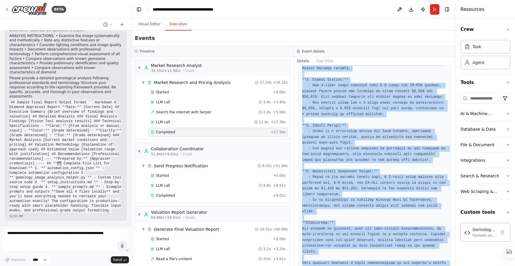
scroll to position [323, 0]
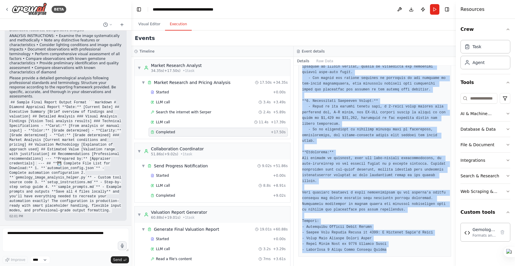
drag, startPoint x: 306, startPoint y: 74, endPoint x: 395, endPoint y: 255, distance: 201.3
click at [395, 255] on div "Completed 9/3/2025, 1:31:43 PM Description Research current market conditions, …" at bounding box center [375, 165] width 162 height 200
click at [382, 244] on icon at bounding box center [381, 244] width 4 height 4
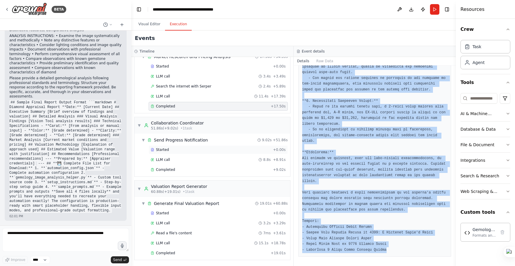
scroll to position [234, 0]
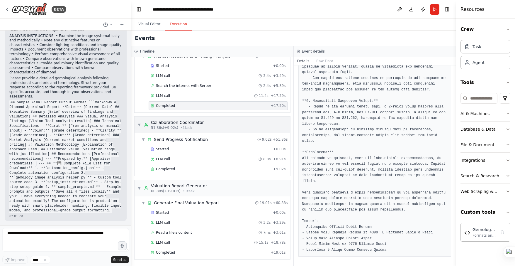
click at [167, 120] on div "Collaboration Coordinator" at bounding box center [177, 122] width 53 height 6
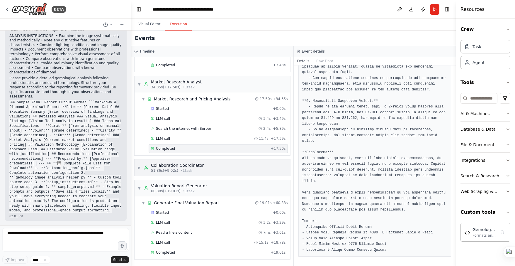
click at [157, 166] on div "Collaboration Coordinator" at bounding box center [177, 165] width 53 height 6
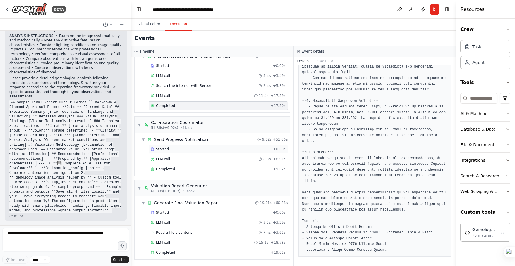
click at [160, 150] on span "Started" at bounding box center [162, 149] width 13 height 5
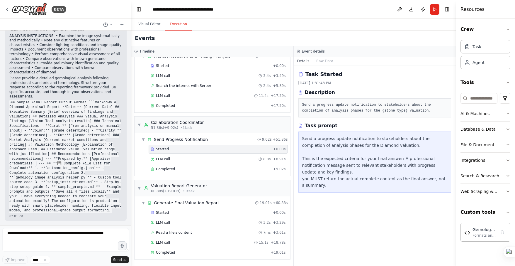
scroll to position [0, 0]
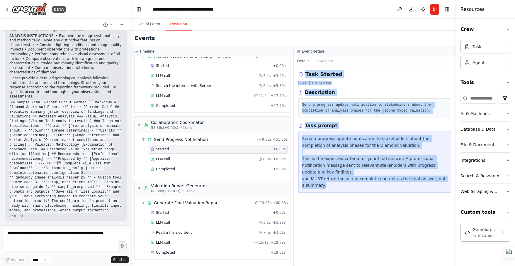
drag, startPoint x: 306, startPoint y: 74, endPoint x: 357, endPoint y: 183, distance: 120.8
click at [357, 183] on div "Task Started 9/3/2025, 1:31:43 PM Description Send a progress update notificati…" at bounding box center [375, 165] width 162 height 200
click at [344, 192] on icon at bounding box center [344, 192] width 4 height 4
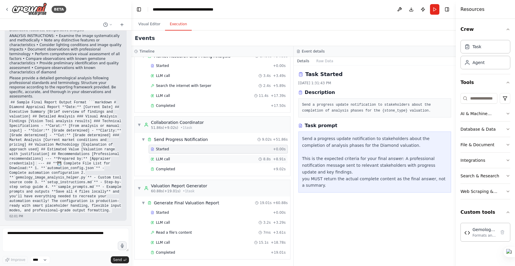
click at [160, 159] on span "LLM call" at bounding box center [163, 159] width 14 height 5
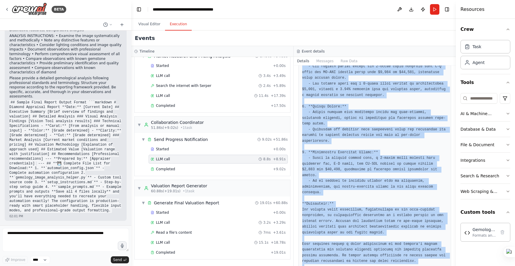
scroll to position [298, 0]
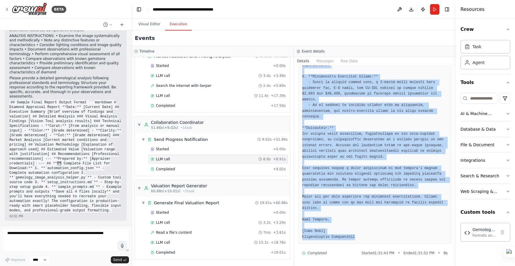
drag, startPoint x: 306, startPoint y: 73, endPoint x: 364, endPoint y: 236, distance: 173.5
click at [364, 236] on div "LLM call 9/3/2025, 1:31:52 PM Response Completed Started 1:31:43 PM • Ended 1:3…" at bounding box center [375, 165] width 162 height 200
click at [350, 245] on icon at bounding box center [351, 245] width 4 height 4
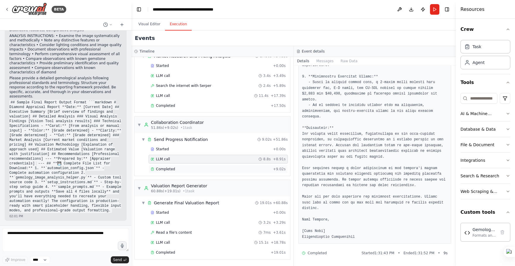
click at [170, 169] on span "Completed" at bounding box center [165, 169] width 19 height 5
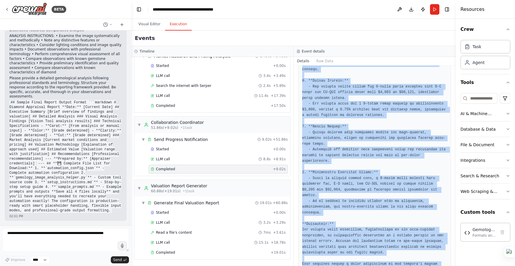
scroll to position [300, 0]
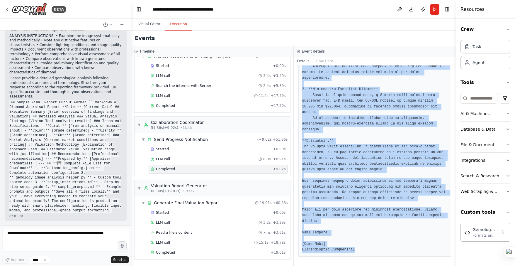
drag, startPoint x: 306, startPoint y: 72, endPoint x: 357, endPoint y: 248, distance: 183.0
click at [357, 248] on div "Completed 9/3/2025, 1:31:52 PM Description Send a progress update notification …" at bounding box center [375, 165] width 162 height 200
click at [343, 258] on icon at bounding box center [344, 257] width 4 height 4
click at [324, 249] on pre at bounding box center [374, 44] width 145 height 418
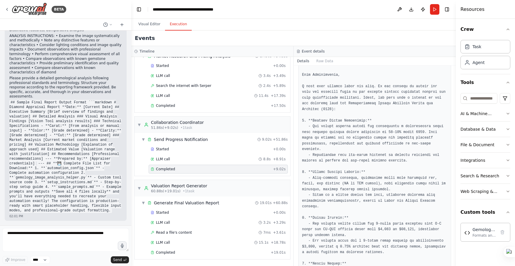
scroll to position [87, 0]
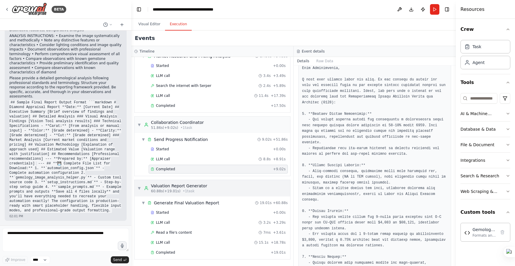
click at [176, 187] on div "Valuation Report Generator" at bounding box center [179, 186] width 56 height 6
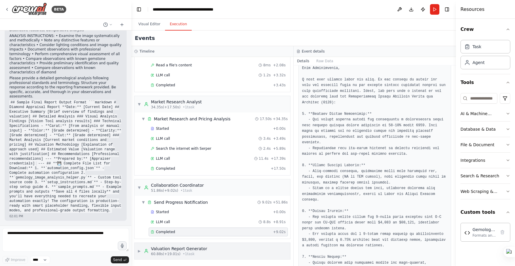
scroll to position [171, 0]
click at [141, 187] on span "▼" at bounding box center [140, 187] width 4 height 5
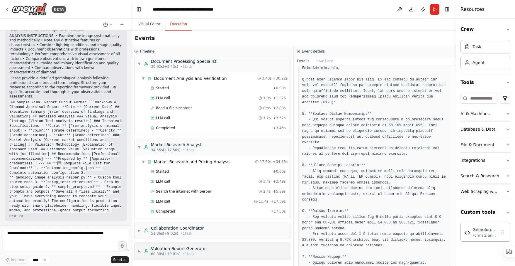
click at [141, 250] on div "▶ Valuation Report Generator 60.88s (+19.01s) • 1 task" at bounding box center [173, 250] width 70 height 11
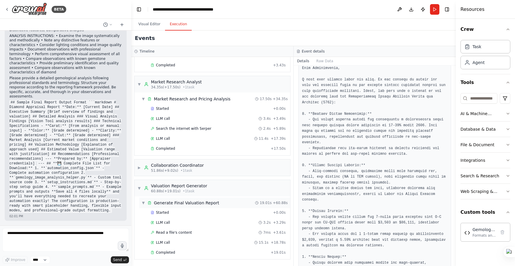
click at [190, 202] on div "Generate Final Valuation Report" at bounding box center [186, 203] width 65 height 6
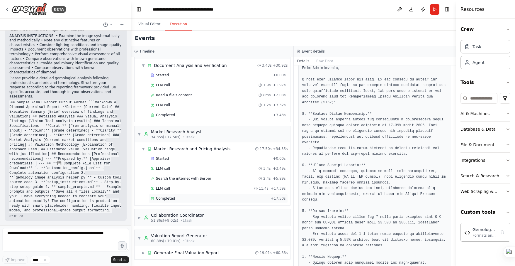
scroll to position [141, 0]
click at [146, 252] on div "▶ Generate Final Valuation Report" at bounding box center [181, 253] width 78 height 6
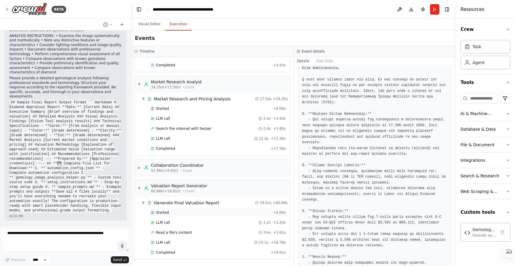
click at [162, 212] on span "Started" at bounding box center [162, 212] width 13 height 5
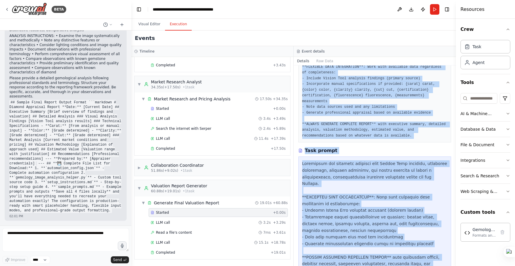
scroll to position [134, 0]
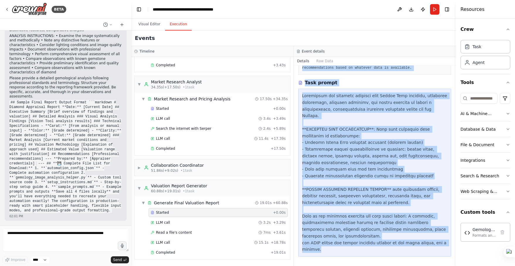
drag, startPoint x: 306, startPoint y: 74, endPoint x: 393, endPoint y: 250, distance: 196.1
click at [393, 250] on div "Task Started [DATE] 1:31:52 PM Description Synthesize all analysis findings fro…" at bounding box center [375, 165] width 162 height 200
click at [380, 258] on icon at bounding box center [380, 259] width 4 height 4
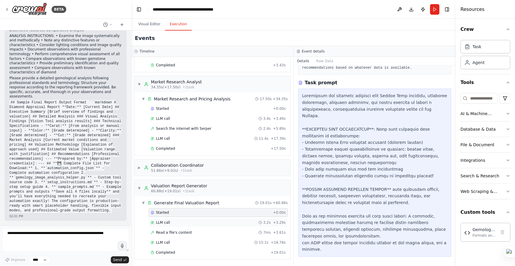
click at [164, 222] on span "LLM call" at bounding box center [163, 222] width 14 height 5
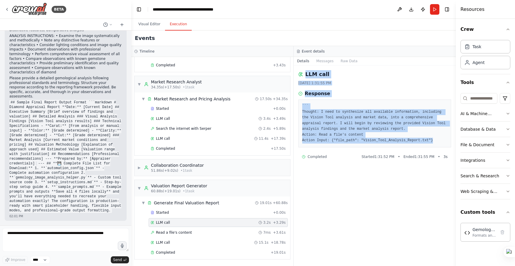
drag, startPoint x: 305, startPoint y: 74, endPoint x: 362, endPoint y: 146, distance: 92.3
click at [362, 146] on div "LLM call [DATE] 1:31:55 PM Response ``` Thought: I need to synthesize all avail…" at bounding box center [375, 165] width 162 height 200
click at [349, 155] on icon at bounding box center [349, 155] width 4 height 4
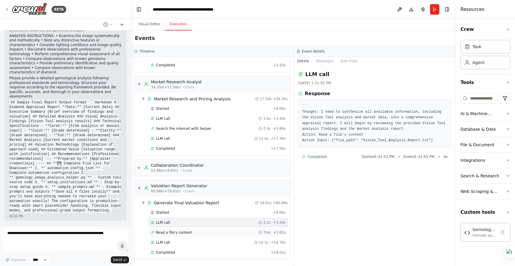
click at [174, 232] on span "Read a file's content" at bounding box center [174, 232] width 36 height 5
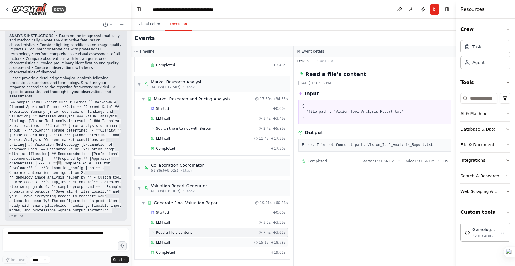
click at [173, 242] on div "LLM call 15.1s + 18.78s" at bounding box center [218, 242] width 135 height 5
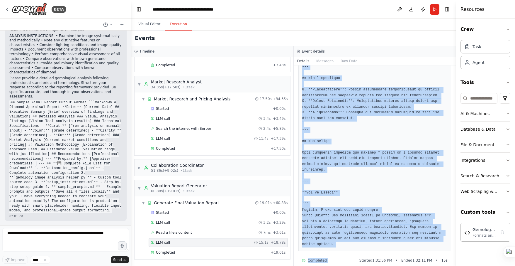
scroll to position [533, 0]
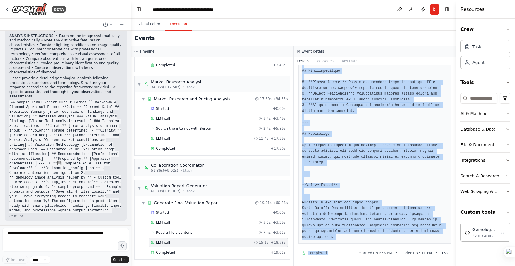
drag, startPoint x: 306, startPoint y: 73, endPoint x: 358, endPoint y: 243, distance: 178.3
click at [358, 243] on div "LLM call [DATE] 1:32:11 PM Response Completed Started 1:31:56 PM • Ended 1:32:1…" at bounding box center [375, 165] width 162 height 200
click at [345, 251] on icon at bounding box center [345, 252] width 4 height 4
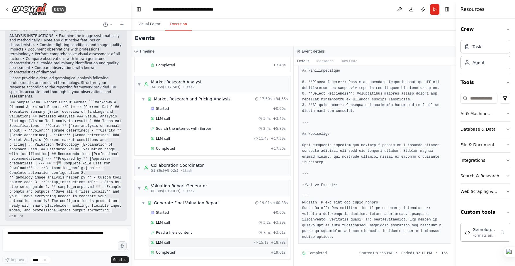
click at [159, 252] on span "Completed" at bounding box center [165, 252] width 19 height 5
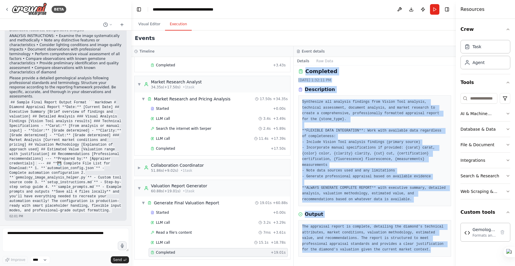
scroll to position [9, 0]
drag, startPoint x: 306, startPoint y: 74, endPoint x: 351, endPoint y: 251, distance: 183.0
click at [351, 251] on div "Completed [DATE] 1:32:11 PM Description Synthesize all analysis findings from V…" at bounding box center [375, 165] width 162 height 200
click at [339, 260] on icon at bounding box center [338, 261] width 4 height 4
click at [343, 234] on pre "The appraisal report is complete, detailing the diamond's technical attributes,…" at bounding box center [374, 238] width 145 height 29
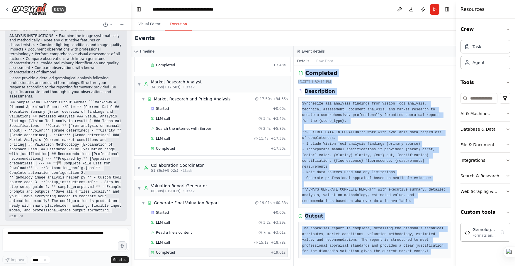
scroll to position [0, 0]
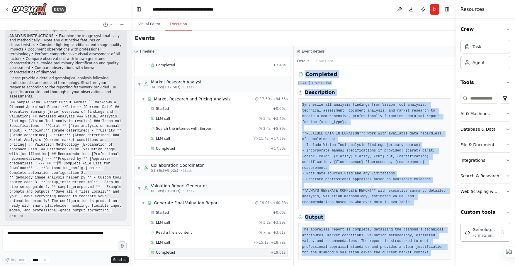
drag, startPoint x: 318, startPoint y: 250, endPoint x: 301, endPoint y: 68, distance: 182.9
click at [301, 68] on div "Completed 9/3/2025, 1:32:11 PM Description Synthesize all analysis findings fro…" at bounding box center [375, 165] width 162 height 200
click at [315, 59] on icon at bounding box center [315, 61] width 4 height 4
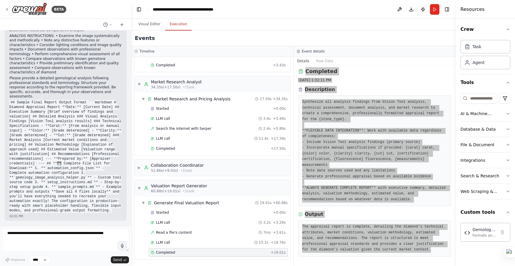
scroll to position [9, 0]
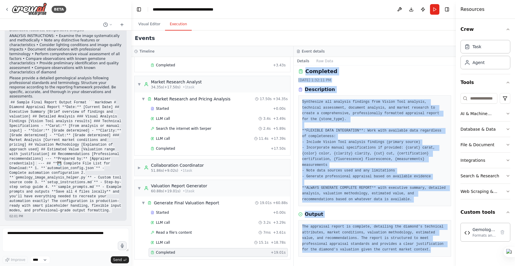
click at [337, 211] on div "Output" at bounding box center [375, 214] width 153 height 7
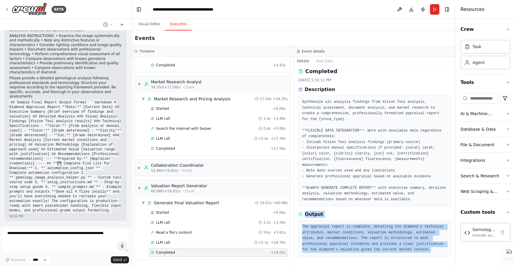
drag, startPoint x: 305, startPoint y: 209, endPoint x: 340, endPoint y: 251, distance: 54.9
click at [340, 251] on div "Output The appraisal report is complete, detailing the diamond's technical attr…" at bounding box center [375, 234] width 153 height 46
click at [328, 259] on icon at bounding box center [328, 260] width 4 height 4
click at [151, 23] on button "Visual Editor" at bounding box center [149, 24] width 31 height 12
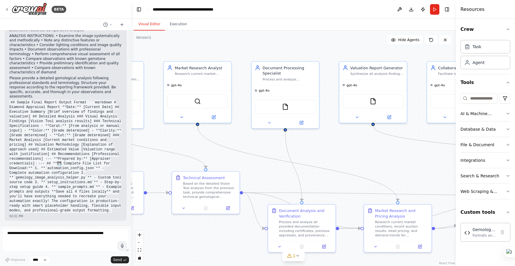
drag, startPoint x: 358, startPoint y: 169, endPoint x: 433, endPoint y: 176, distance: 75.4
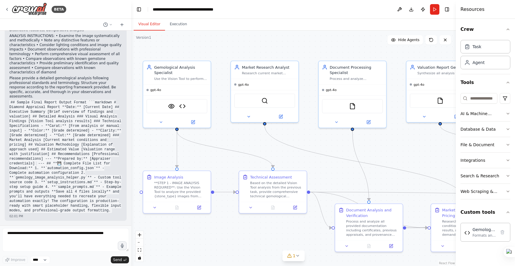
drag, startPoint x: 343, startPoint y: 157, endPoint x: 387, endPoint y: 157, distance: 43.7
click at [77, 233] on textarea at bounding box center [65, 239] width 127 height 23
type textarea "**********"
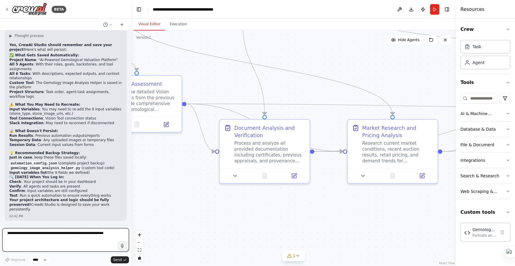
click at [80, 238] on textarea at bounding box center [65, 239] width 127 height 23
type textarea "**********"
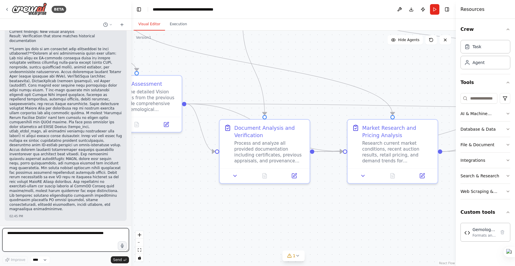
scroll to position [12912, 0]
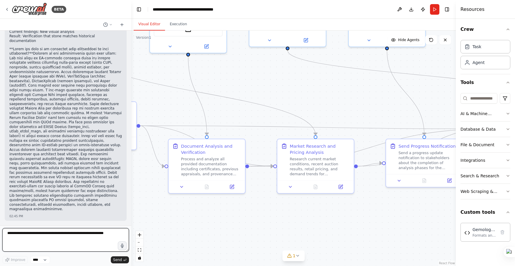
click at [77, 236] on textarea at bounding box center [65, 239] width 127 height 23
type textarea "**********"
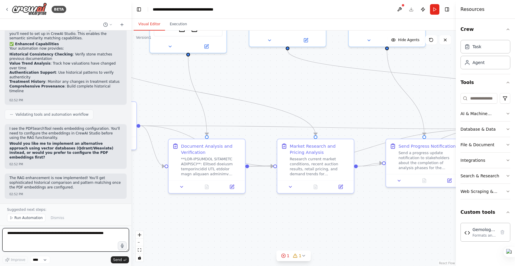
scroll to position [13552, 0]
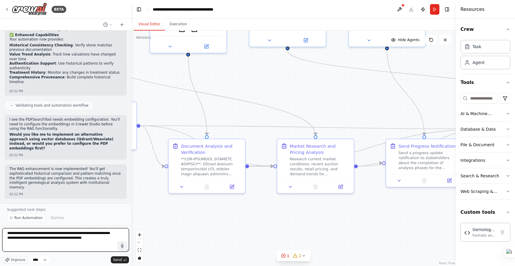
type textarea "**********"
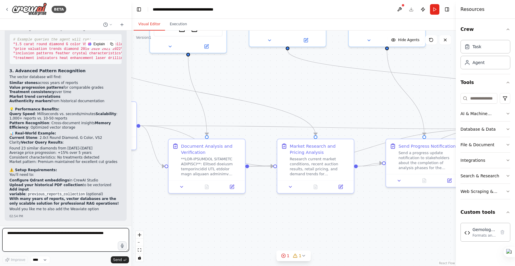
scroll to position [13918, 0]
